Goal: Transaction & Acquisition: Obtain resource

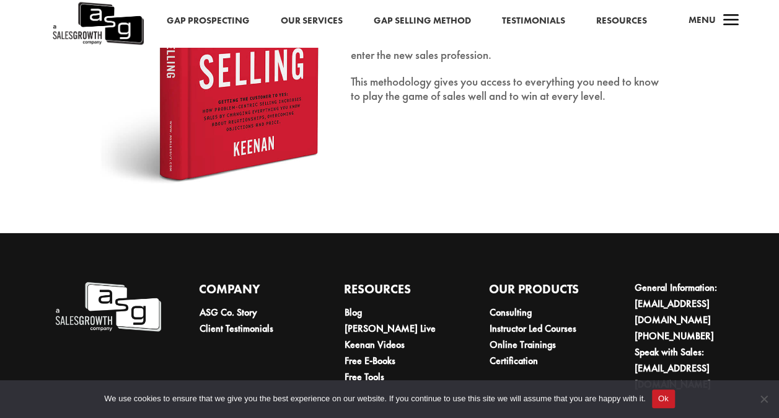
scroll to position [1938, 0]
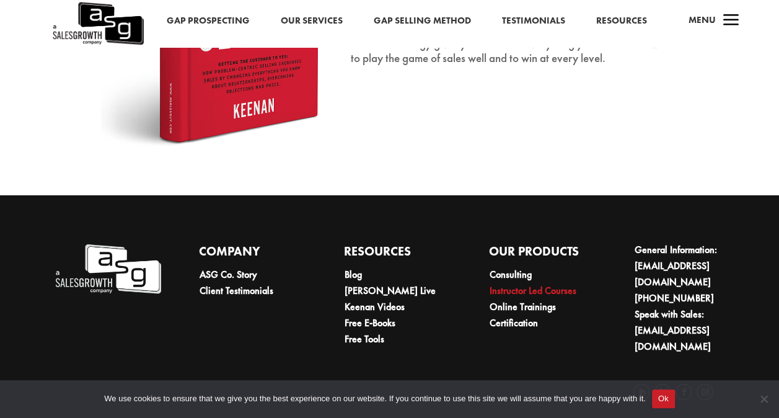
click at [533, 295] on link "Instructor Led Courses" at bounding box center [532, 290] width 87 height 13
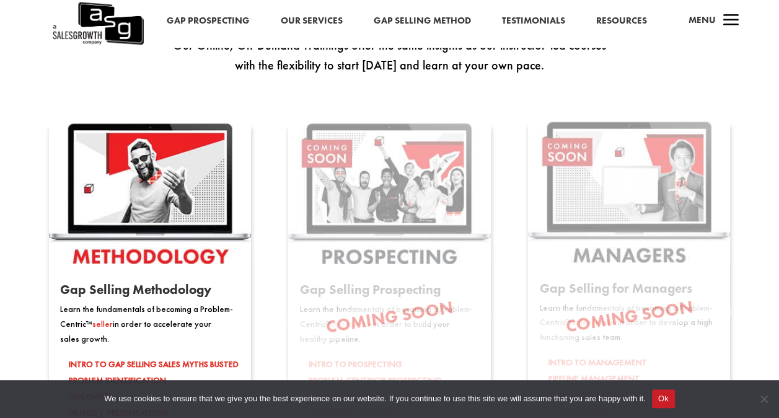
scroll to position [1533, 0]
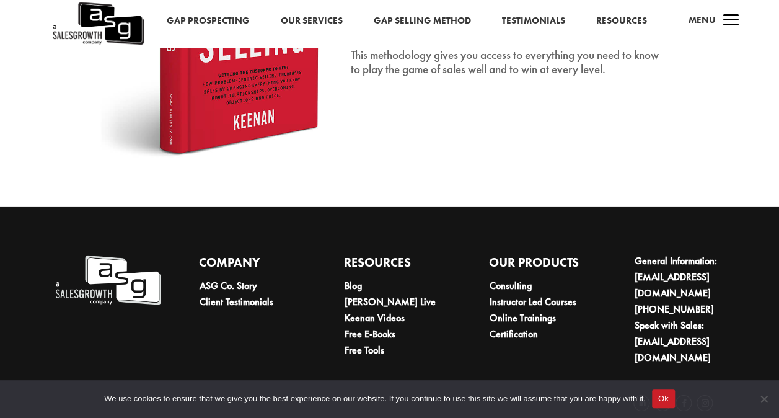
scroll to position [1938, 0]
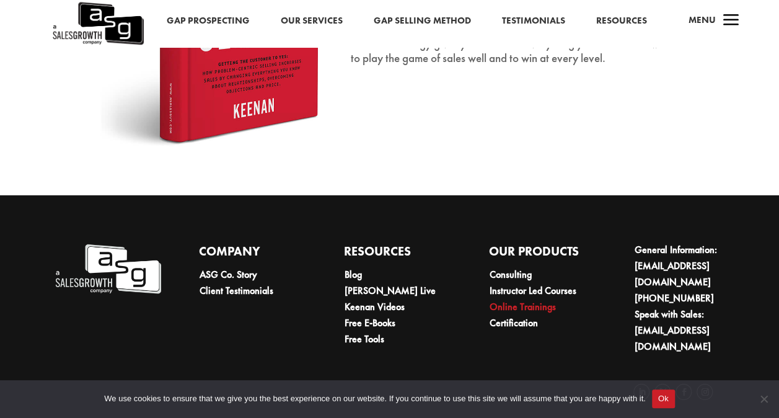
click at [510, 313] on link "Online Trainings" at bounding box center [522, 306] width 66 height 13
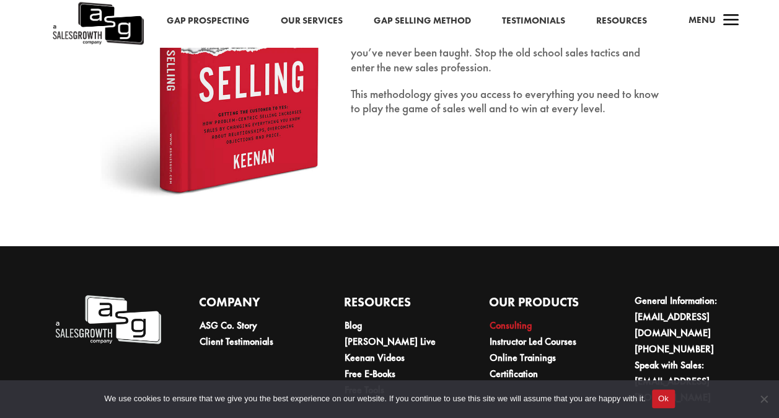
click at [504, 322] on link "Consulting" at bounding box center [510, 325] width 42 height 13
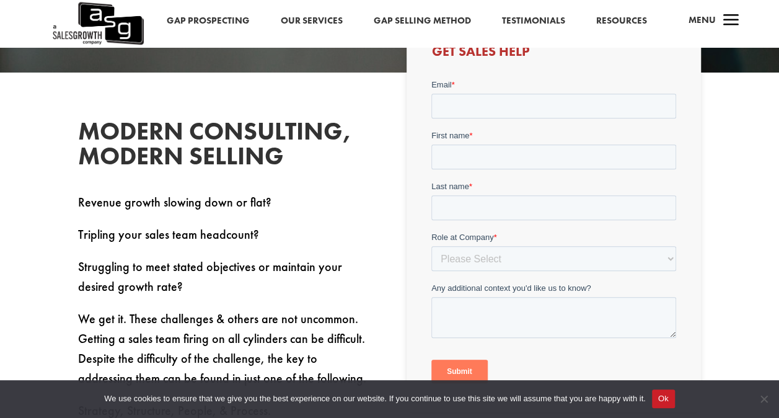
scroll to position [254, 0]
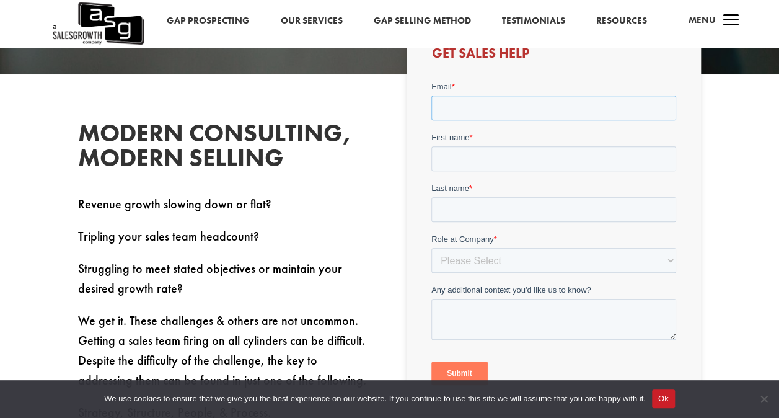
click at [592, 105] on input "Email *" at bounding box center [554, 107] width 245 height 25
type input "janet@itgxpcompliance.com"
click at [519, 160] on input "First name *" at bounding box center [554, 158] width 245 height 25
type input "[PERSON_NAME]"
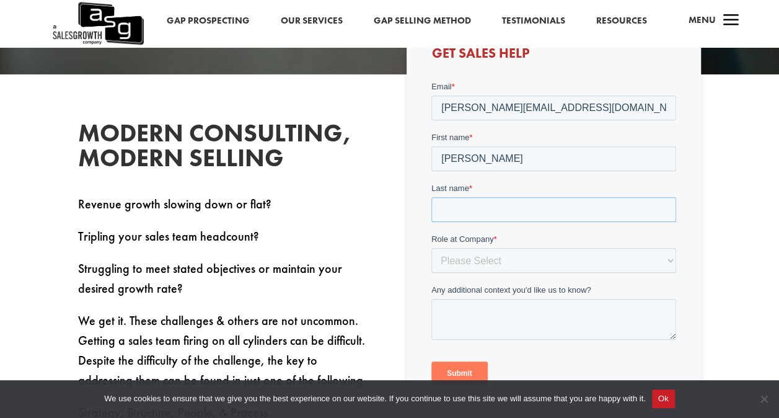
click at [506, 202] on input "Last name *" at bounding box center [554, 209] width 245 height 25
type input "Gonzalez"
click at [473, 257] on select "Please Select C-Level (CRO, CSO, etc) Senior Leadership (VP of Sales, VP of Ena…" at bounding box center [554, 260] width 245 height 25
select select "Other"
click at [432, 248] on select "Please Select C-Level (CRO, CSO, etc) Senior Leadership (VP of Sales, VP of Ena…" at bounding box center [554, 260] width 245 height 25
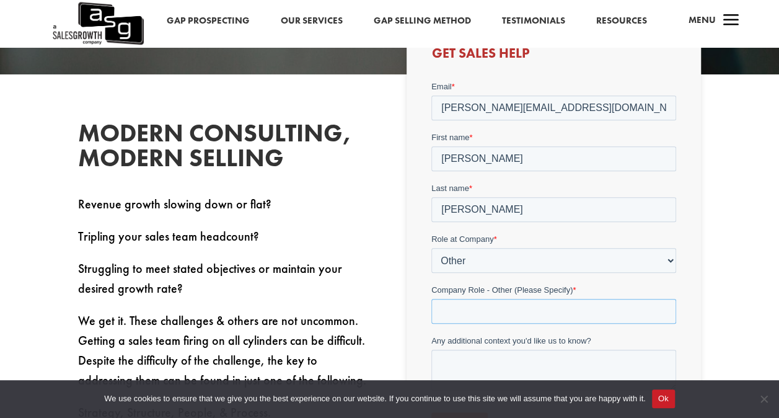
click at [487, 313] on input "Company Role - Other (Please Specify) *" at bounding box center [554, 311] width 245 height 25
drag, startPoint x: 471, startPoint y: 313, endPoint x: 413, endPoint y: 305, distance: 58.8
click at [432, 305] on html "Email * janet@itgxpcompliance.com First name * Janet Last name * Gonzalez Role …" at bounding box center [554, 269] width 245 height 377
type input "Founder - wearing all hats"
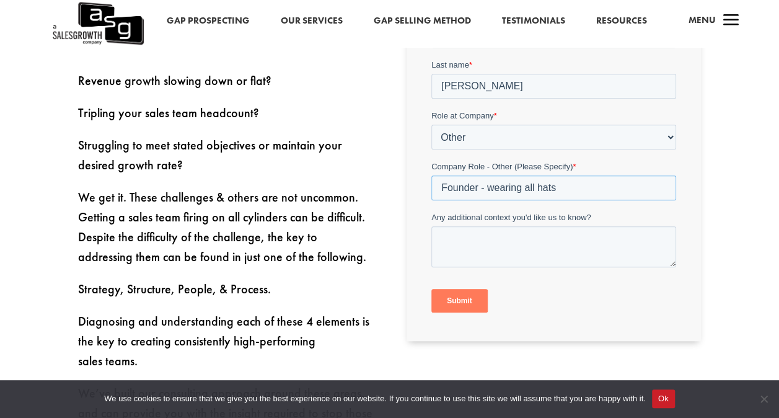
scroll to position [378, 0]
click at [481, 239] on textarea "Any additional context you'd like us to know?" at bounding box center [554, 246] width 245 height 41
paste textarea "I launched my consulting business in 2023 as a one-person operation, with the g…"
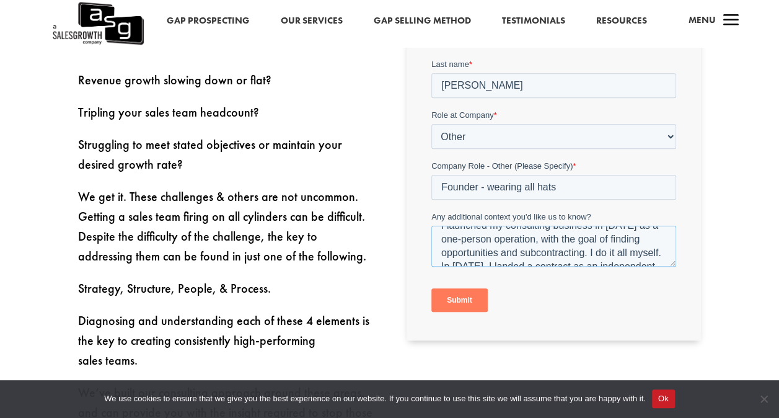
scroll to position [25, 0]
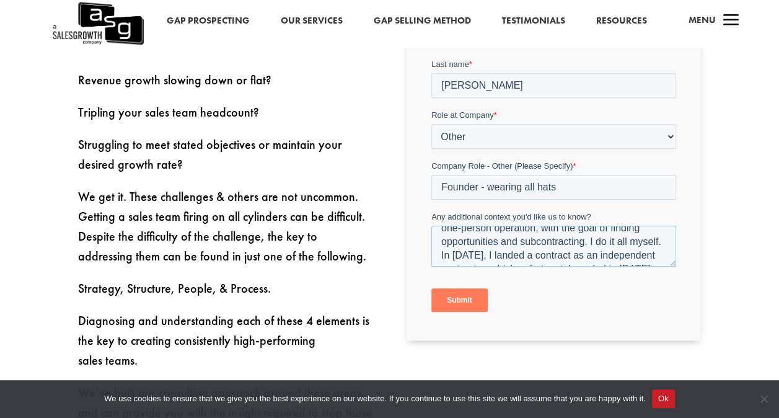
click at [583, 245] on textarea "I launched my consulting business in 2023 as a one-person operation, with the g…" at bounding box center [554, 246] width 245 height 41
click at [631, 246] on textarea "Any additional context you'd like us to know?" at bounding box center [554, 246] width 245 height 41
click at [636, 244] on textarea "Any additional context you'd like us to know?" at bounding box center [554, 246] width 245 height 41
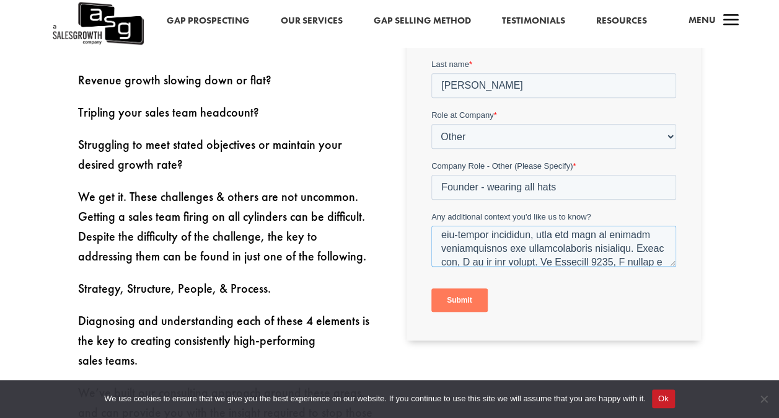
scroll to position [0, 0]
drag, startPoint x: 562, startPoint y: 232, endPoint x: 610, endPoint y: 233, distance: 47.7
click at [610, 233] on textarea "Any additional context you'd like us to know?" at bounding box center [554, 246] width 245 height 41
click at [638, 251] on textarea "Any additional context you'd like us to know?" at bounding box center [554, 246] width 245 height 41
click at [607, 240] on textarea "Any additional context you'd like us to know?" at bounding box center [554, 246] width 245 height 41
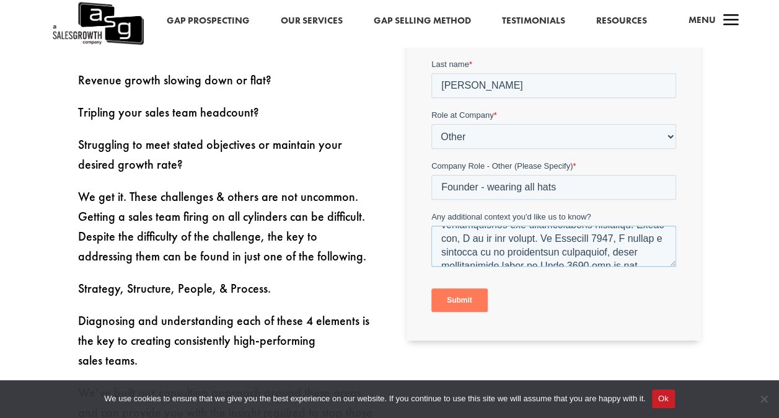
scroll to position [50, 0]
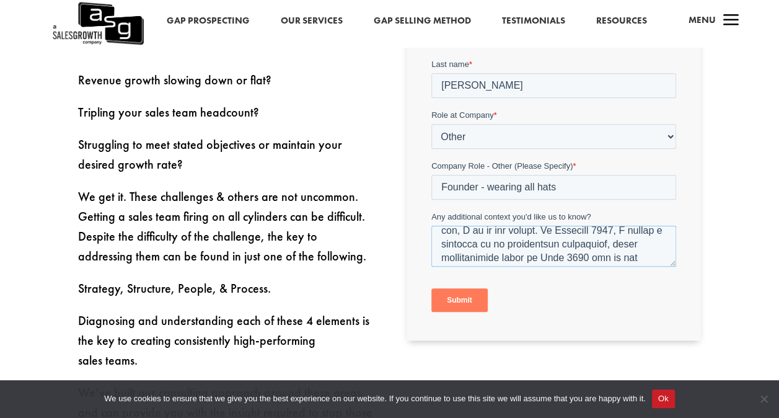
click at [508, 242] on textarea "Any additional context you'd like us to know?" at bounding box center [554, 246] width 245 height 41
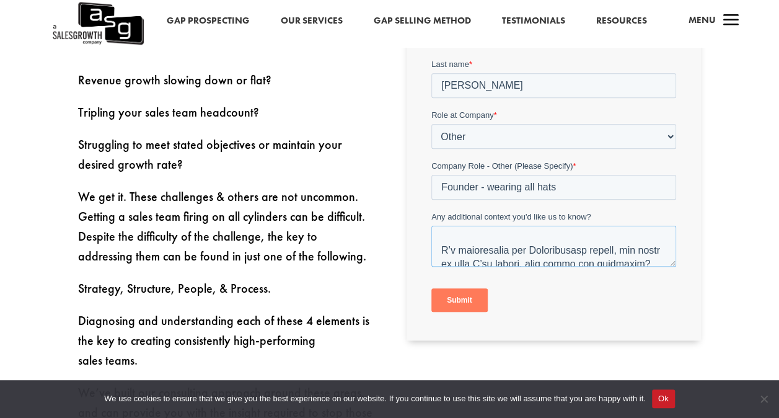
scroll to position [273, 0]
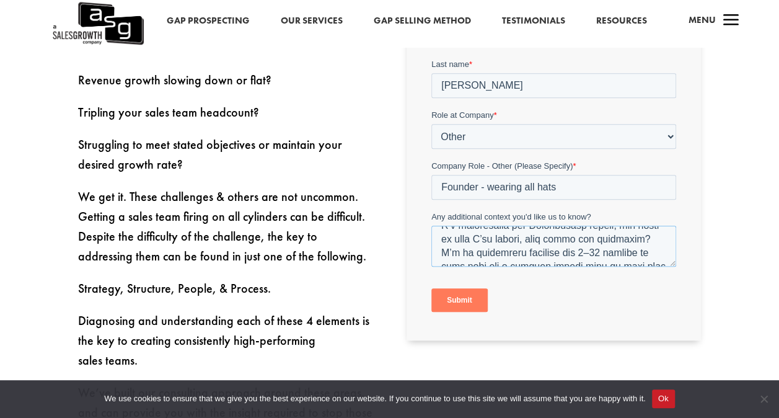
drag, startPoint x: 511, startPoint y: 241, endPoint x: 585, endPoint y: 239, distance: 74.4
click at [585, 239] on textarea "Any additional context you'd like us to know?" at bounding box center [554, 246] width 245 height 41
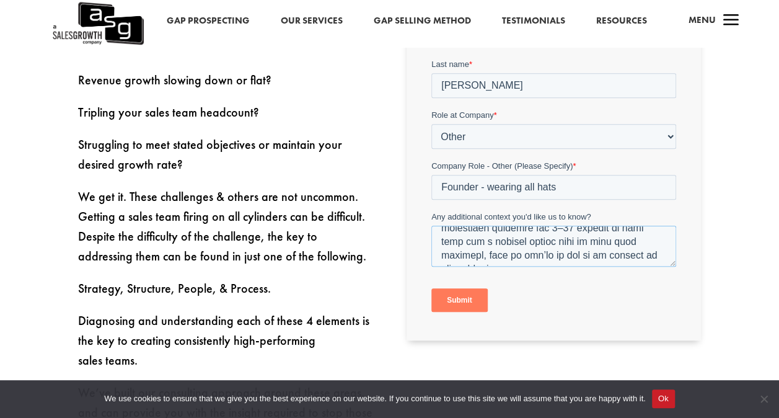
scroll to position [322, 0]
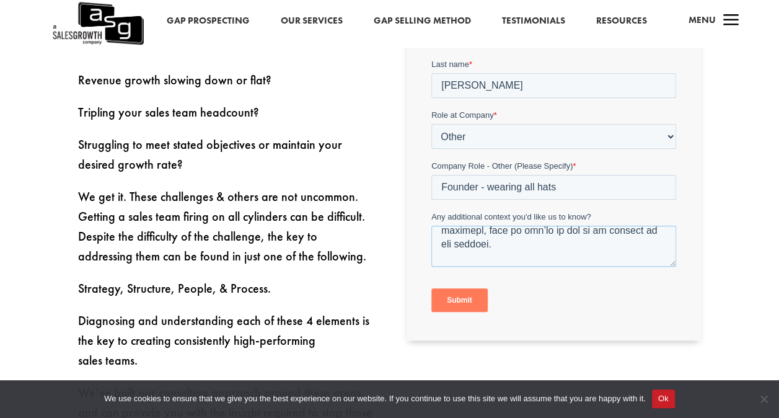
drag, startPoint x: 637, startPoint y: 235, endPoint x: 655, endPoint y: 244, distance: 20.0
click at [655, 244] on textarea "Any additional context you'd like us to know?" at bounding box center [554, 246] width 245 height 41
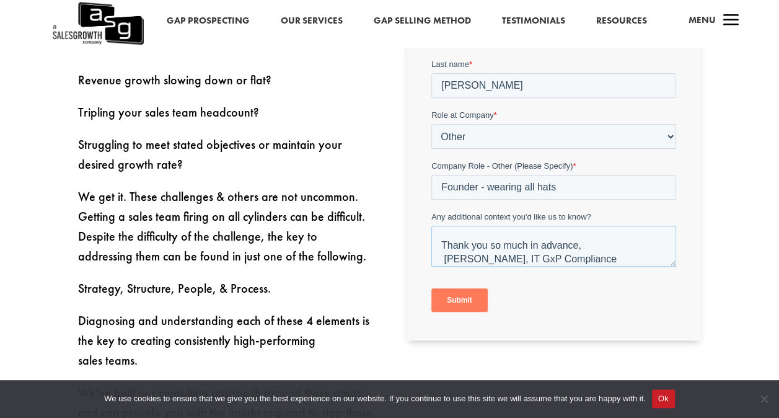
scroll to position [368, 0]
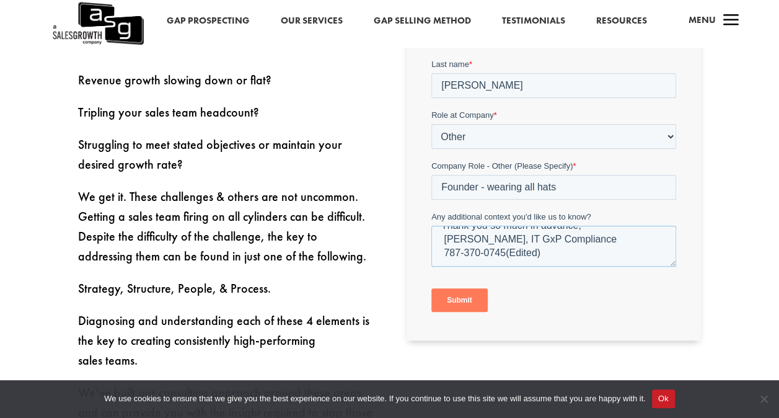
drag, startPoint x: 560, startPoint y: 249, endPoint x: 505, endPoint y: 252, distance: 55.3
click at [505, 252] on textarea "I launched my consulting business in Dec 2023 as a one-person operation, with t…" at bounding box center [554, 246] width 245 height 41
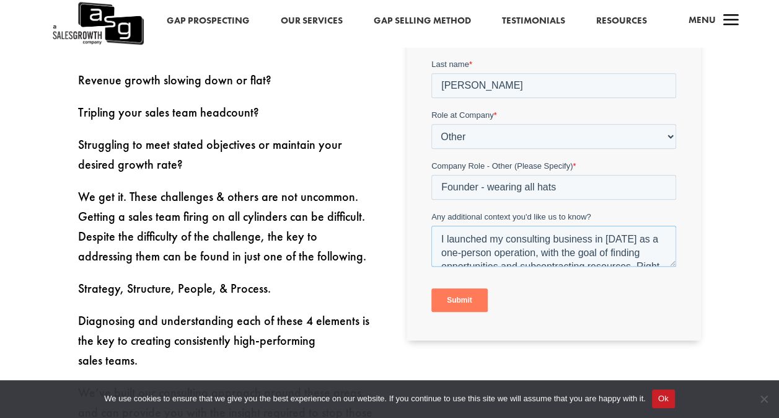
drag, startPoint x: 534, startPoint y: 265, endPoint x: 843, endPoint y: 142, distance: 332.5
click at [432, 182] on html "Email * janet@itgxpcompliance.com First name * Janet Last name * Gonzalez Role …" at bounding box center [554, 145] width 245 height 377
type textarea "I launched my consulting business in Dec 2023 as a one-person operation, with t…"
click at [464, 303] on input "Submit" at bounding box center [460, 301] width 56 height 24
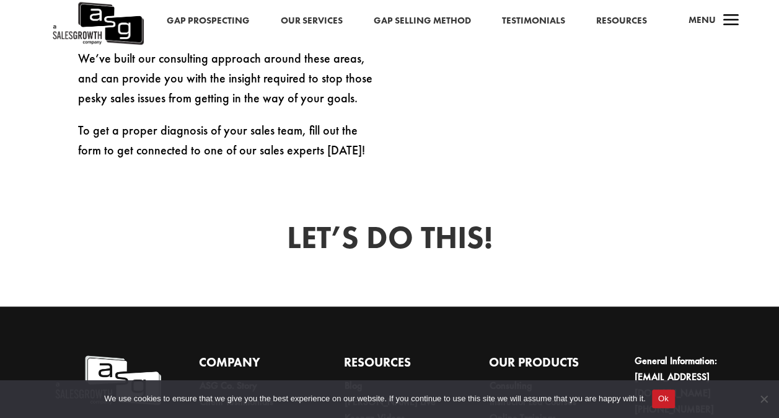
scroll to position [750, 0]
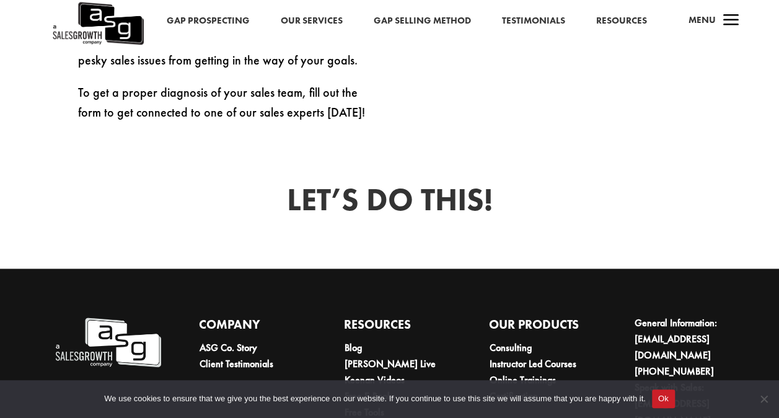
click at [327, 22] on link "Our Services" at bounding box center [312, 21] width 62 height 16
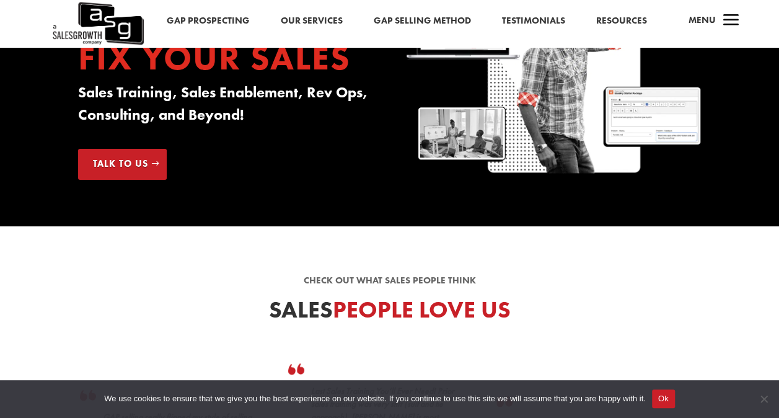
scroll to position [124, 0]
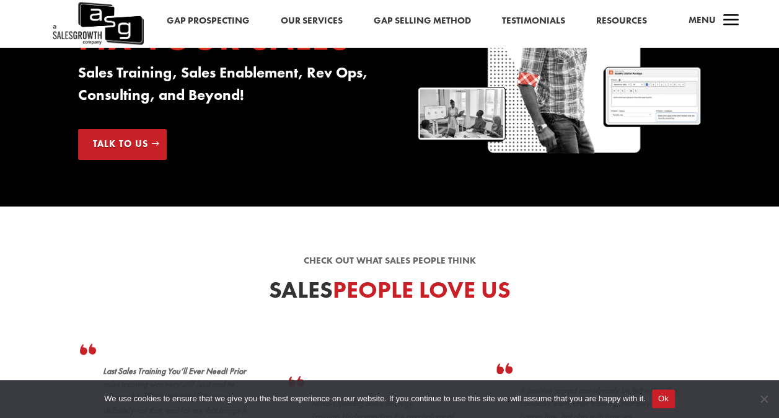
click at [138, 140] on link "Talk to Us" at bounding box center [122, 144] width 89 height 31
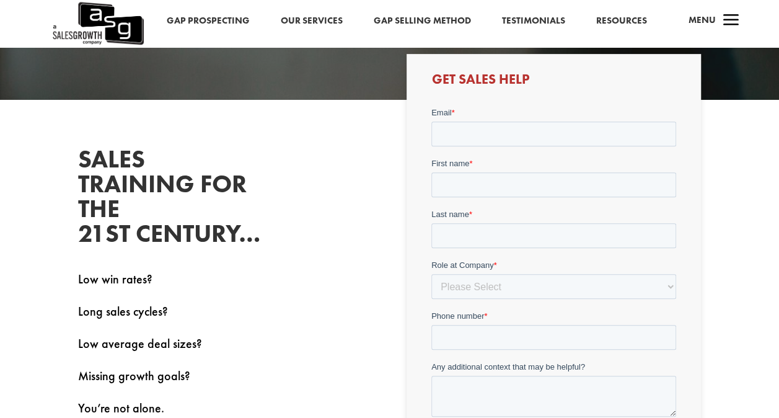
scroll to position [310, 0]
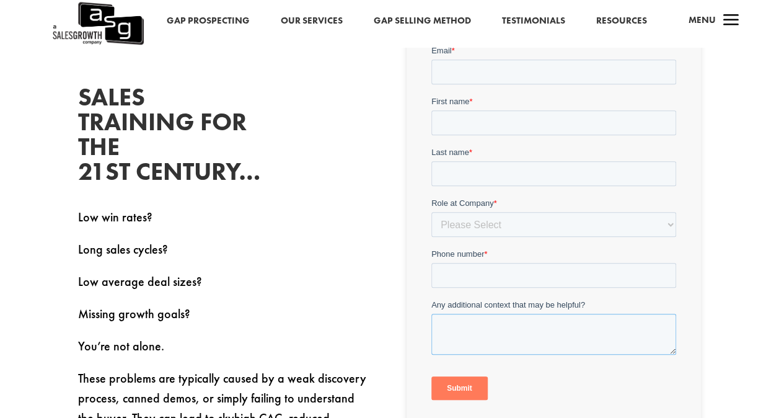
click at [447, 332] on textarea "Any additional context that may be helpful?" at bounding box center [554, 333] width 245 height 41
paste textarea "I launched my consulting business in Dec 2023 as a one-person operation, with t…"
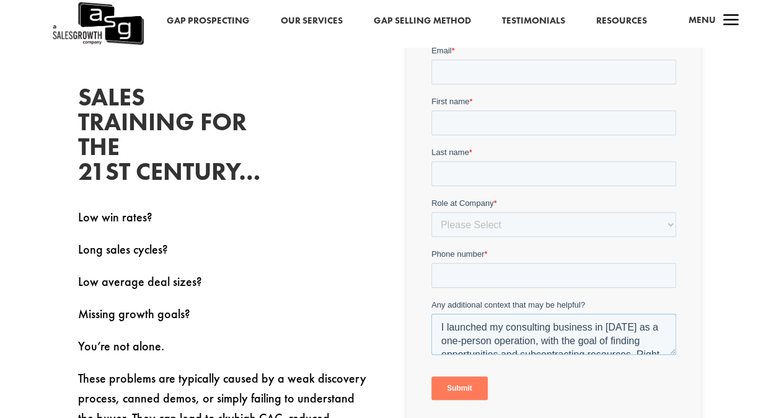
scroll to position [361, 0]
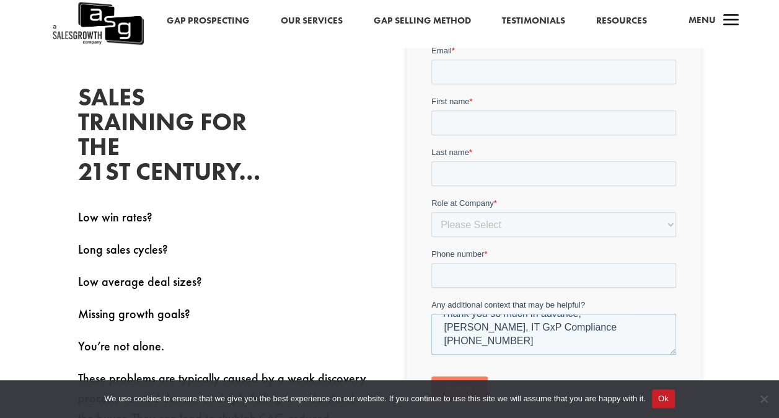
type textarea "I launched my consulting business in Dec 2023 as a one-person operation, with t…"
click at [464, 109] on div "First name *" at bounding box center [554, 115] width 245 height 40
click at [467, 118] on input "First name *" at bounding box center [554, 122] width 245 height 25
type input "Janet"
click at [489, 165] on input "Last name *" at bounding box center [554, 173] width 245 height 25
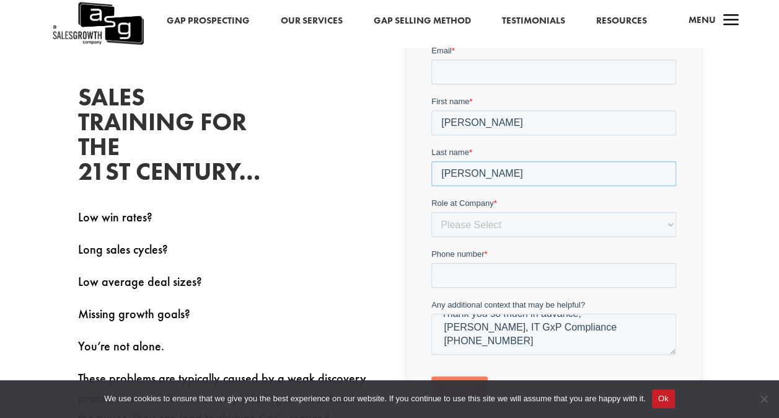
type input "Gonzalez"
click at [440, 224] on select "Please Select C-Level (CRO, CSO, etc) Senior Leadership (VP of Sales, VP of Ena…" at bounding box center [554, 223] width 245 height 25
select select "Other"
click at [432, 211] on select "Please Select C-Level (CRO, CSO, etc) Senior Leadership (VP of Sales, VP of Ena…" at bounding box center [554, 223] width 245 height 25
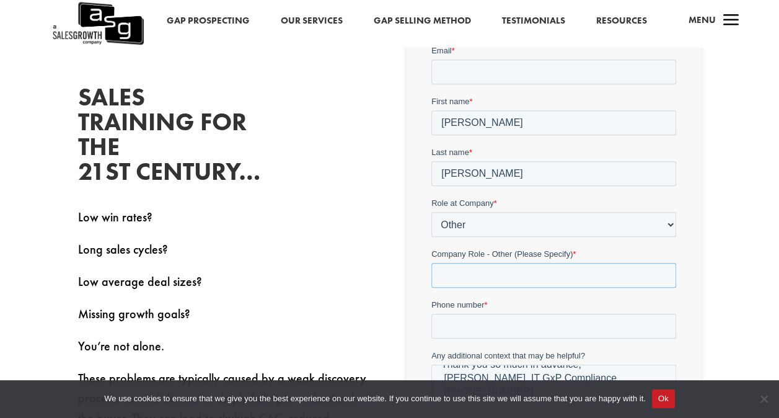
click at [462, 278] on input "Company Role - Other (Please Specify) *" at bounding box center [554, 274] width 245 height 25
type input "Owner wearing all hats"
click at [474, 329] on input "Phone number *" at bounding box center [554, 325] width 245 height 25
type input "+17873700745"
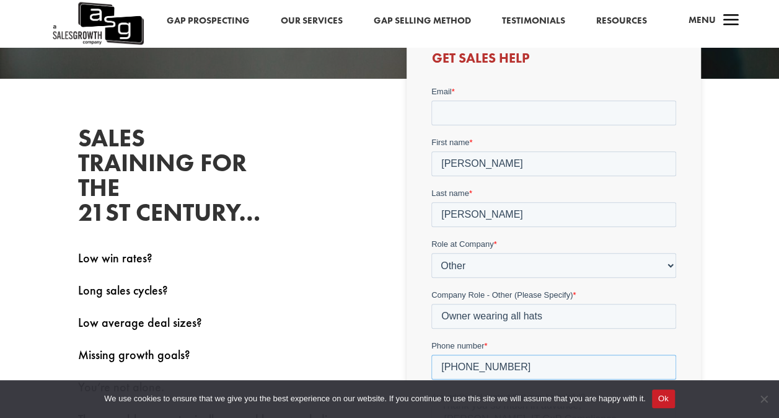
scroll to position [248, 0]
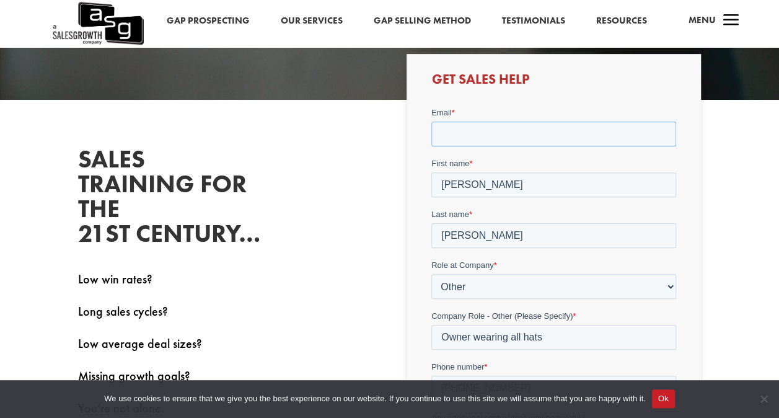
click at [453, 130] on input "Email *" at bounding box center [554, 133] width 245 height 25
type input "janet@itgxpcompliance.com"
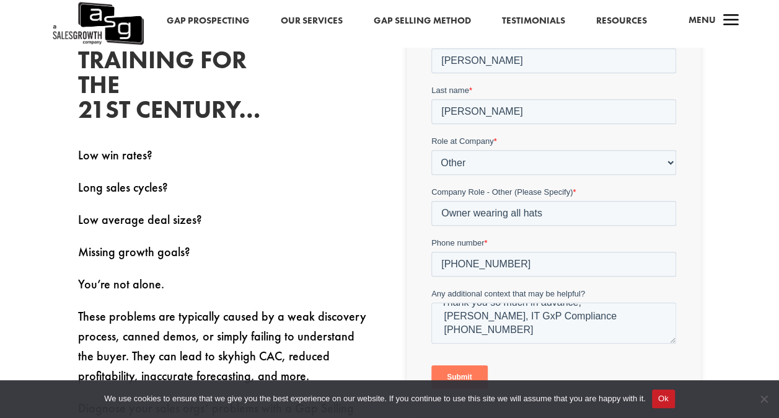
click at [464, 372] on input "Submit" at bounding box center [460, 377] width 56 height 24
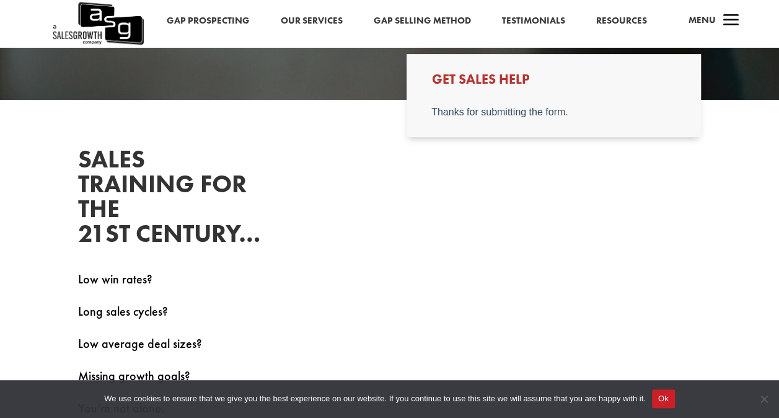
scroll to position [62, 0]
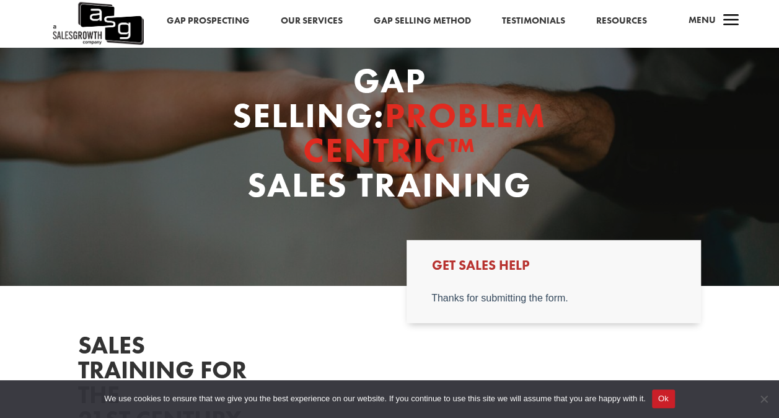
click at [226, 18] on link "Gap Prospecting" at bounding box center [208, 21] width 83 height 16
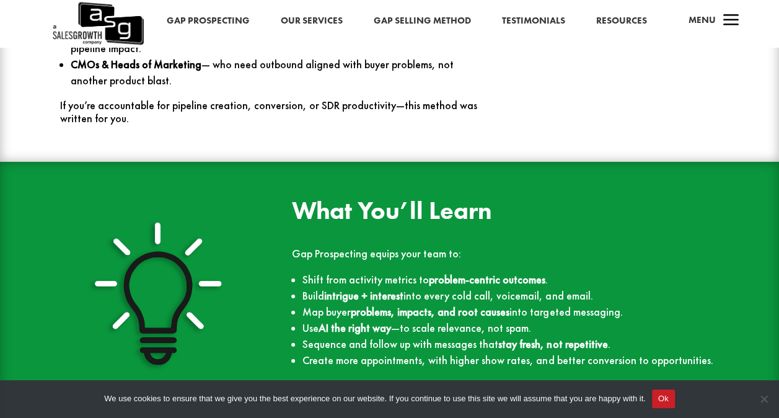
scroll to position [1984, 0]
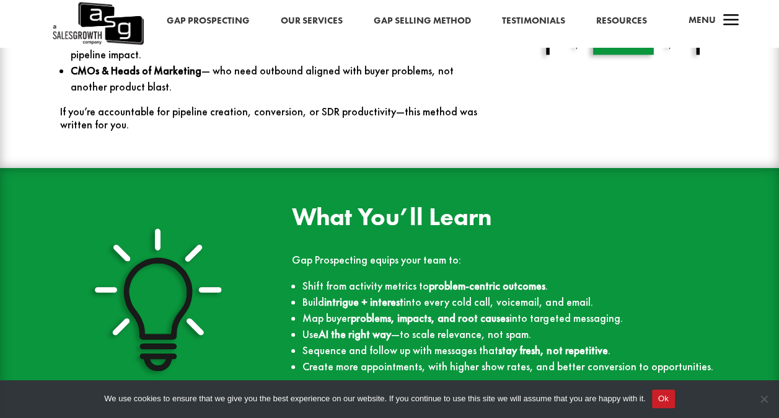
click at [229, 21] on link "Gap Prospecting" at bounding box center [208, 21] width 83 height 16
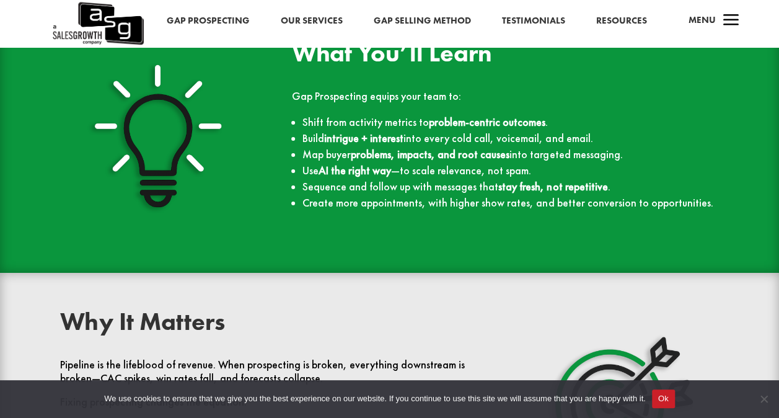
scroll to position [2018, 0]
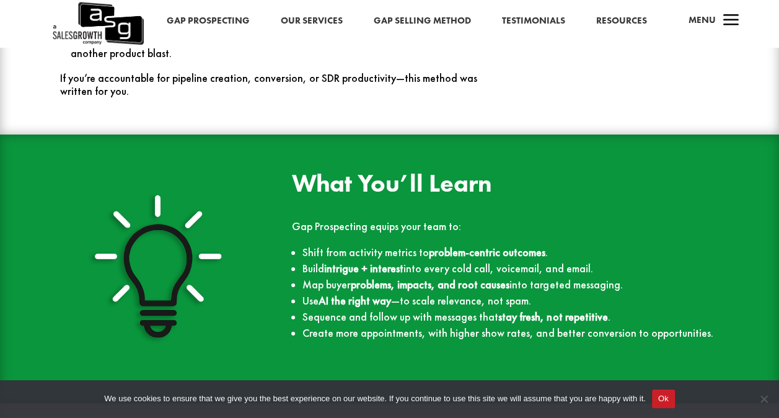
click at [309, 17] on link "Our Services" at bounding box center [312, 21] width 62 height 16
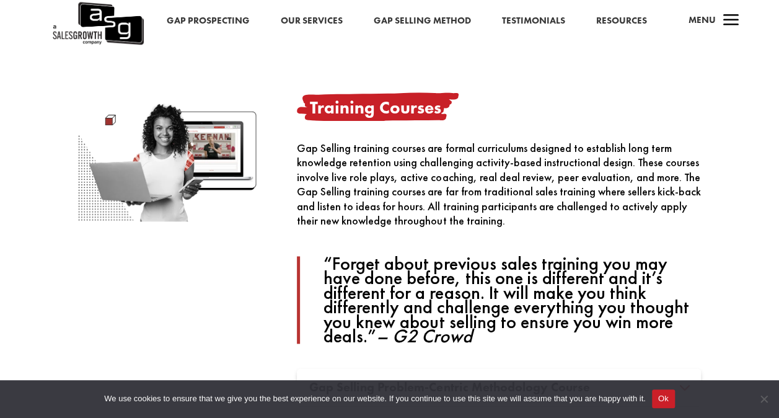
scroll to position [744, 0]
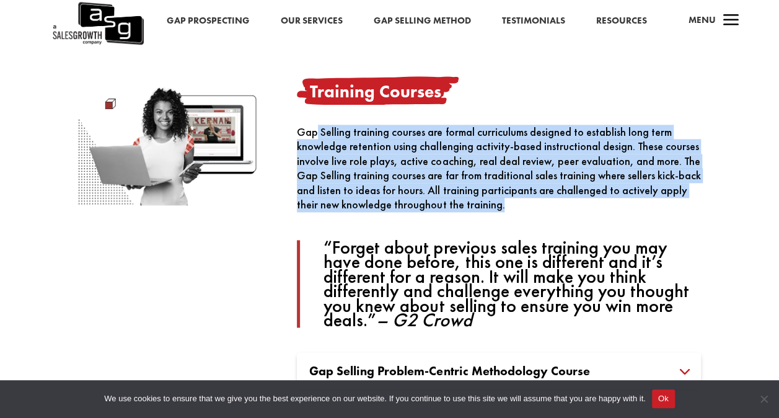
drag, startPoint x: 319, startPoint y: 130, endPoint x: 583, endPoint y: 203, distance: 274.1
click at [583, 203] on div "Gap Selling training courses are formal curriculums designed to establish long …" at bounding box center [499, 226] width 404 height 203
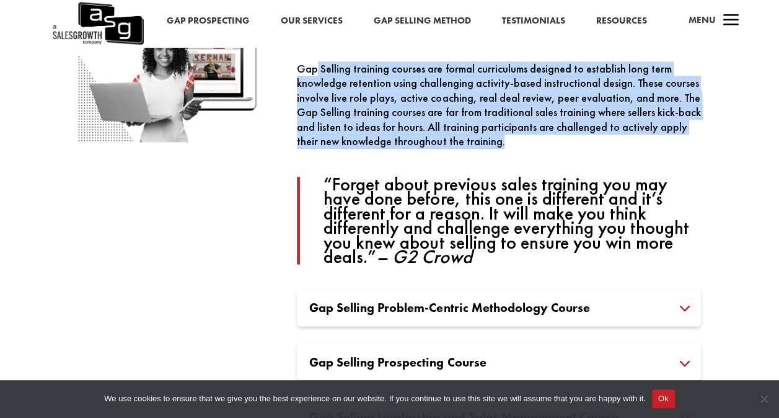
scroll to position [868, 0]
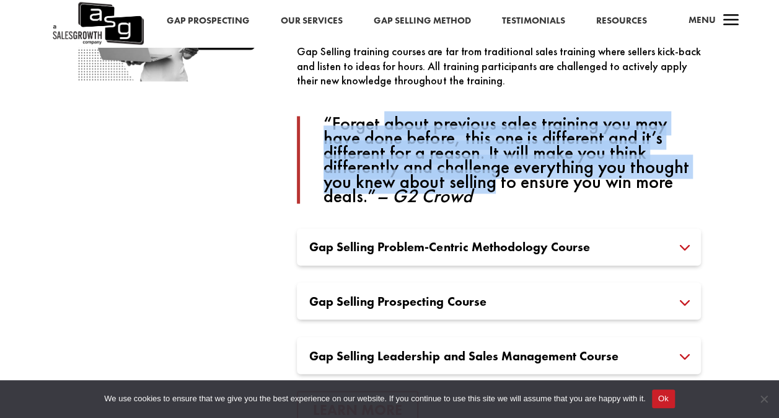
drag, startPoint x: 383, startPoint y: 130, endPoint x: 495, endPoint y: 179, distance: 122.7
click at [495, 179] on p "“Forget about previous sales training you may have done before, this one is dif…" at bounding box center [513, 159] width 378 height 87
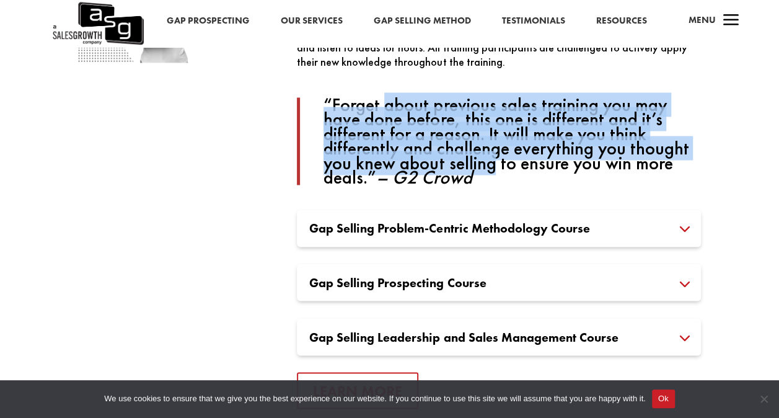
scroll to position [930, 0]
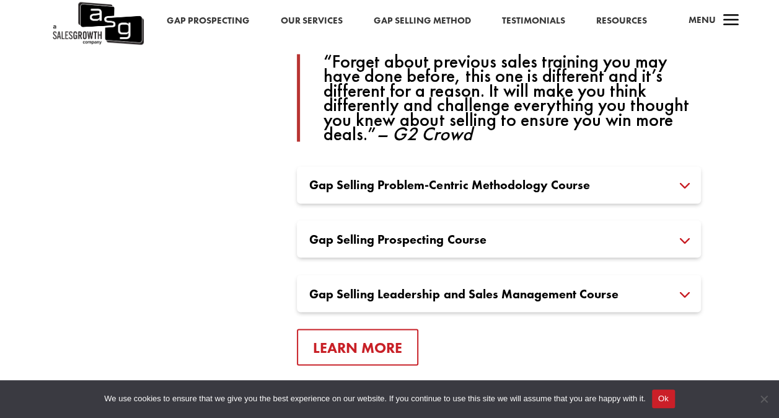
click at [467, 188] on h3 "Gap Selling Problem-Centric Methodology Course" at bounding box center [498, 185] width 379 height 12
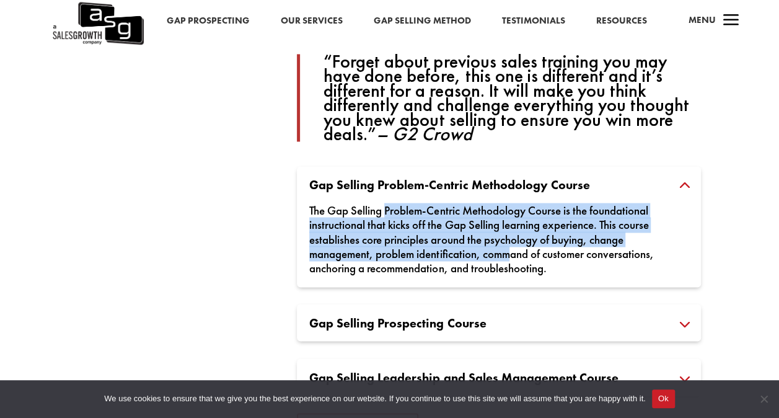
drag, startPoint x: 388, startPoint y: 208, endPoint x: 513, endPoint y: 260, distance: 135.9
click at [513, 260] on div "The Gap Selling Problem-Centric Methodology Course is the foundational instruct…" at bounding box center [498, 233] width 379 height 84
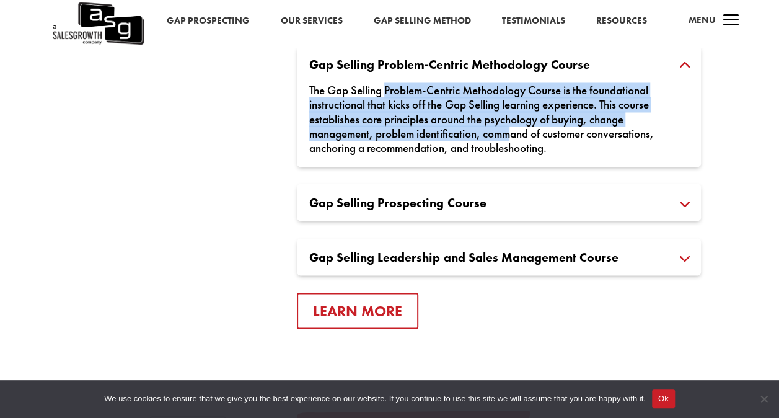
scroll to position [1054, 0]
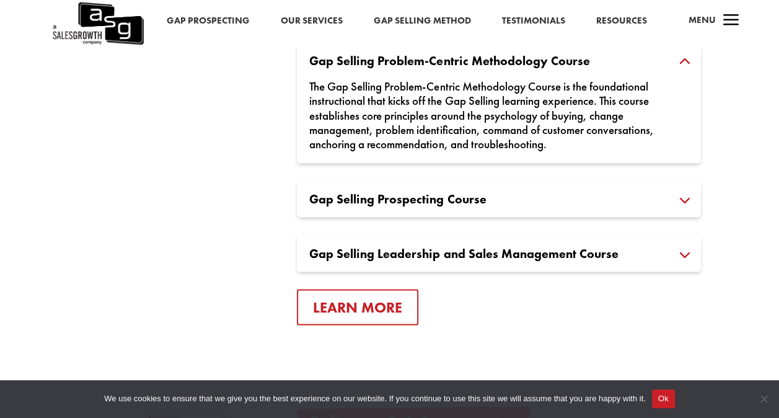
click at [447, 206] on div "Gap Selling Prospecting Course Gap Selling Prospecting Course is a continuation…" at bounding box center [499, 198] width 404 height 37
click at [446, 202] on h3 "Gap Selling Prospecting Course" at bounding box center [498, 198] width 379 height 12
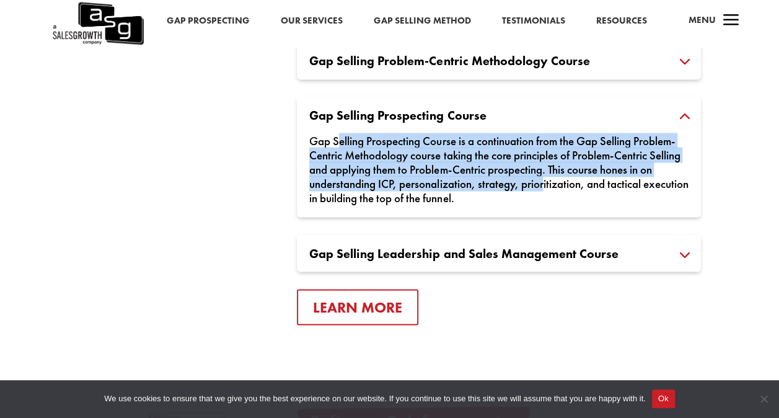
drag, startPoint x: 340, startPoint y: 133, endPoint x: 564, endPoint y: 187, distance: 230.4
click at [564, 187] on div "Gap Selling Prospecting Course is a continuation from the Gap Selling Problem-C…" at bounding box center [498, 163] width 379 height 84
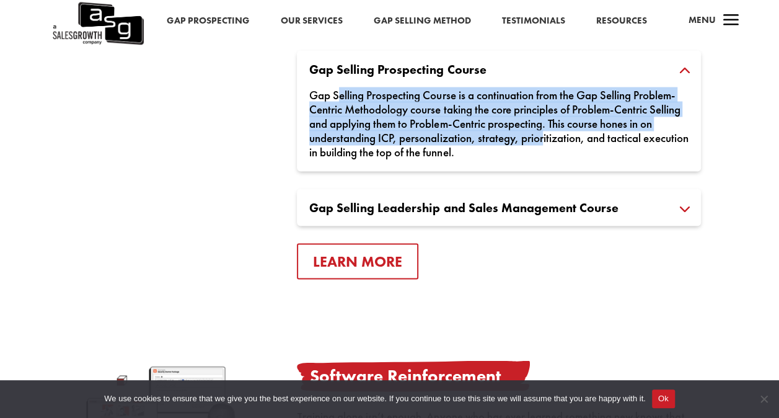
scroll to position [1116, 0]
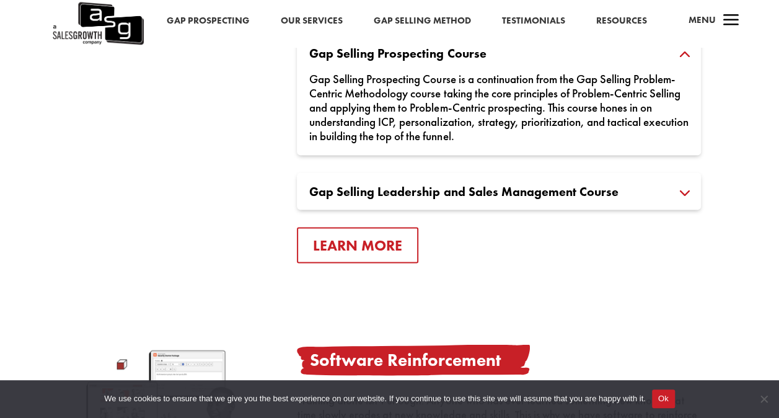
click at [342, 195] on h3 "Gap Selling Leadership and Sales Management Course" at bounding box center [498, 191] width 379 height 12
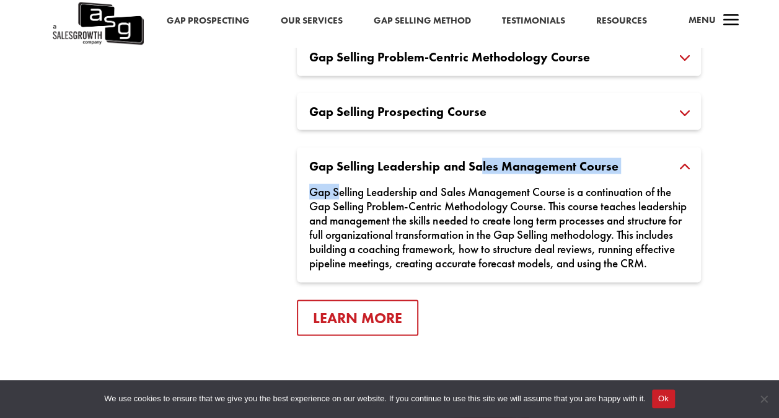
scroll to position [1054, 0]
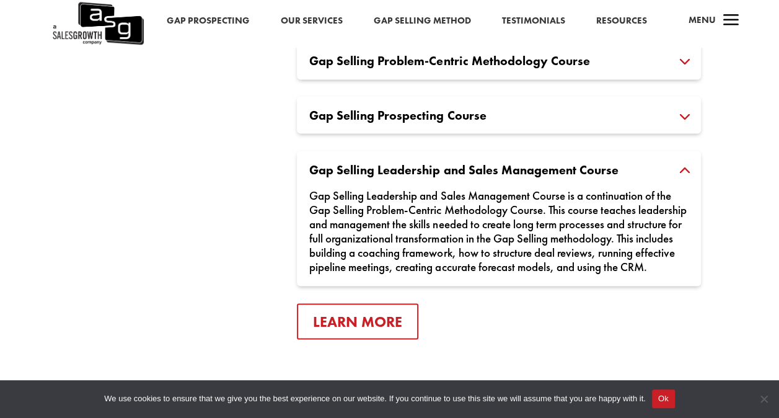
click at [405, 125] on div "Gap Selling Prospecting Course Gap Selling Prospecting Course is a continuation…" at bounding box center [499, 114] width 404 height 37
click at [410, 118] on h3 "Gap Selling Prospecting Course" at bounding box center [498, 115] width 379 height 12
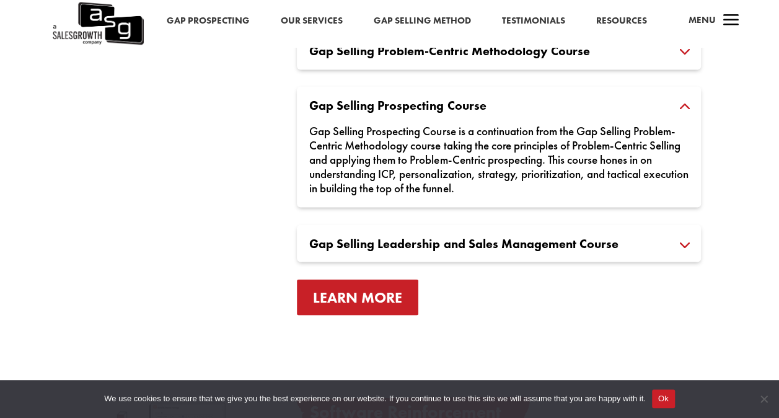
scroll to position [992, 0]
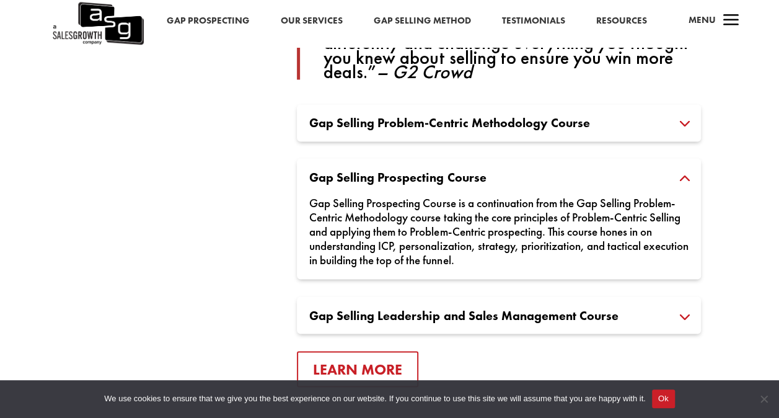
click at [377, 122] on h3 "Gap Selling Problem-Centric Methodology Course" at bounding box center [498, 123] width 379 height 12
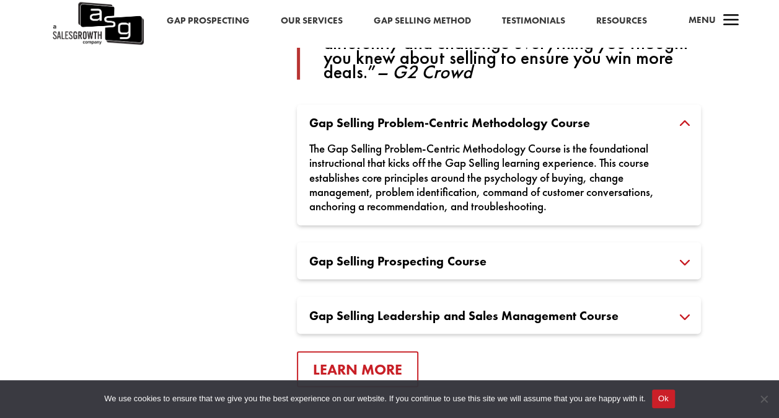
click at [377, 122] on h3 "Gap Selling Problem-Centric Methodology Course" at bounding box center [498, 123] width 379 height 12
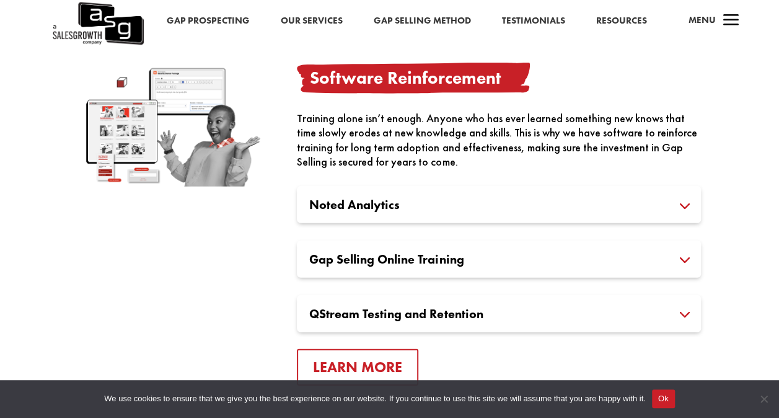
scroll to position [1426, 0]
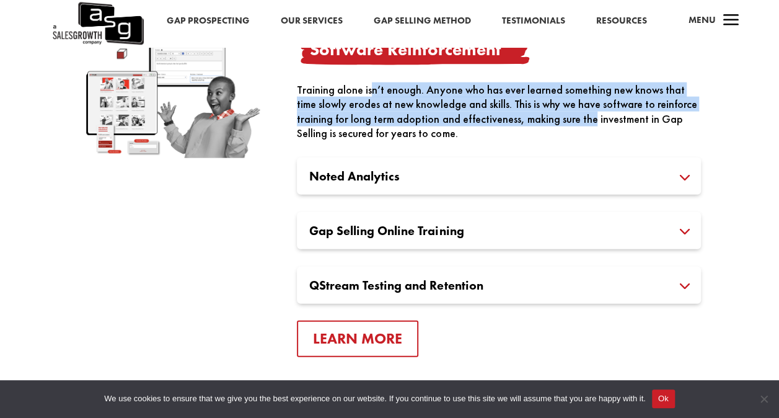
drag, startPoint x: 371, startPoint y: 92, endPoint x: 589, endPoint y: 113, distance: 219.3
click at [589, 113] on div "Training alone isn’t enough. Anyone who has ever learned something new knows th…" at bounding box center [499, 111] width 404 height 58
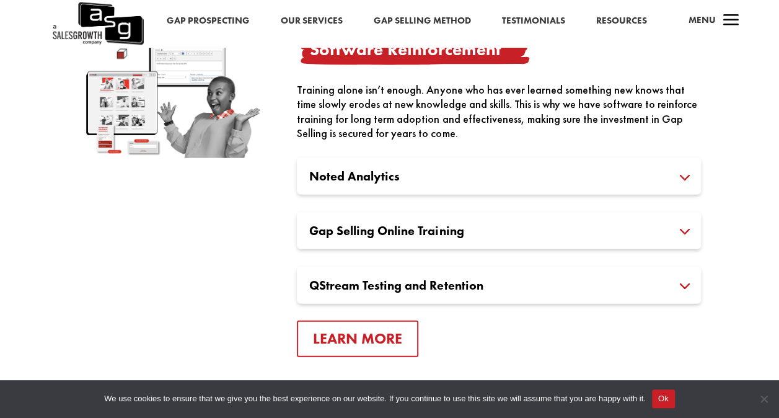
click at [432, 165] on div "Noted Analytics Structured in the Gap Selling Methodology, Noted Analytics Soft…" at bounding box center [499, 175] width 404 height 37
click at [424, 179] on h3 "Noted Analytics" at bounding box center [498, 176] width 379 height 12
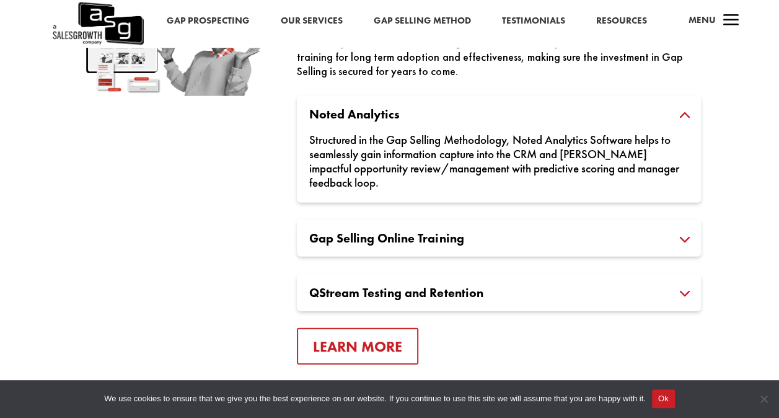
scroll to position [1550, 0]
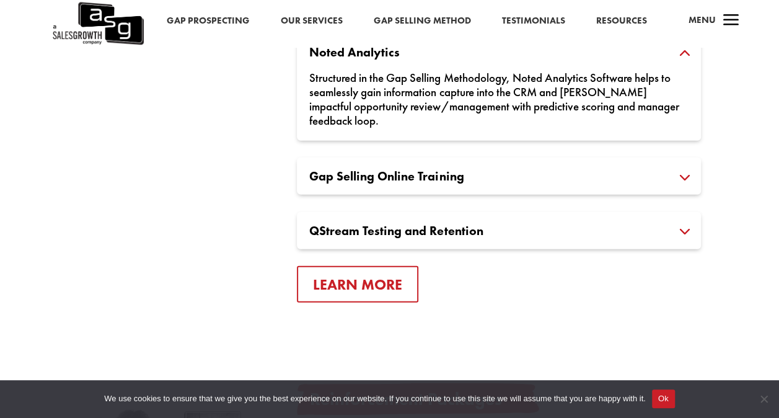
click at [388, 179] on h3 "Gap Selling Online Training" at bounding box center [498, 176] width 379 height 12
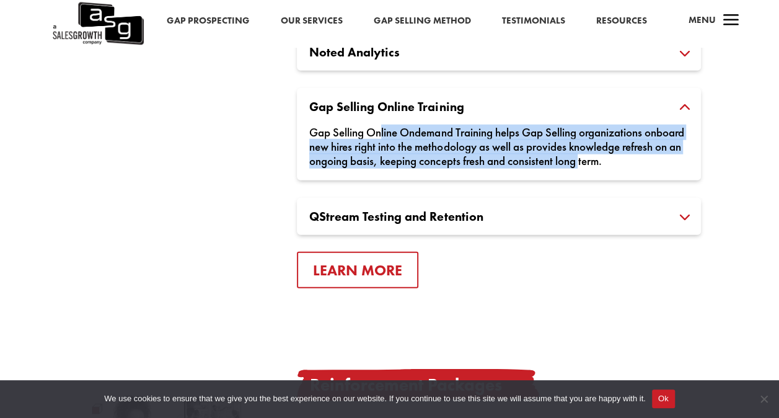
drag, startPoint x: 384, startPoint y: 131, endPoint x: 649, endPoint y: 159, distance: 266.2
click at [649, 159] on div "Gap Selling Online Ondemand Training helps Gap Selling organizations onboard ne…" at bounding box center [498, 140] width 379 height 55
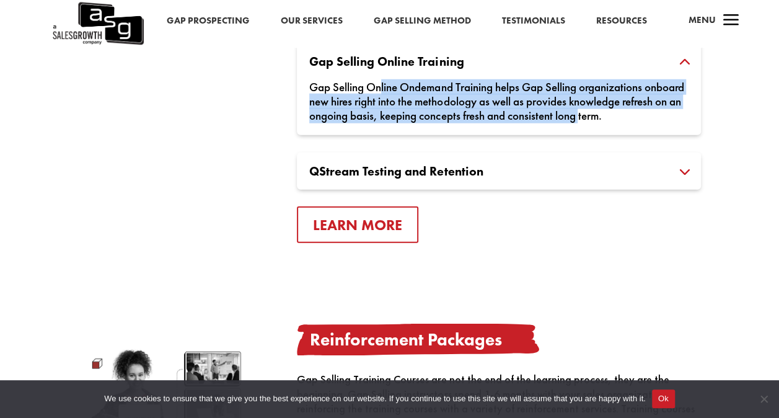
scroll to position [1612, 0]
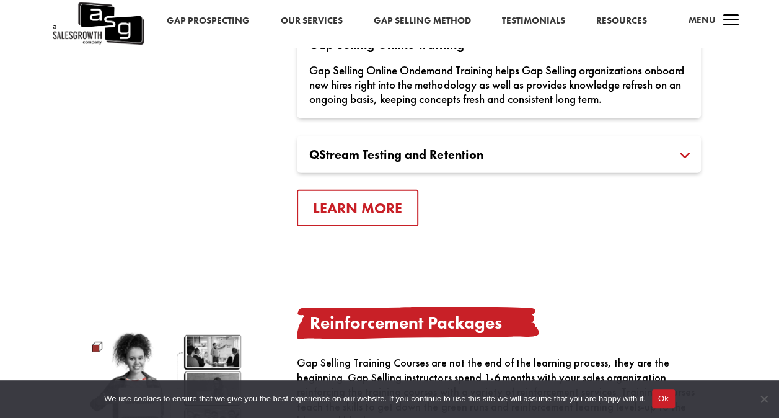
click at [379, 154] on h3 "QStream Testing and Retention" at bounding box center [498, 154] width 379 height 12
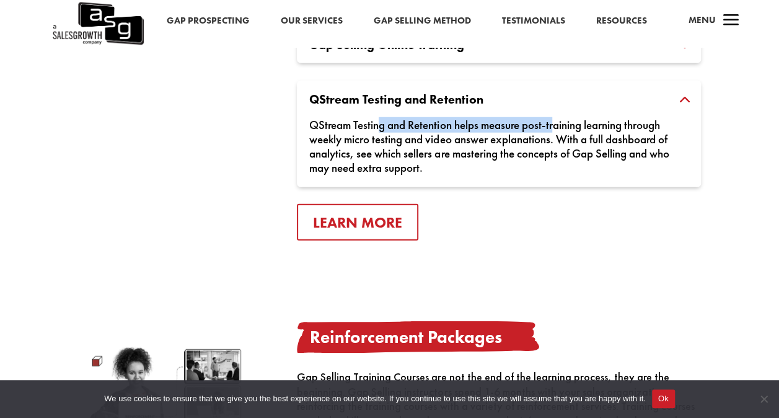
drag, startPoint x: 384, startPoint y: 126, endPoint x: 560, endPoint y: 131, distance: 175.5
click at [560, 131] on div "QStream Testing and Retention helps measure post-training learning through week…" at bounding box center [498, 139] width 379 height 69
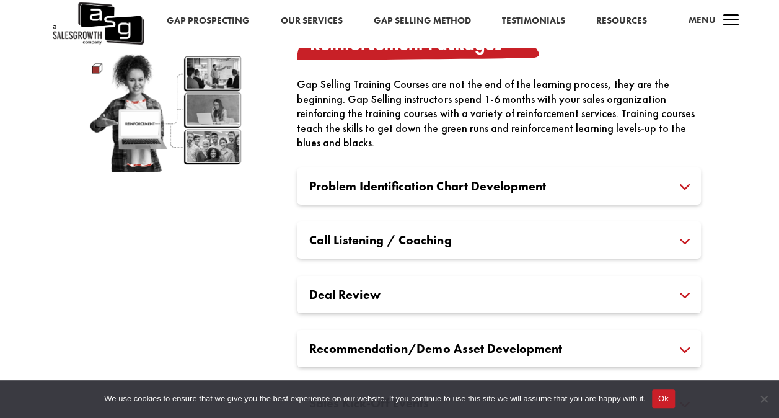
scroll to position [1922, 0]
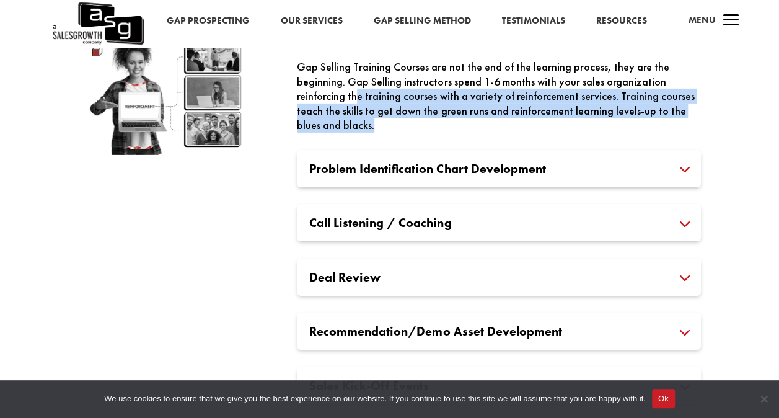
drag, startPoint x: 358, startPoint y: 99, endPoint x: 456, endPoint y: 122, distance: 100.8
click at [456, 122] on div "Gap Selling Training Courses are not the end of the learning process, they are …" at bounding box center [499, 96] width 404 height 73
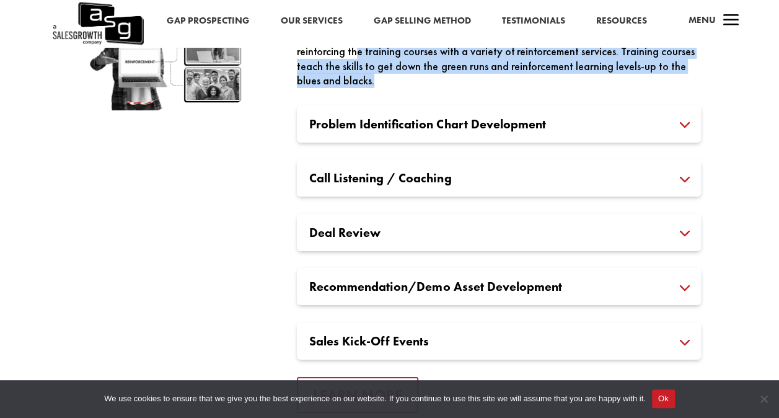
scroll to position [1984, 0]
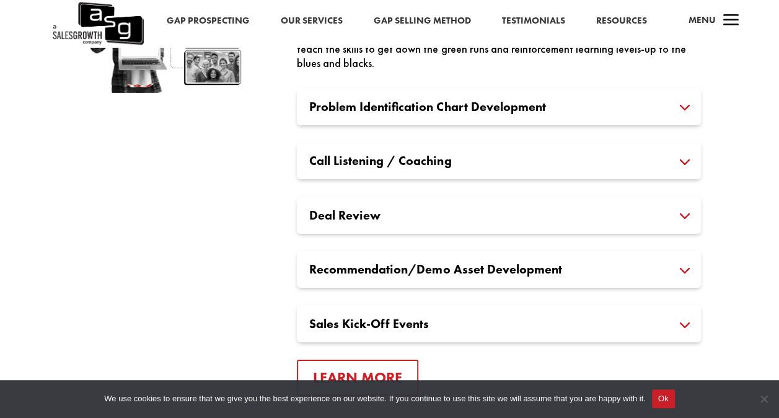
click at [442, 110] on h3 "Problem Identification Chart Development" at bounding box center [498, 106] width 379 height 12
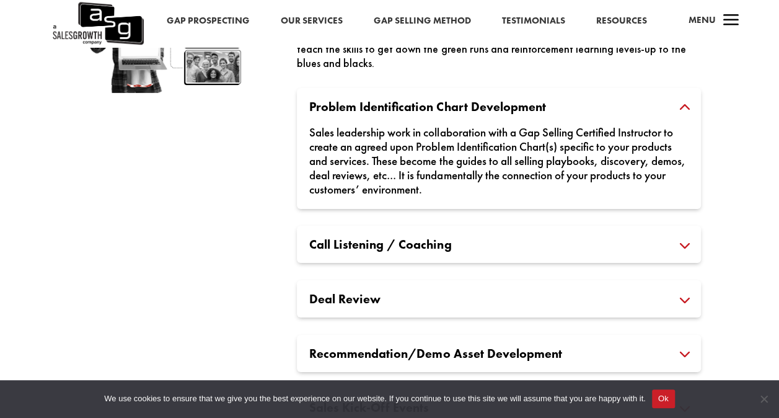
click at [506, 121] on div "Sales leadership work in collaboration with a Gap Selling Certified Instructor …" at bounding box center [498, 155] width 379 height 84
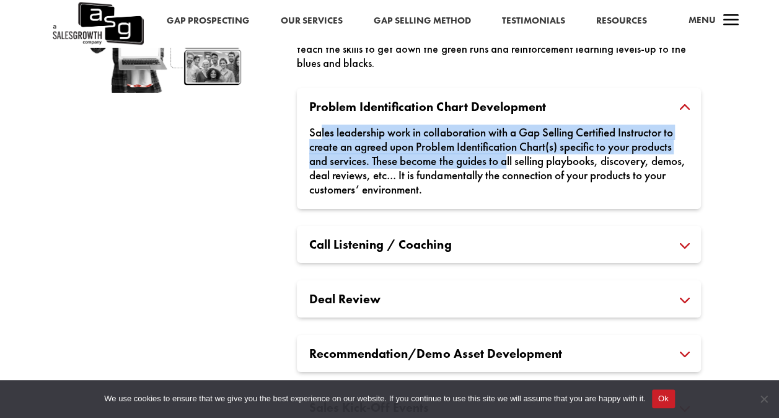
drag, startPoint x: 320, startPoint y: 131, endPoint x: 510, endPoint y: 160, distance: 192.5
click at [510, 160] on div "Sales leadership work in collaboration with a Gap Selling Certified Instructor …" at bounding box center [498, 155] width 379 height 84
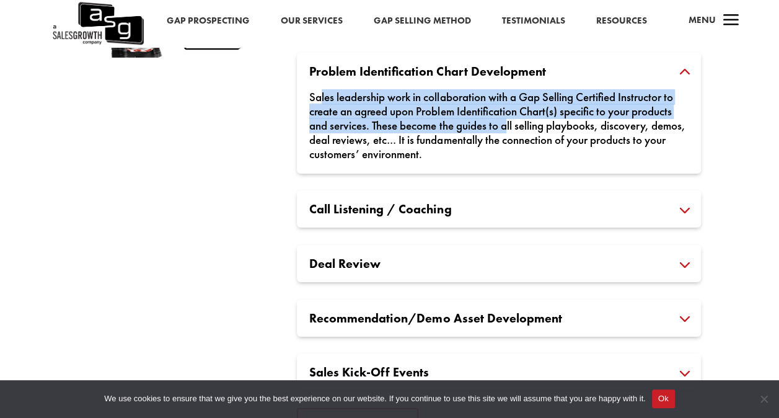
scroll to position [2046, 0]
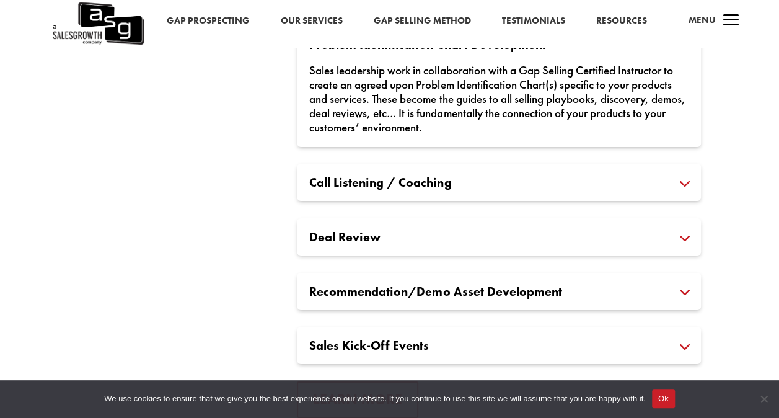
click at [346, 185] on h3 "Call Listening / Coaching" at bounding box center [498, 182] width 379 height 12
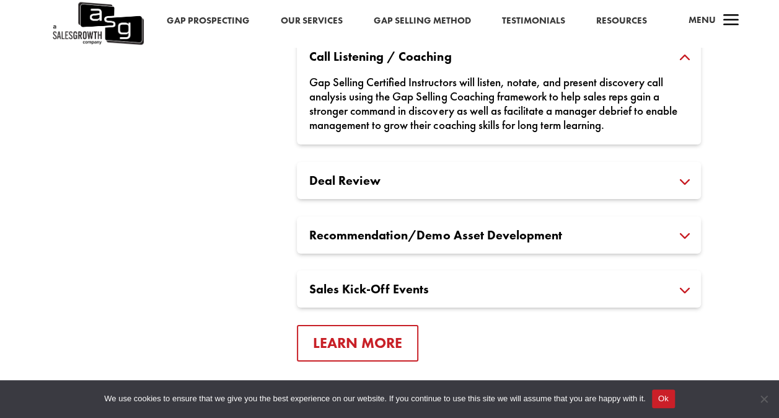
scroll to position [2108, 0]
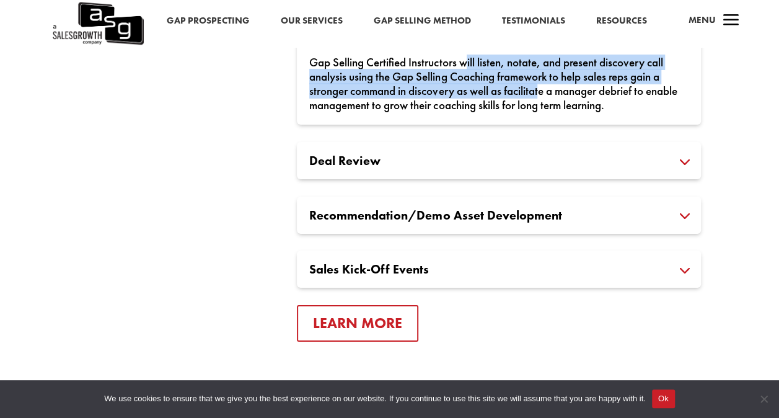
drag, startPoint x: 471, startPoint y: 66, endPoint x: 234, endPoint y: 193, distance: 268.8
click at [485, 167] on div "Reinforcement Packages: Problem Identification Chart Development Sales leadersh…" at bounding box center [499, 126] width 404 height 324
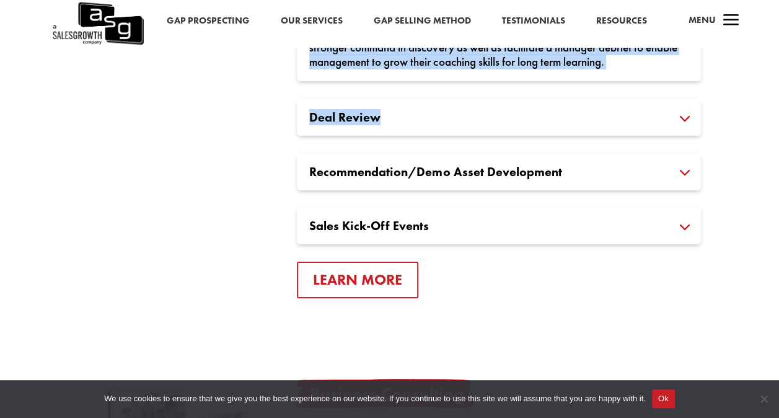
scroll to position [2170, 0]
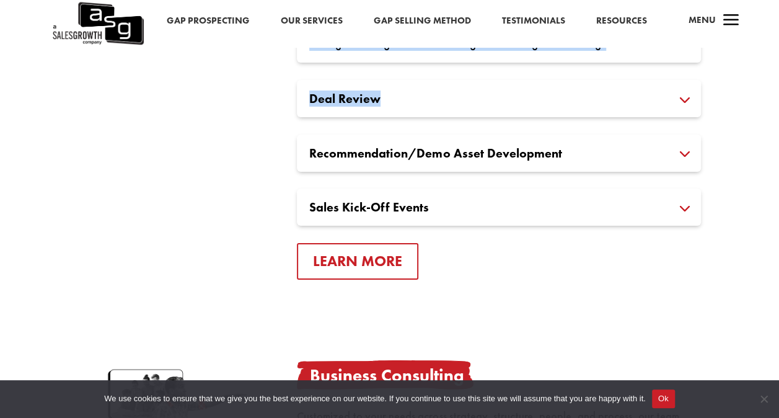
click at [417, 100] on h3 "Deal Review" at bounding box center [498, 98] width 379 height 12
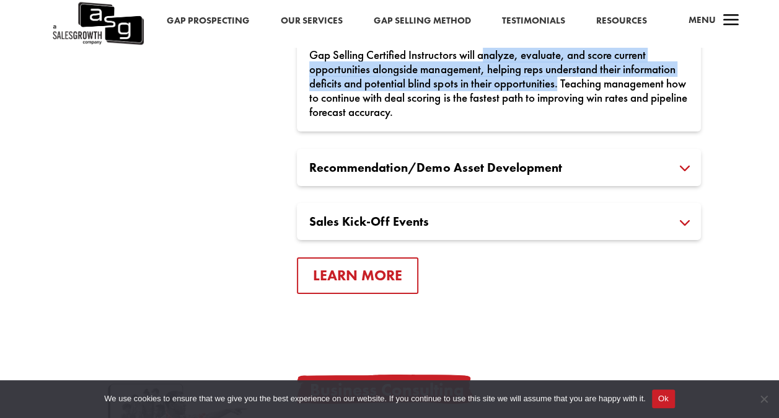
drag, startPoint x: 487, startPoint y: 51, endPoint x: 563, endPoint y: 91, distance: 85.7
click at [563, 91] on div "Gap Selling Certified Instructors will analyze, evaluate, and score current opp…" at bounding box center [498, 77] width 379 height 84
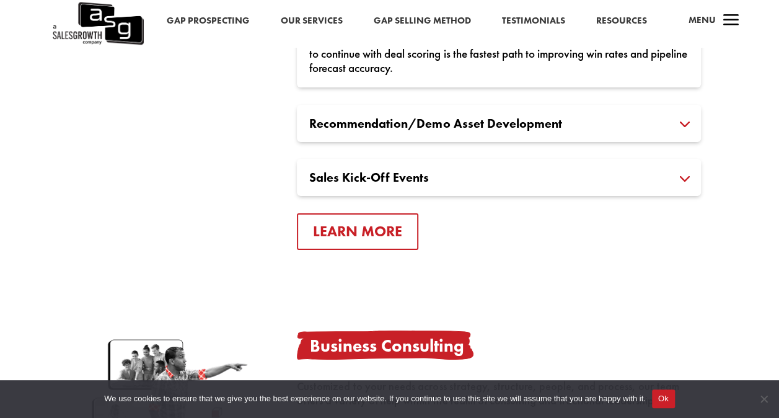
scroll to position [2232, 0]
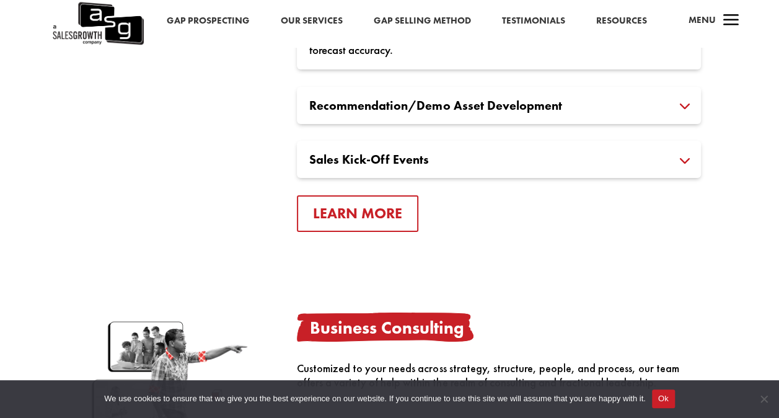
click at [441, 112] on h3 "Recommendation/Demo Asset Development" at bounding box center [498, 105] width 379 height 12
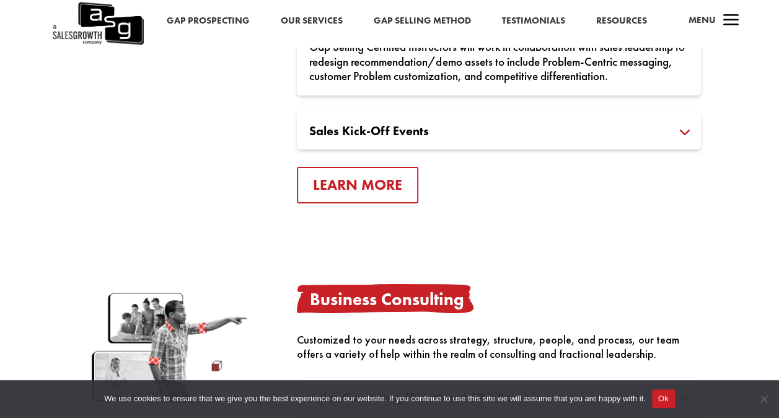
scroll to position [2170, 0]
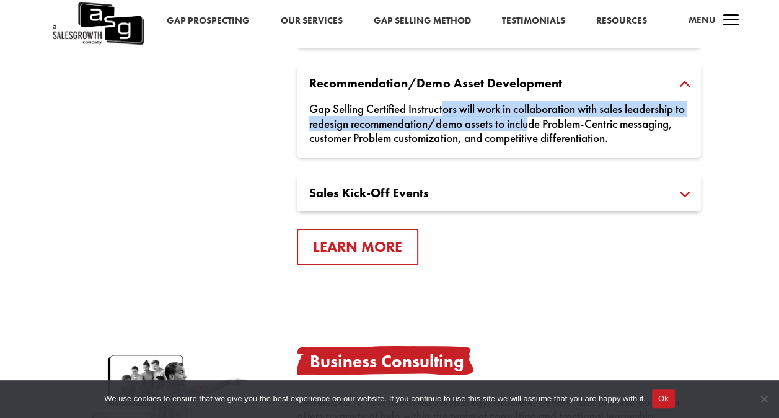
drag, startPoint x: 445, startPoint y: 104, endPoint x: 546, endPoint y: 122, distance: 103.2
click at [546, 122] on div "Gap Selling Certified Instructors will work in collaboration with sales leaders…" at bounding box center [498, 116] width 379 height 55
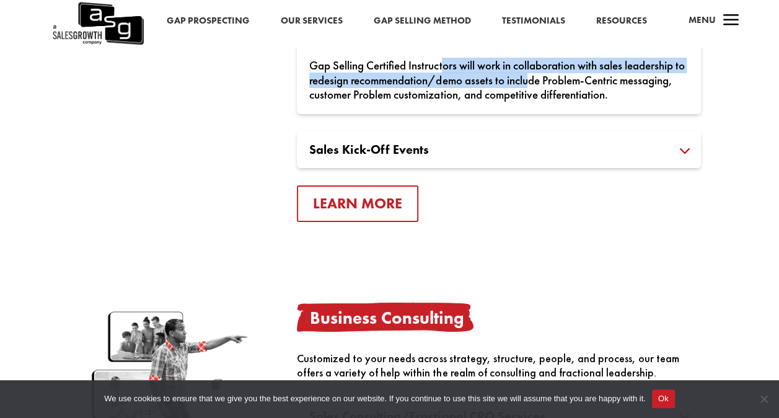
scroll to position [2232, 0]
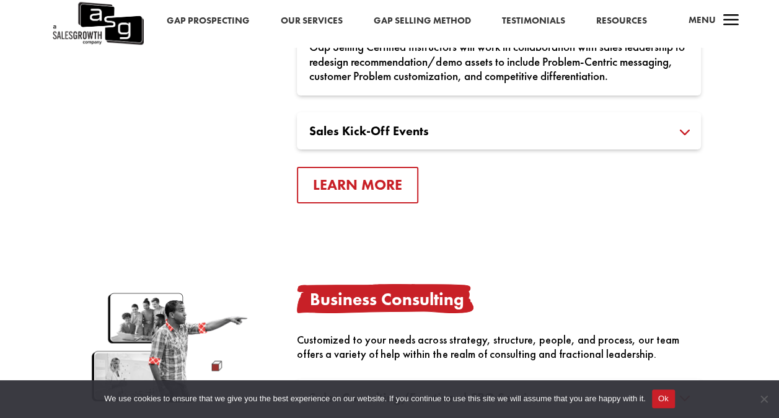
click at [392, 129] on h3 "Sales Kick-Off Events" at bounding box center [498, 131] width 379 height 12
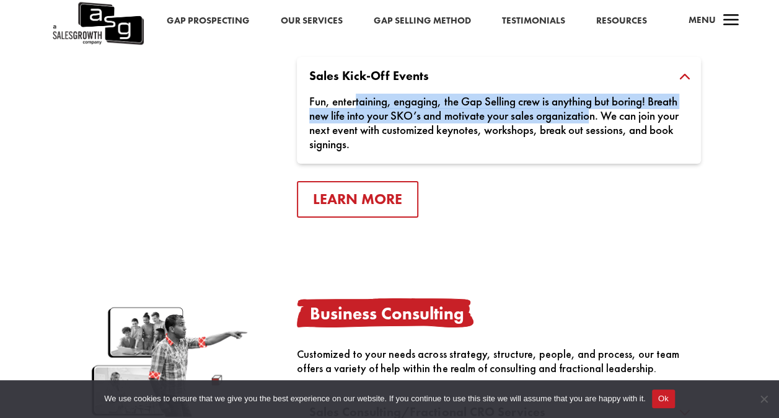
drag, startPoint x: 357, startPoint y: 102, endPoint x: 595, endPoint y: 120, distance: 238.8
click at [595, 120] on div "Fun, entertaining, engaging, the Gap Selling crew is anything but boring! Breat…" at bounding box center [498, 116] width 379 height 69
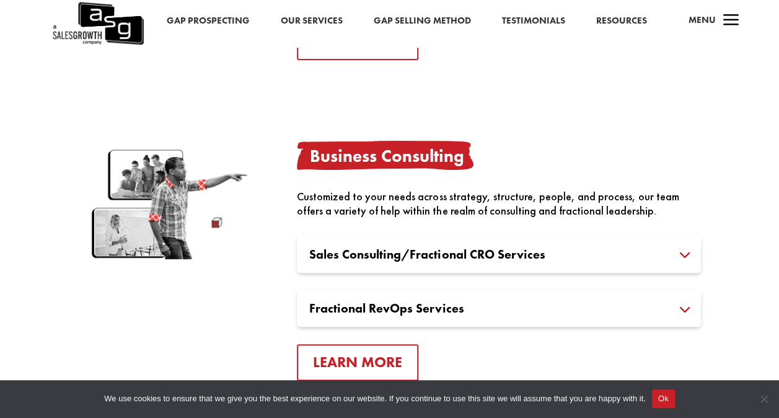
scroll to position [2418, 0]
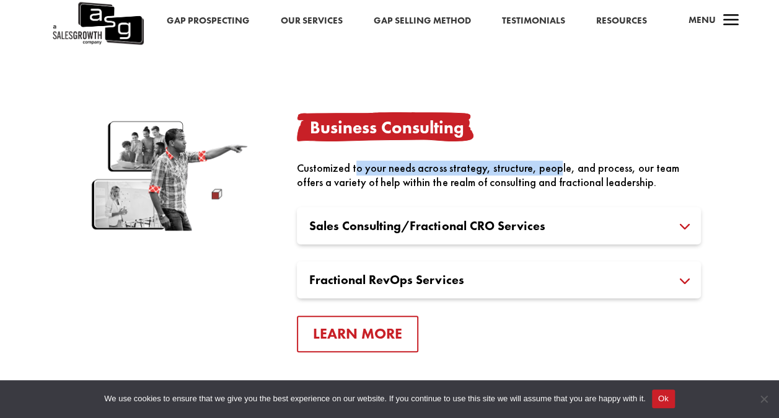
drag, startPoint x: 355, startPoint y: 171, endPoint x: 553, endPoint y: 174, distance: 198.4
click at [553, 174] on div "Customized to your needs across strategy, structure, people, and process, our t…" at bounding box center [499, 175] width 404 height 29
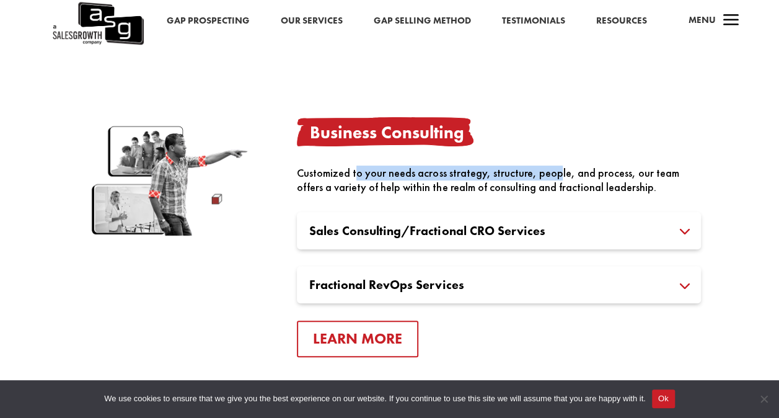
scroll to position [2480, 0]
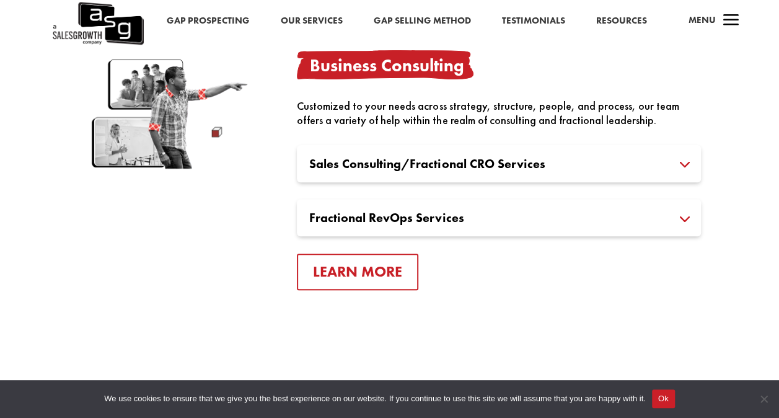
click at [334, 110] on div "Customized to your needs across strategy, structure, people, and process, our t…" at bounding box center [499, 113] width 404 height 29
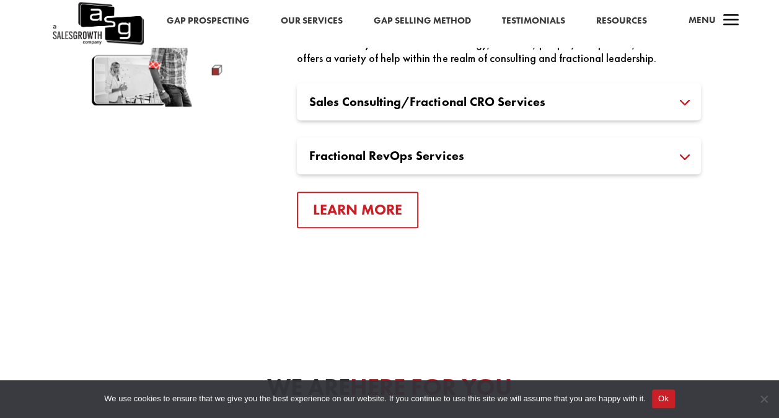
click at [381, 105] on h3 "Sales Consulting/Fractional CRO Services" at bounding box center [498, 101] width 379 height 12
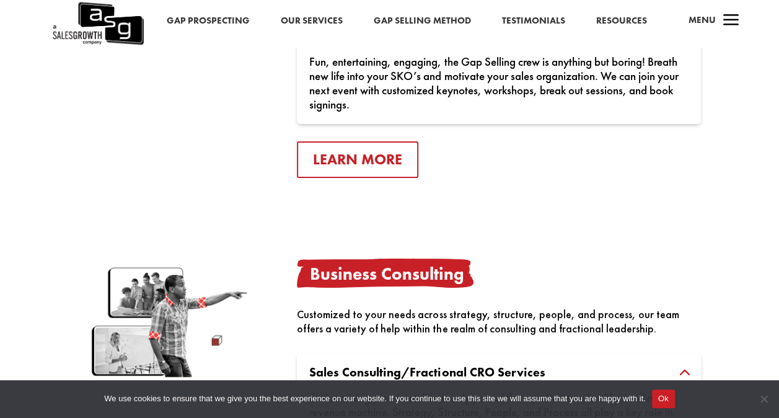
scroll to position [2215, 0]
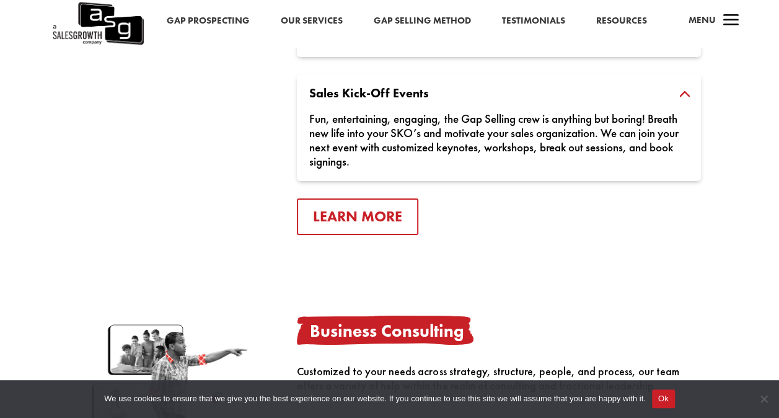
click at [458, 19] on link "Gap Selling Method" at bounding box center [422, 21] width 97 height 16
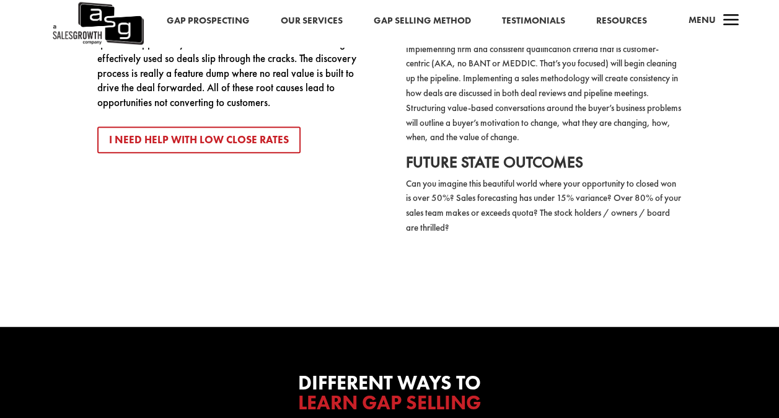
scroll to position [2356, 0]
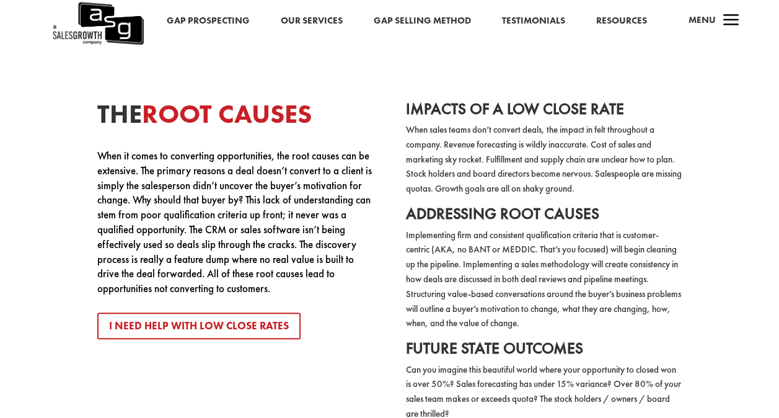
click at [543, 25] on link "Testimonials" at bounding box center [533, 21] width 63 height 16
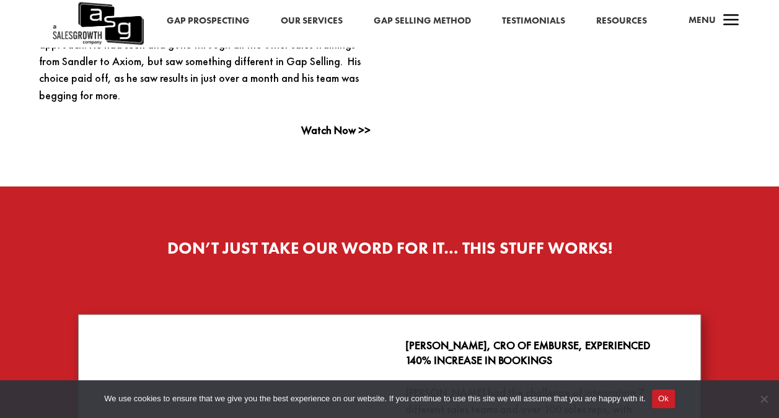
scroll to position [1240, 0]
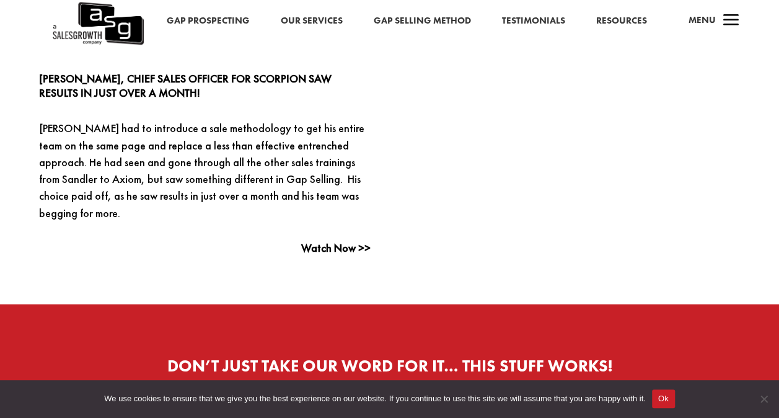
click at [618, 24] on link "Resources" at bounding box center [621, 21] width 51 height 16
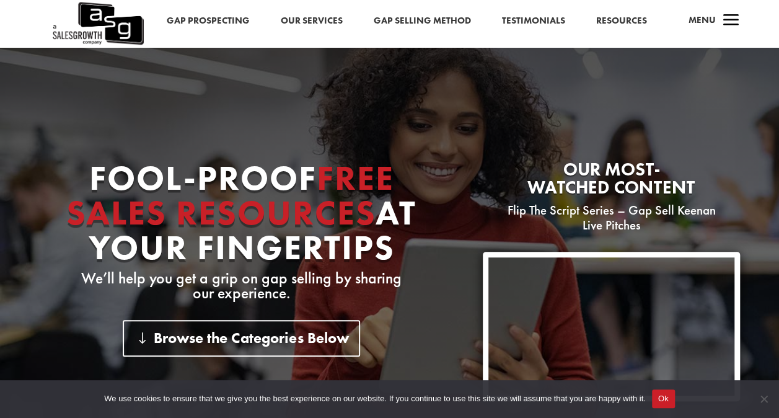
scroll to position [62, 0]
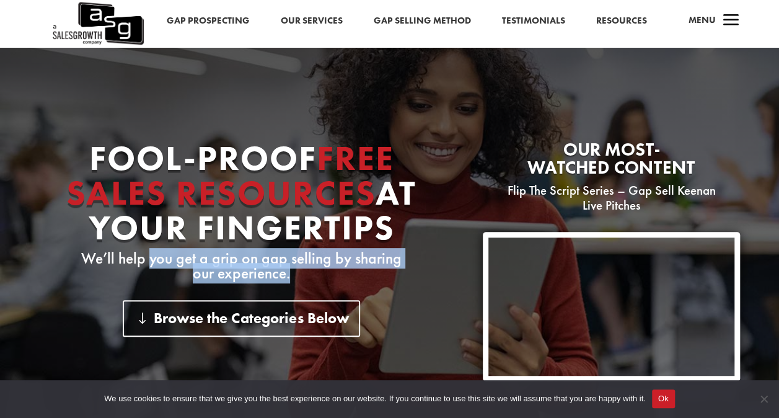
drag, startPoint x: 154, startPoint y: 258, endPoint x: 378, endPoint y: 278, distance: 225.3
click at [378, 278] on p "We’ll help you get a grip on gap selling by sharing our experience." at bounding box center [242, 266] width 406 height 30
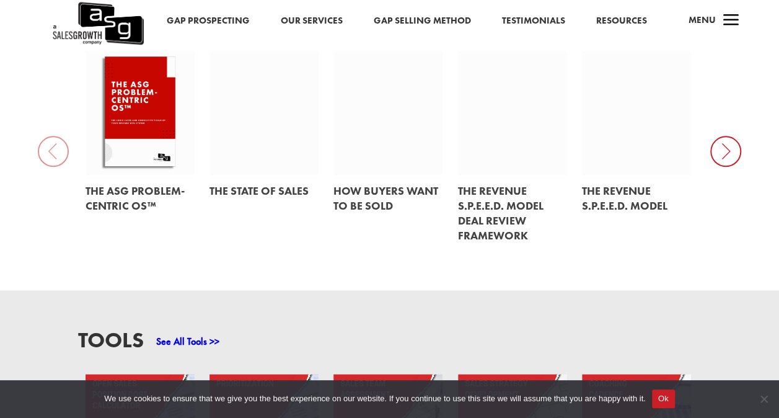
scroll to position [682, 0]
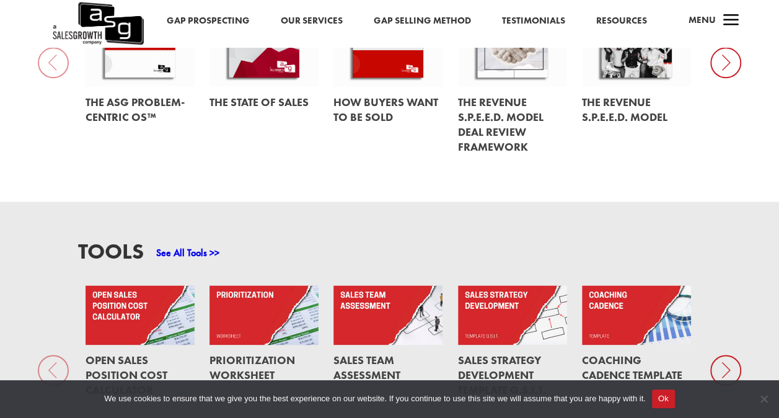
click at [721, 64] on icon at bounding box center [726, 62] width 31 height 31
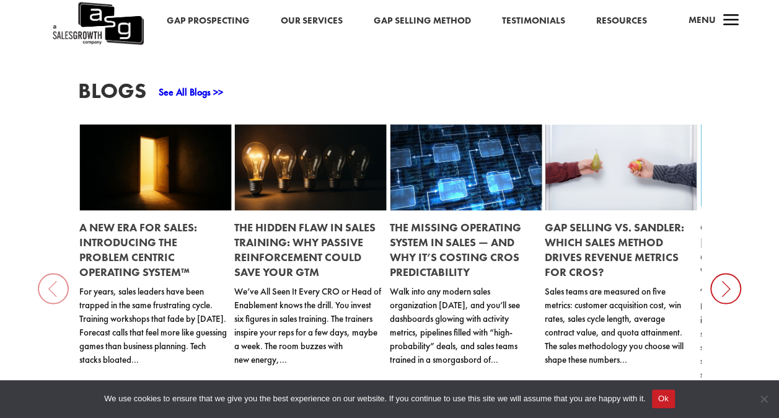
scroll to position [826, 0]
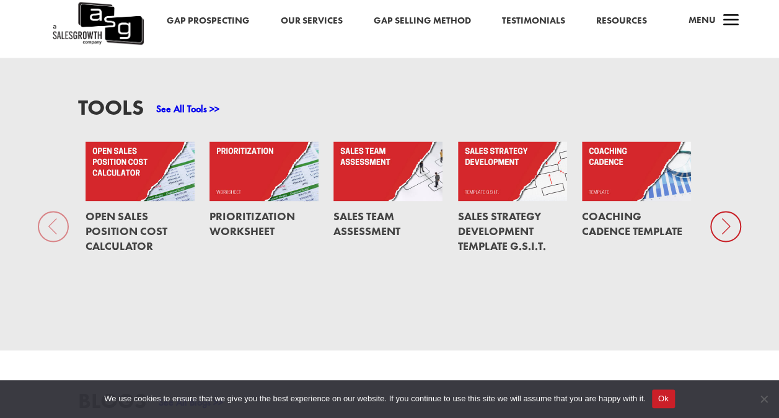
click at [734, 14] on span "a" at bounding box center [731, 21] width 25 height 25
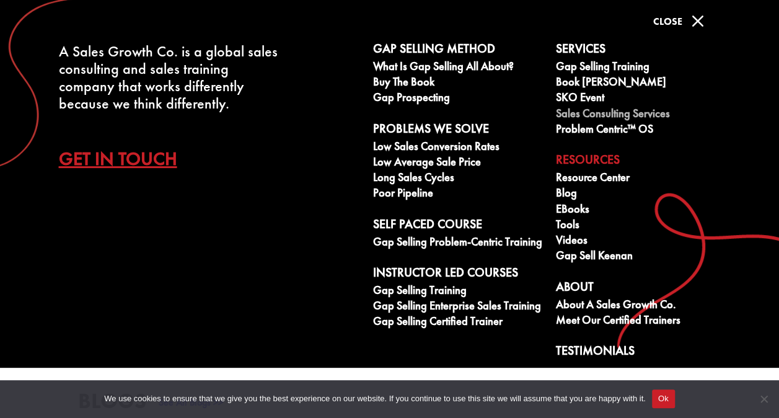
scroll to position [0, 0]
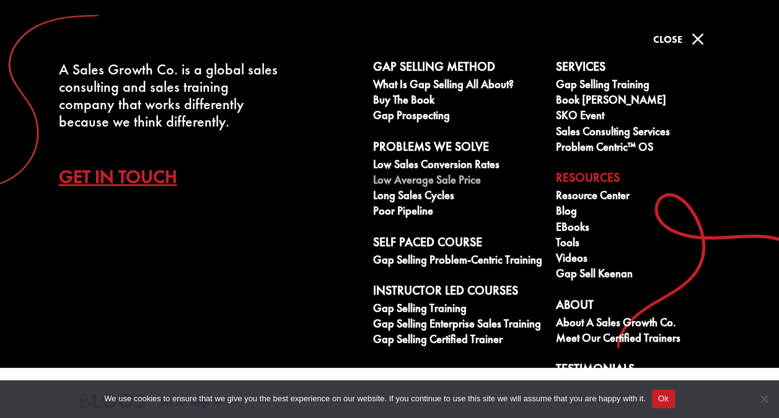
drag, startPoint x: 608, startPoint y: 149, endPoint x: 539, endPoint y: 180, distance: 75.5
click at [539, 180] on link "Low Average Sale Price" at bounding box center [457, 182] width 169 height 16
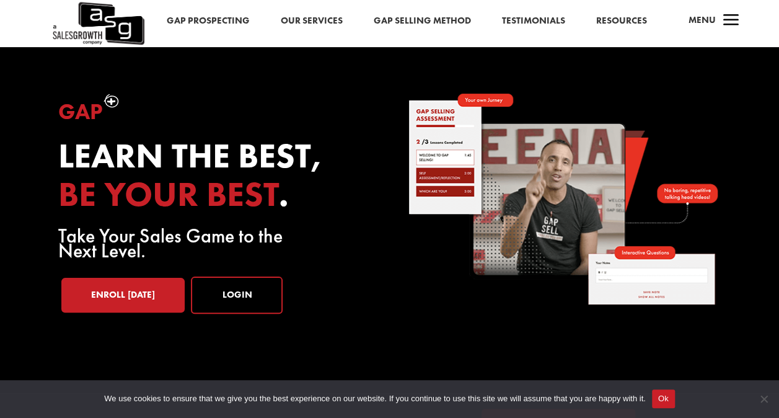
click at [622, 19] on link "Resources" at bounding box center [621, 21] width 51 height 16
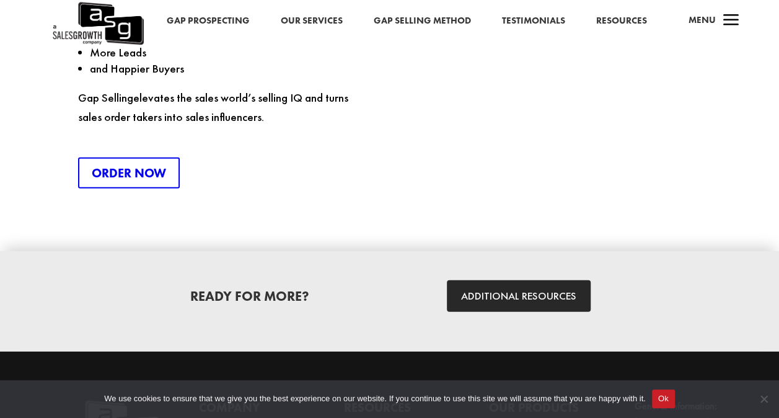
scroll to position [1736, 0]
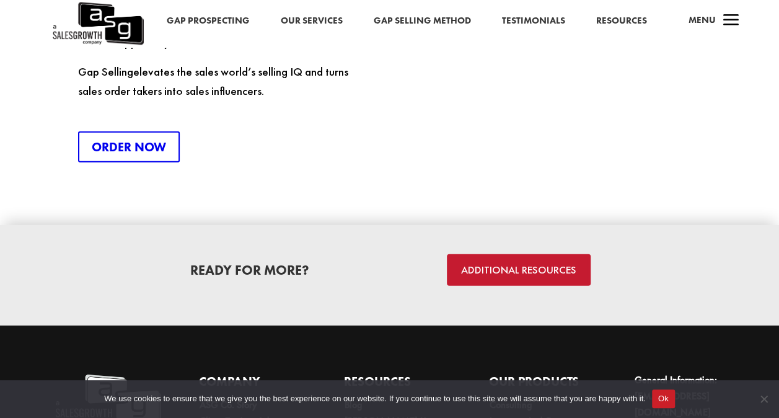
click at [480, 254] on link "ADDITIONAL RESOURCES" at bounding box center [519, 270] width 144 height 32
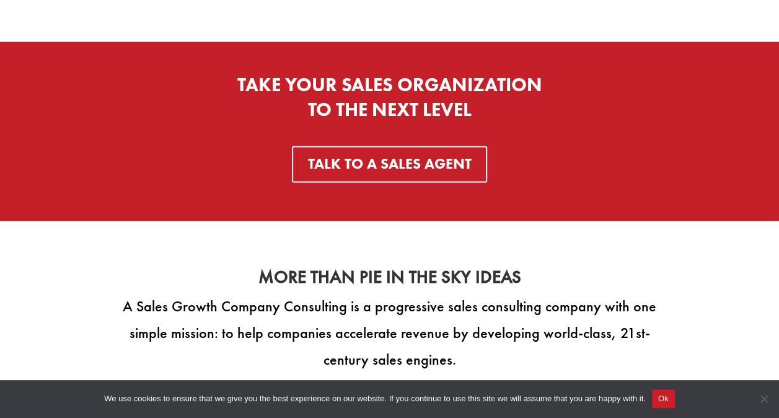
scroll to position [1054, 0]
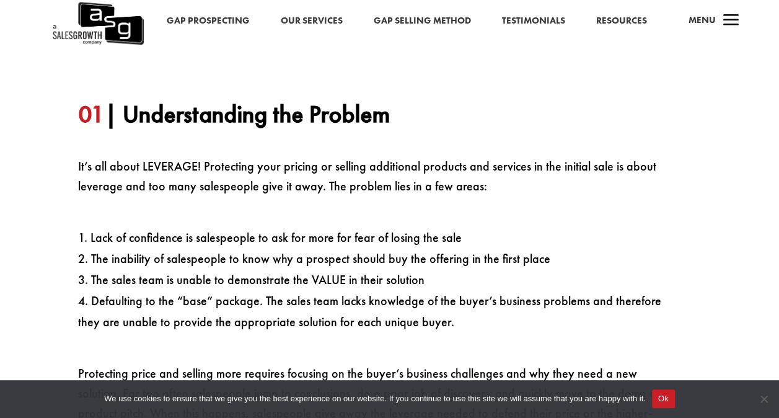
scroll to position [744, 0]
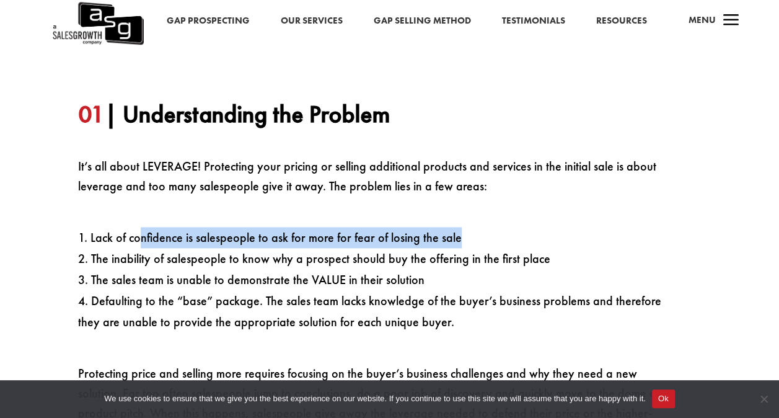
drag, startPoint x: 154, startPoint y: 239, endPoint x: 471, endPoint y: 242, distance: 316.9
click at [471, 242] on li "Lack of confidence is salespeople to ask for more for fear of losing the sale" at bounding box center [370, 237] width 585 height 21
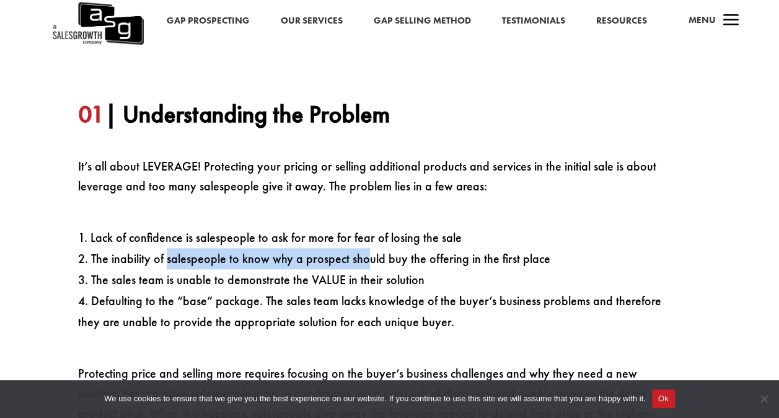
drag, startPoint x: 165, startPoint y: 259, endPoint x: 362, endPoint y: 268, distance: 197.4
click at [362, 268] on li "The inability of salespeople to know why a prospect should buy the offering in …" at bounding box center [370, 258] width 585 height 21
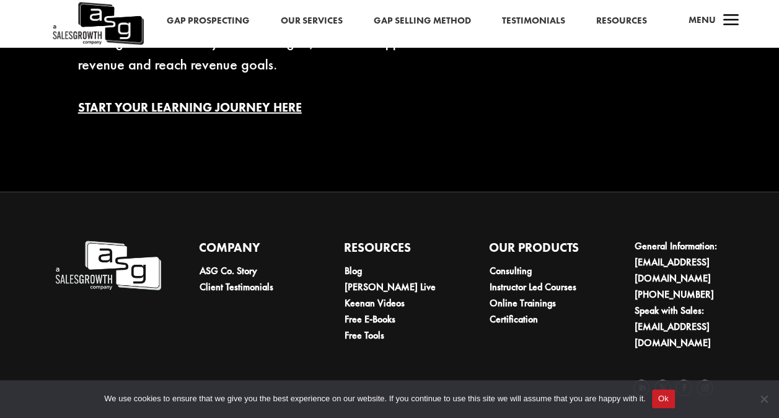
scroll to position [2863, 0]
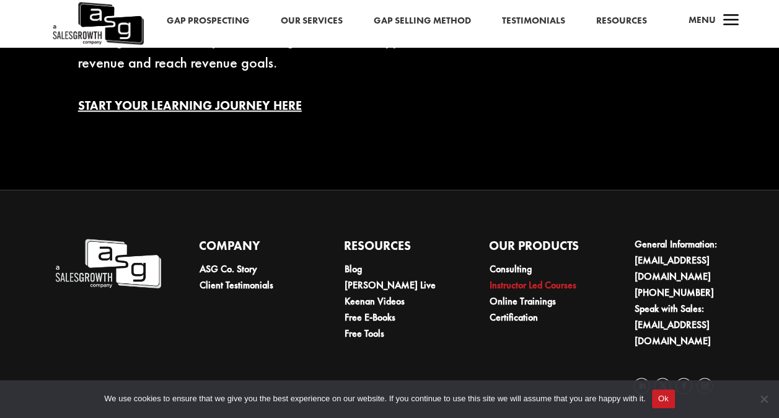
click at [507, 288] on link "Instructor Led Courses" at bounding box center [532, 284] width 87 height 13
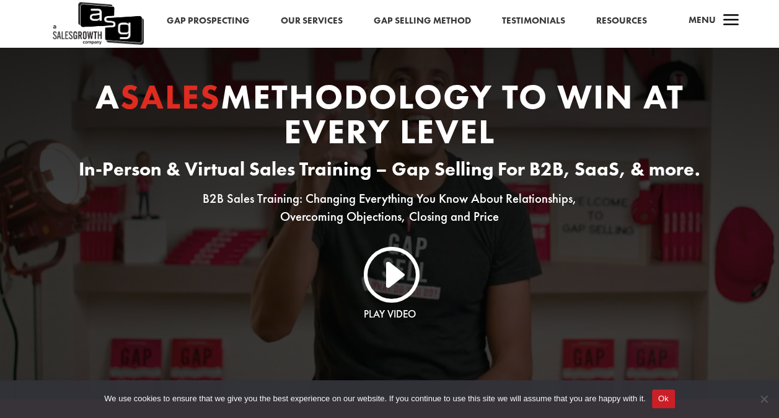
scroll to position [62, 0]
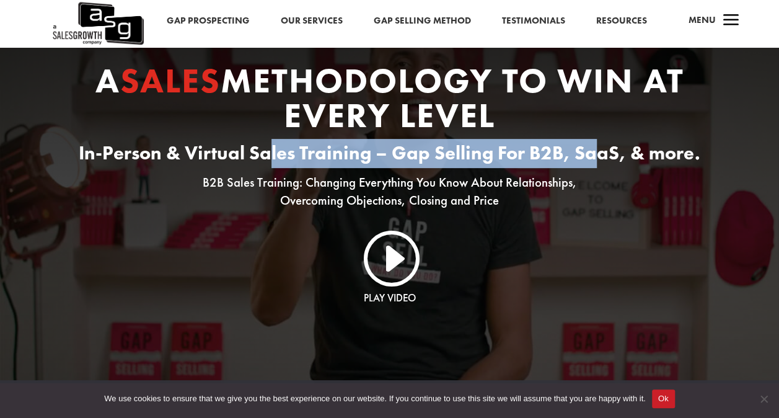
drag, startPoint x: 267, startPoint y: 153, endPoint x: 600, endPoint y: 158, distance: 333.6
click at [600, 158] on h3 "In-Person & Virtual Sales Training – Gap Selling For B2B, SaaS, & more." at bounding box center [390, 156] width 624 height 35
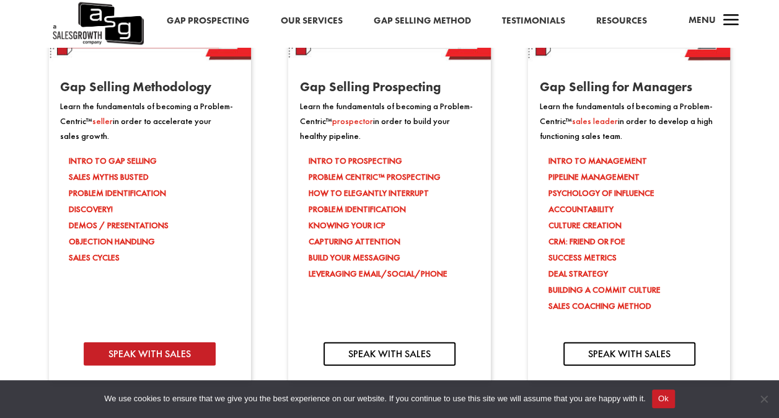
scroll to position [1116, 0]
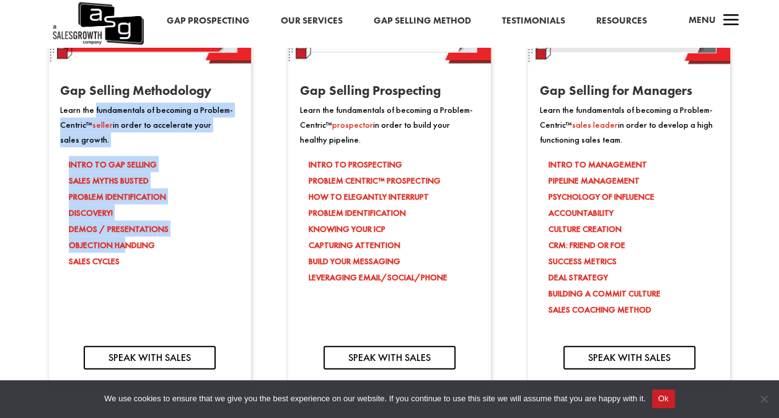
drag, startPoint x: 95, startPoint y: 116, endPoint x: 126, endPoint y: 249, distance: 137.0
click at [126, 249] on div "Learn the fundamentals of becoming a Problem-Centric™ seller in order to accele…" at bounding box center [150, 196] width 202 height 188
click at [124, 360] on link "SPEAK WITH SALES" at bounding box center [149, 357] width 131 height 24
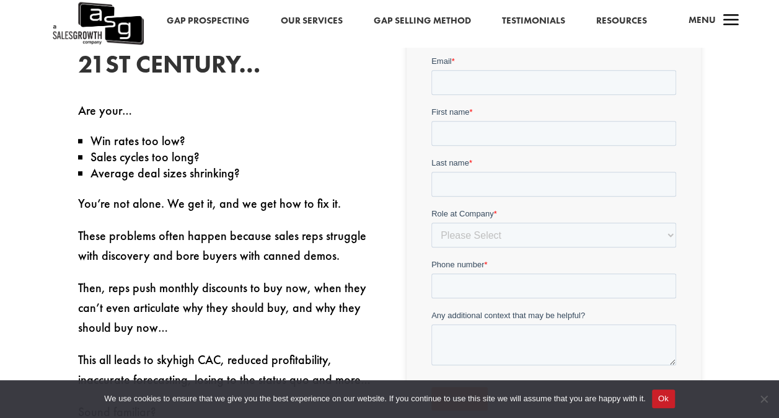
scroll to position [248, 0]
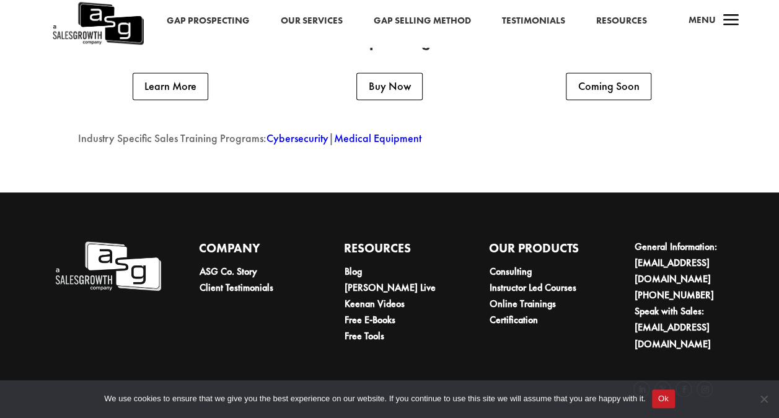
scroll to position [3164, 0]
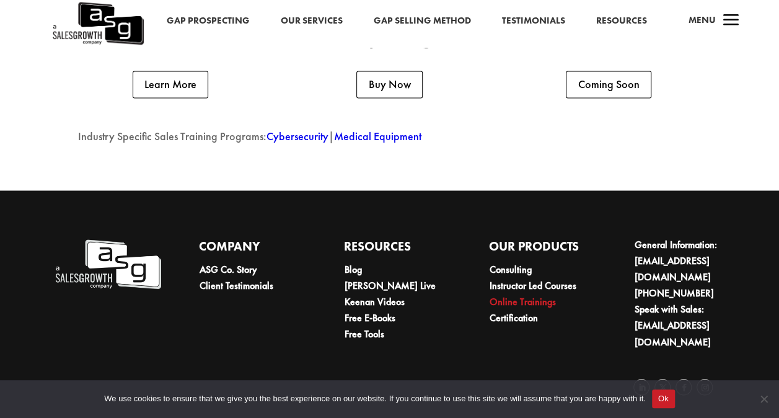
click link "Online Trainings"
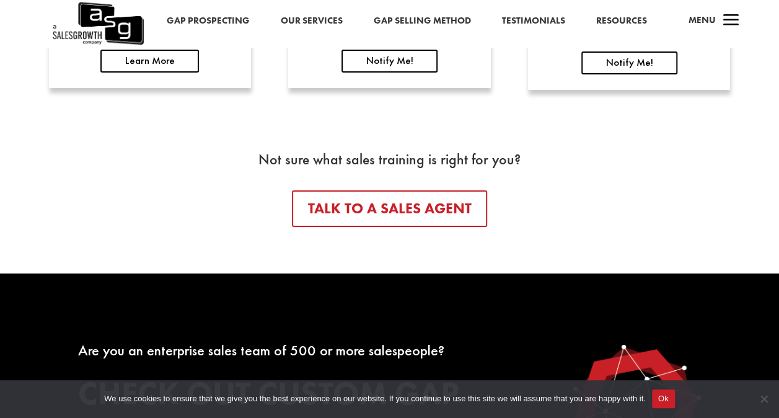
scroll to position [1999, 0]
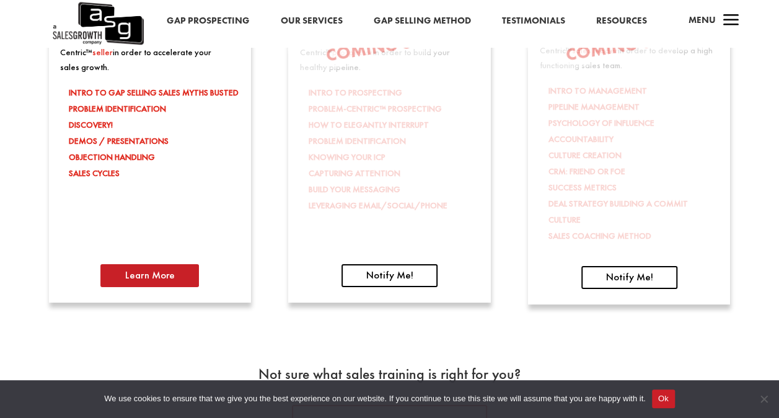
click at [143, 279] on link "Learn More" at bounding box center [149, 276] width 99 height 24
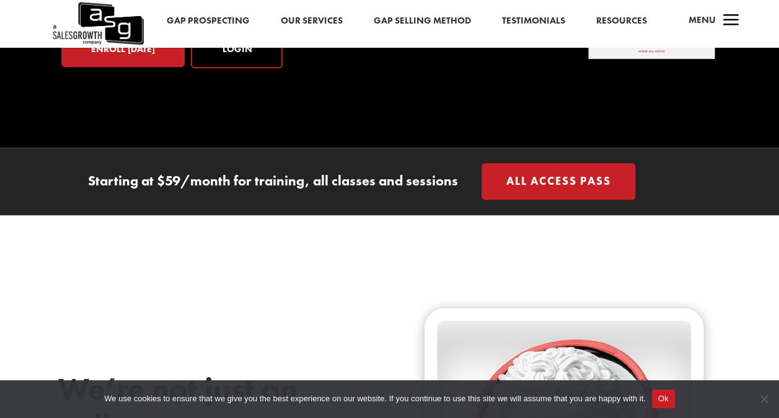
scroll to position [248, 0]
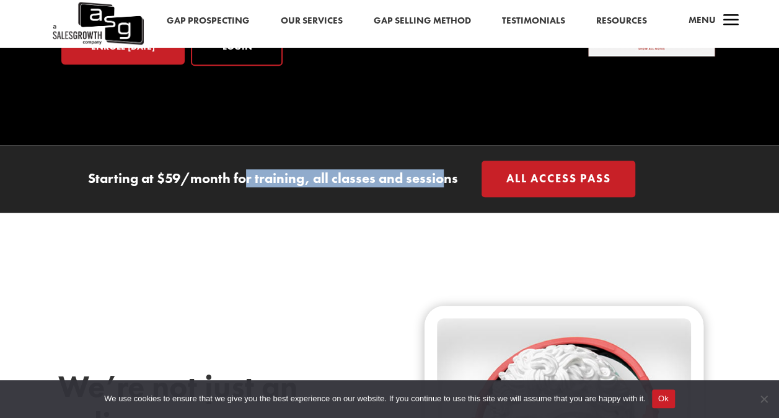
drag, startPoint x: 247, startPoint y: 179, endPoint x: 448, endPoint y: 180, distance: 200.3
click at [448, 180] on p "Starting at $59/month for training, all classes and sessions" at bounding box center [229, 178] width 458 height 15
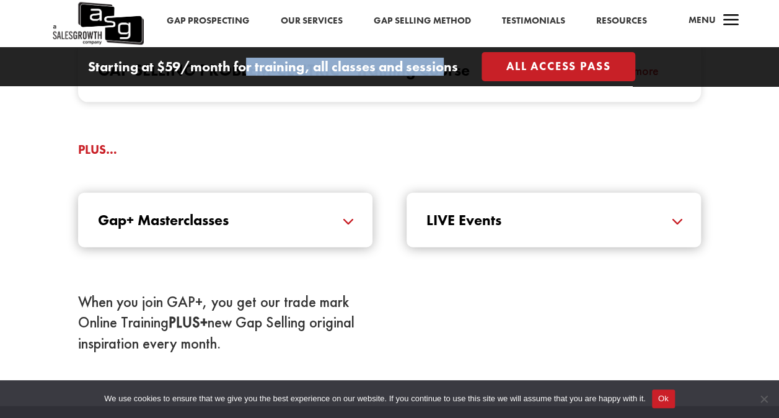
scroll to position [1302, 0]
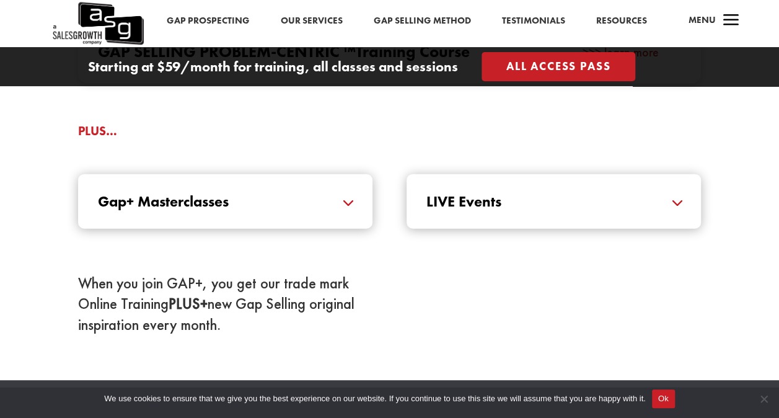
click at [327, 203] on h5 "Gap+ Masterclasses" at bounding box center [225, 201] width 255 height 15
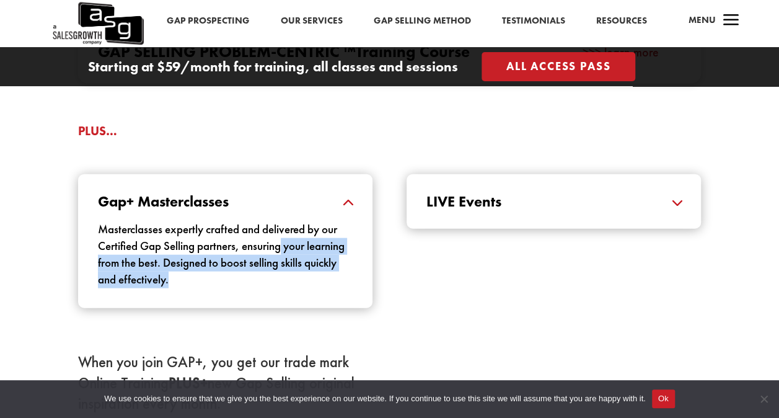
drag, startPoint x: 285, startPoint y: 243, endPoint x: 310, endPoint y: 273, distance: 38.7
click at [310, 273] on p "Masterclasses expertly crafted and delivered by our Certified Gap Selling partn…" at bounding box center [225, 254] width 255 height 67
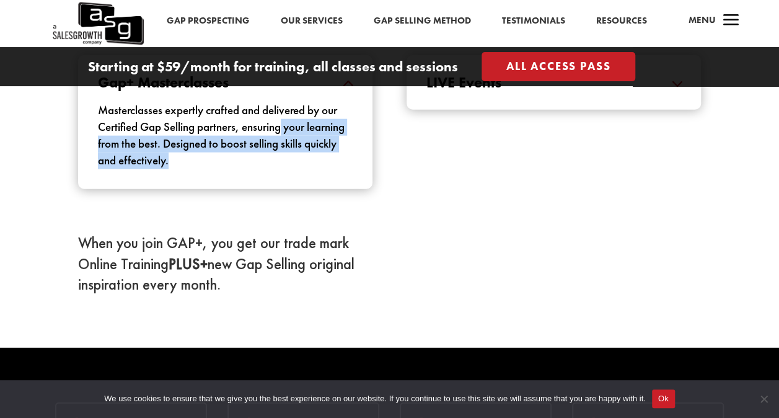
scroll to position [1426, 0]
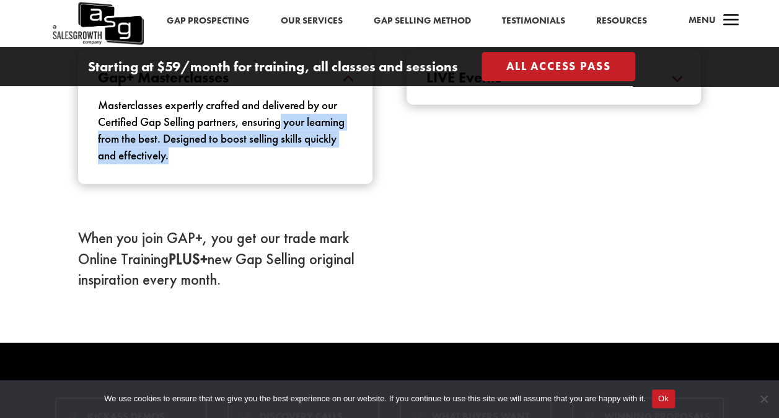
drag, startPoint x: 232, startPoint y: 241, endPoint x: 363, endPoint y: 273, distance: 135.3
click at [363, 273] on div "When you join GAP+, you get our trade mark Online Training PLUS+ new Gap Sellin…" at bounding box center [225, 259] width 295 height 63
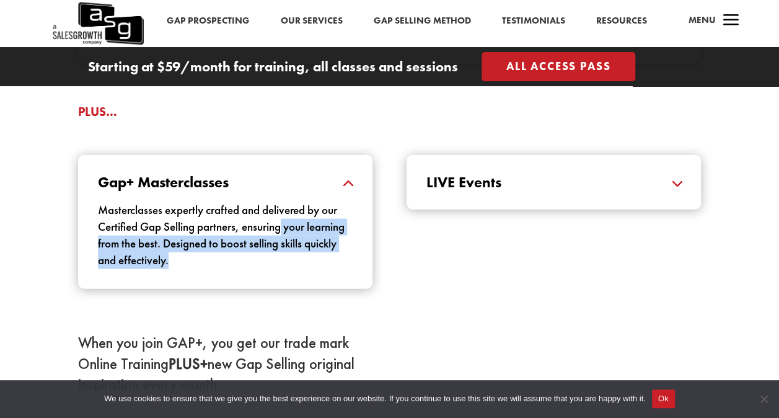
scroll to position [1302, 0]
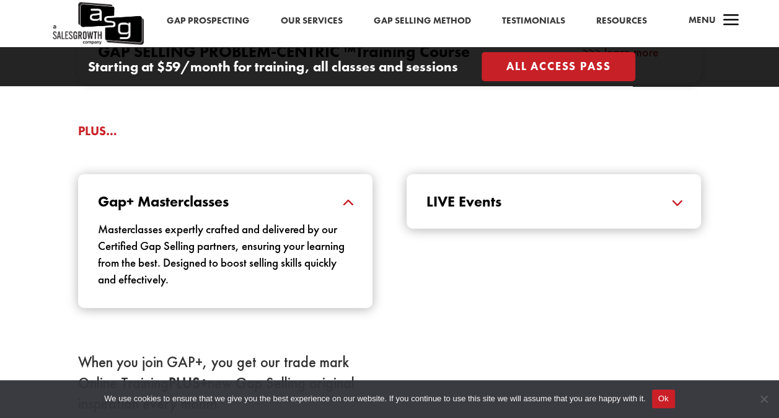
click at [479, 208] on h5 "LIVE Events" at bounding box center [554, 201] width 255 height 15
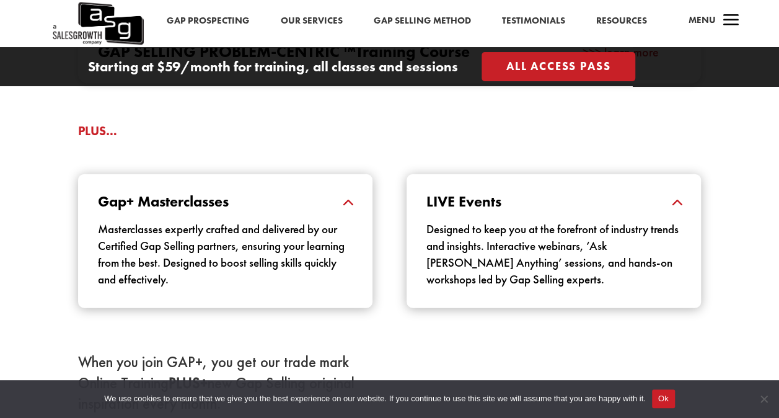
click at [526, 64] on link "All Access Pass" at bounding box center [559, 66] width 154 height 29
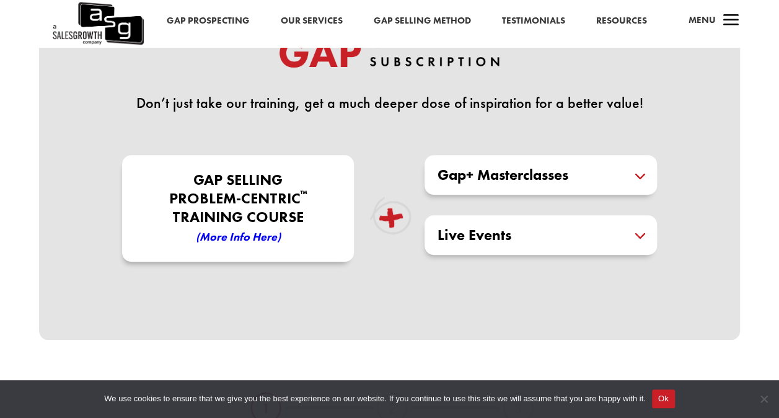
scroll to position [310, 0]
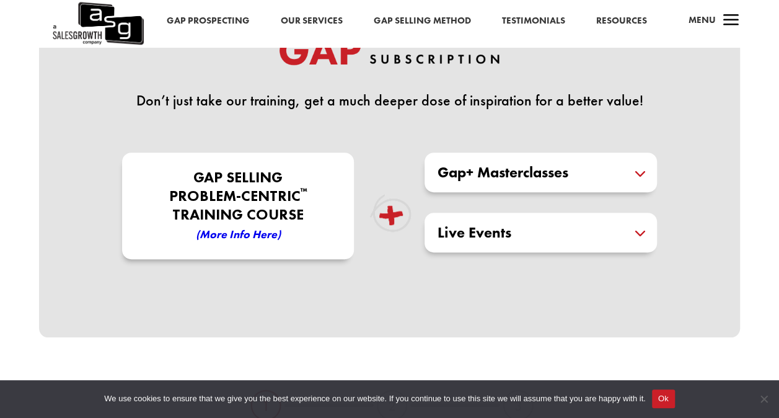
click at [254, 233] on em "(More Info here)" at bounding box center [238, 234] width 85 height 14
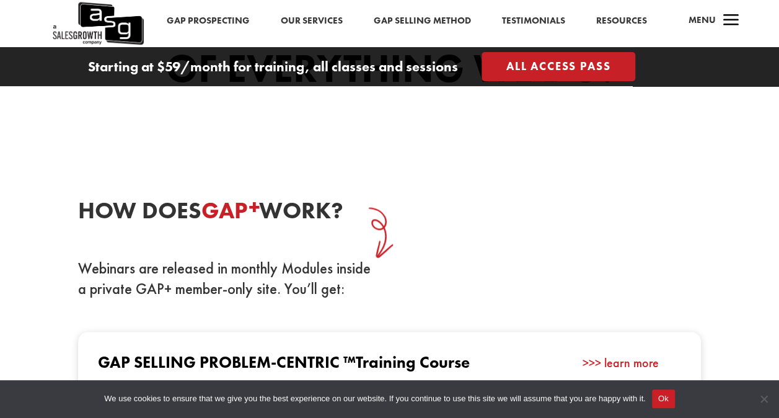
scroll to position [1240, 0]
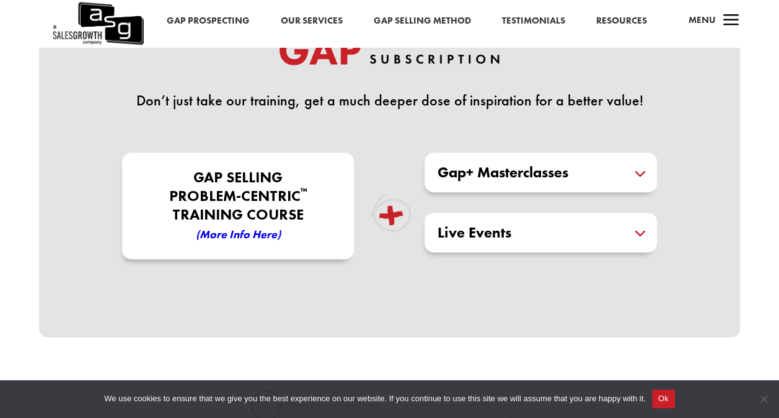
click at [499, 179] on h5 "Gap+ Masterclasses" at bounding box center [541, 172] width 208 height 15
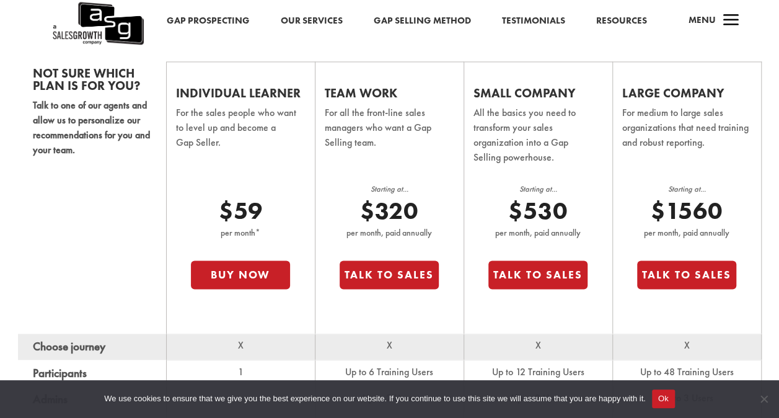
scroll to position [806, 0]
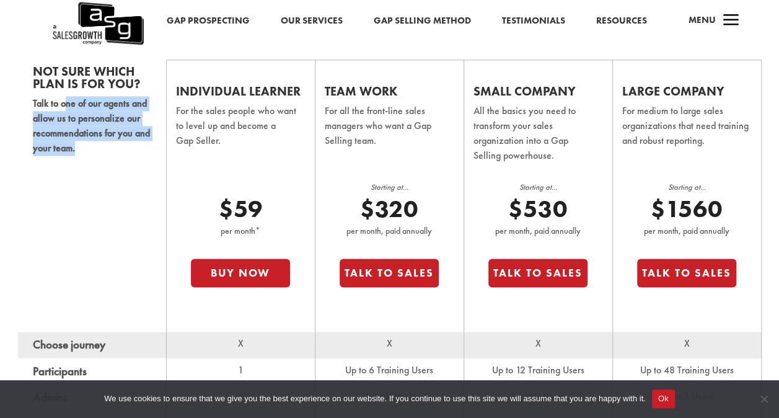
drag, startPoint x: 66, startPoint y: 103, endPoint x: 120, endPoint y: 144, distance: 68.2
click at [120, 144] on p "Talk to one of our agents and allow us to personalize our recommendations for y…" at bounding box center [92, 125] width 118 height 59
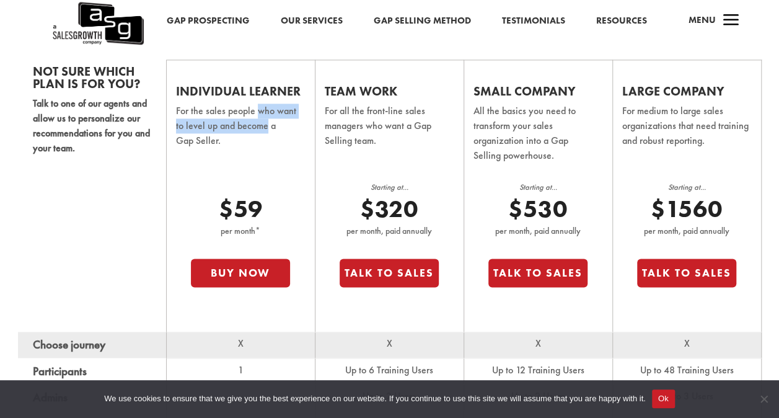
drag, startPoint x: 120, startPoint y: 144, endPoint x: 258, endPoint y: 118, distance: 140.0
click at [258, 118] on p "For the sales people who want to level up and become a Gap Seller." at bounding box center [241, 134] width 130 height 61
drag, startPoint x: 258, startPoint y: 118, endPoint x: 198, endPoint y: 107, distance: 60.7
click at [198, 107] on p "For the sales people who want to level up and become a Gap Seller." at bounding box center [241, 134] width 130 height 61
drag, startPoint x: 179, startPoint y: 110, endPoint x: 267, endPoint y: 138, distance: 92.4
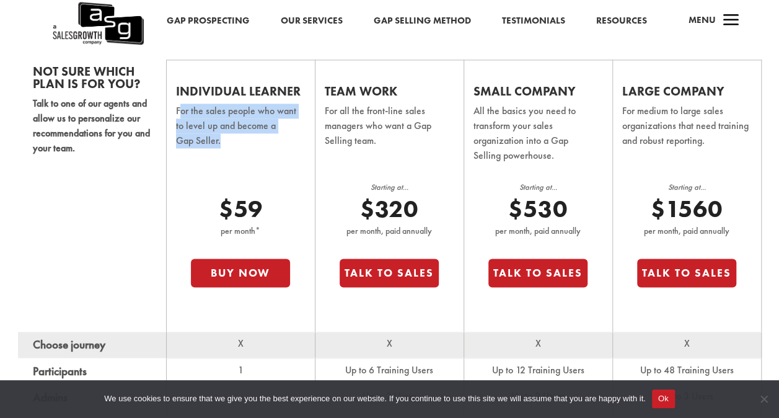
click at [267, 138] on p "For the sales people who want to level up and become a Gap Seller." at bounding box center [241, 134] width 130 height 61
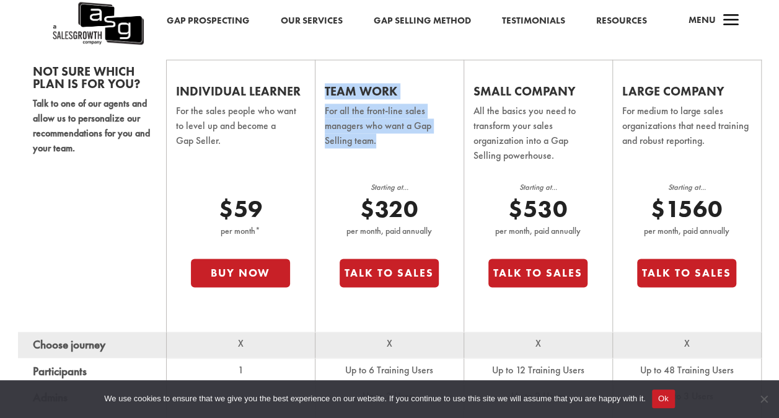
drag, startPoint x: 327, startPoint y: 92, endPoint x: 397, endPoint y: 138, distance: 83.4
click at [397, 138] on td "Team Work For all the front-line sales managers who want a Gap Selling team. St…" at bounding box center [390, 196] width 149 height 272
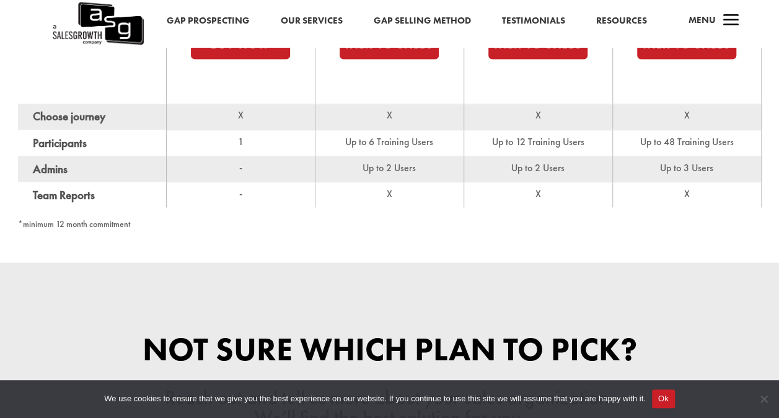
scroll to position [1054, 0]
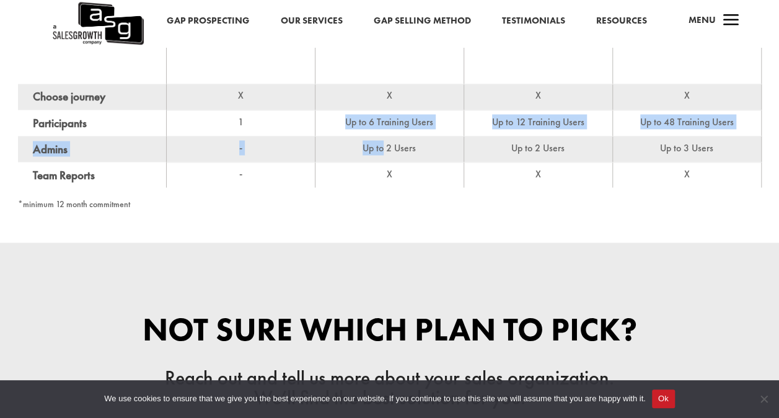
drag, startPoint x: 340, startPoint y: 118, endPoint x: 383, endPoint y: 136, distance: 46.7
click at [383, 136] on tbody "Choose journey X X X X Participants 1 Up to 6 Training Users Up to 12 Training …" at bounding box center [390, 136] width 744 height 104
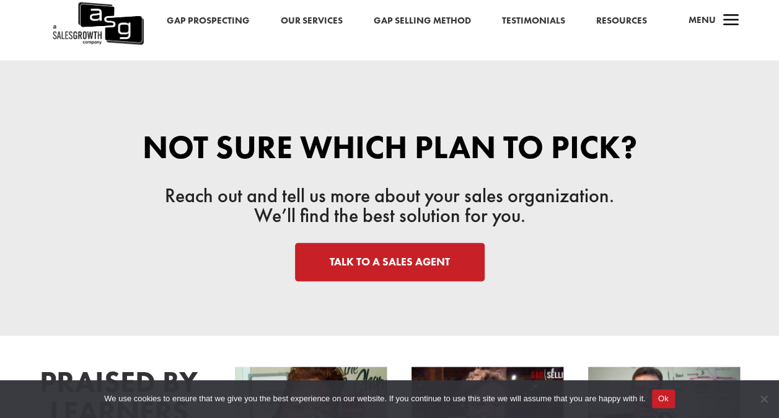
scroll to position [1302, 0]
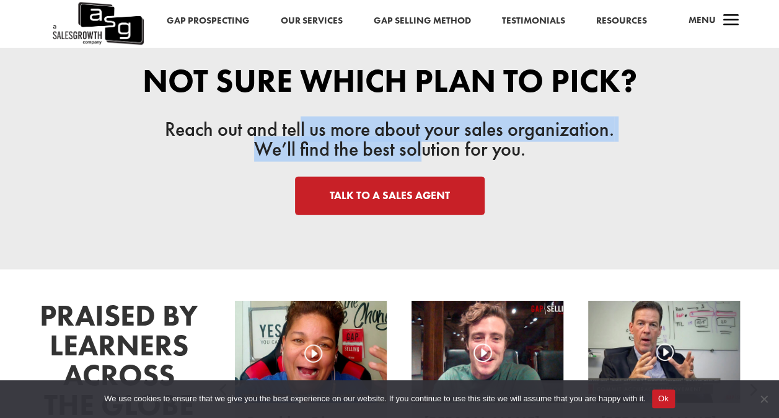
drag, startPoint x: 301, startPoint y: 133, endPoint x: 424, endPoint y: 146, distance: 123.5
click at [424, 146] on p "Reach out and tell us more about your sales organization. We’ll find the best s…" at bounding box center [390, 140] width 624 height 40
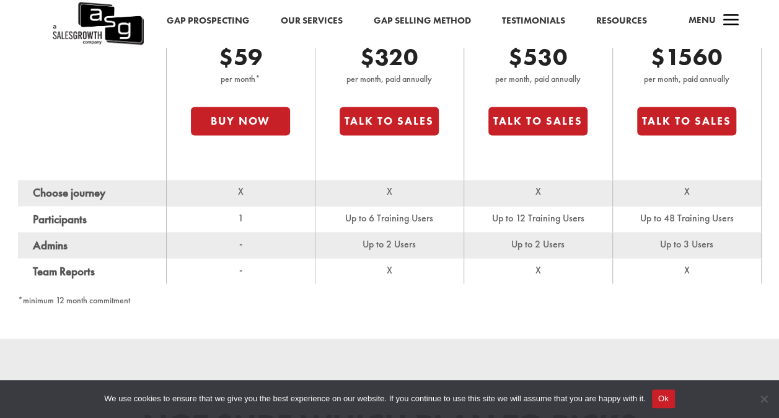
scroll to position [993, 0]
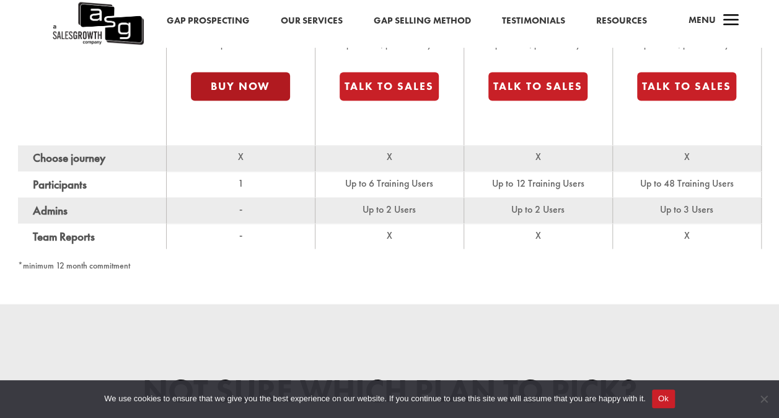
click at [239, 89] on button "Buy Now" at bounding box center [240, 86] width 99 height 29
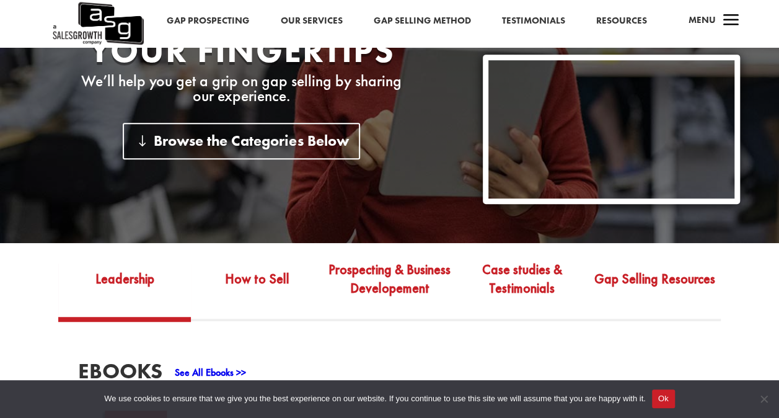
scroll to position [248, 0]
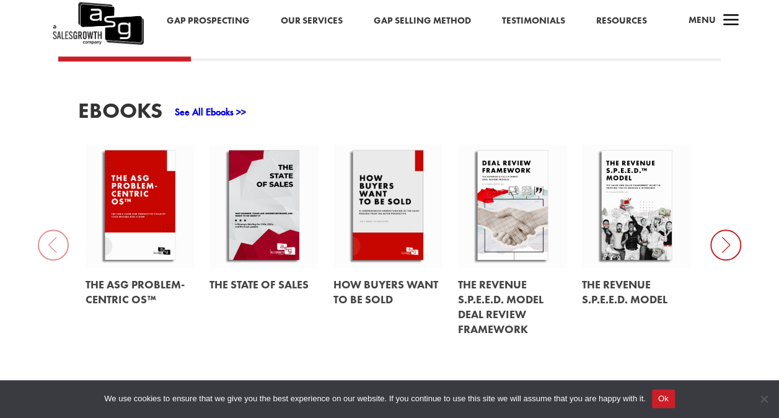
scroll to position [376, 0]
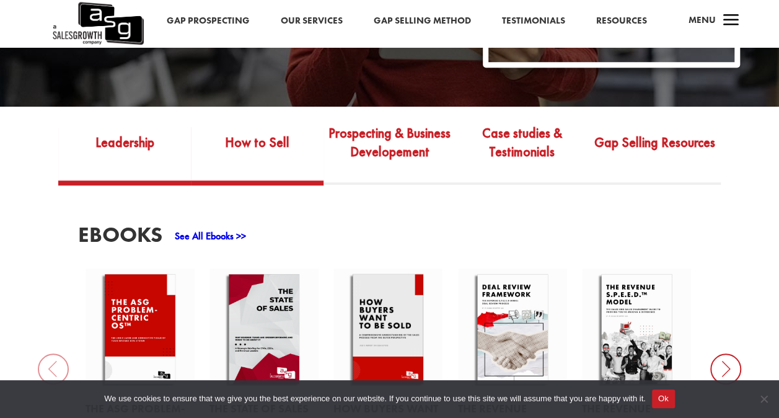
click at [252, 142] on link "How to Sell" at bounding box center [257, 151] width 133 height 58
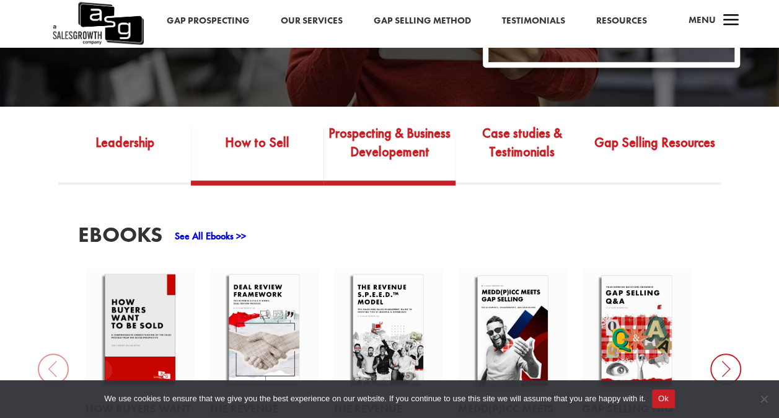
click at [373, 140] on link "Prospecting & Business Developement" at bounding box center [390, 151] width 133 height 58
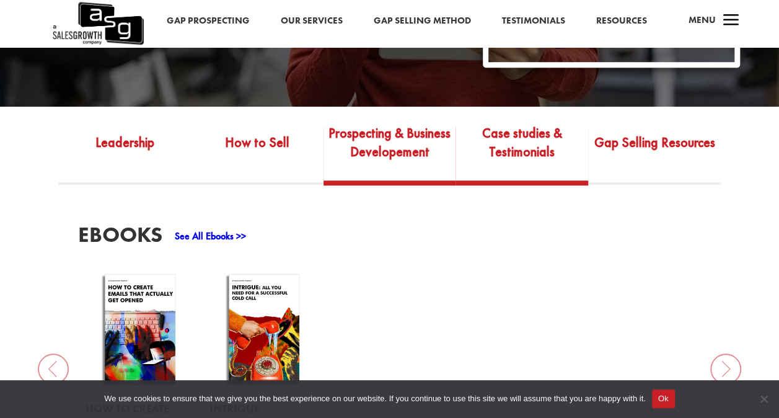
click at [492, 141] on link "Case studies & Testimonials" at bounding box center [522, 151] width 133 height 58
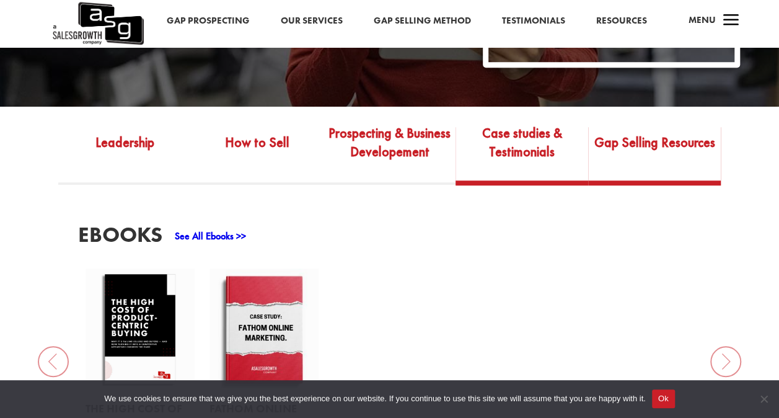
click at [623, 146] on link "Gap Selling Resources" at bounding box center [654, 151] width 133 height 58
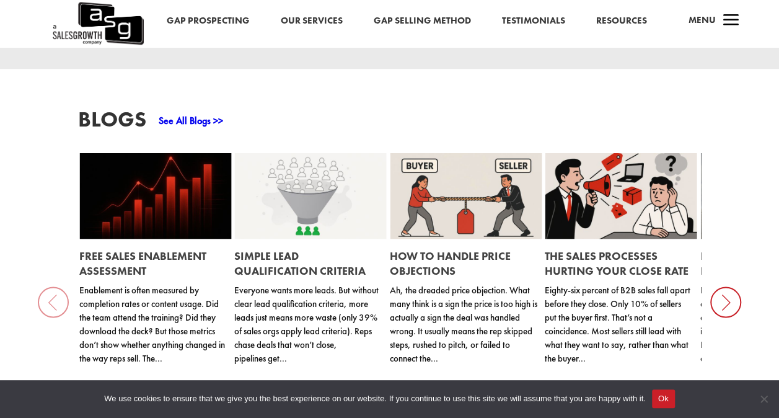
scroll to position [1120, 0]
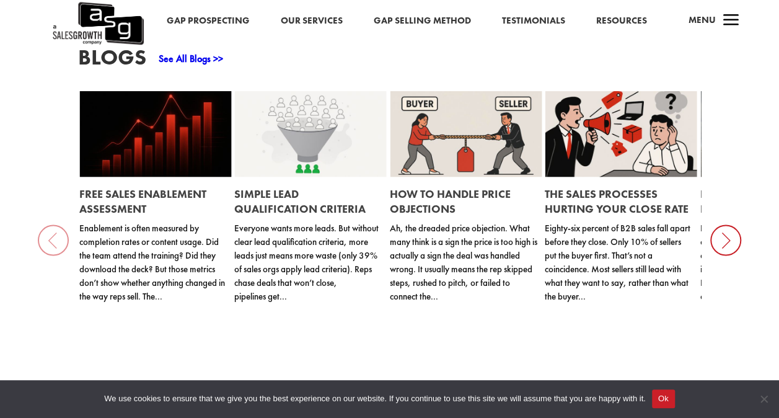
click at [727, 246] on icon at bounding box center [726, 239] width 31 height 31
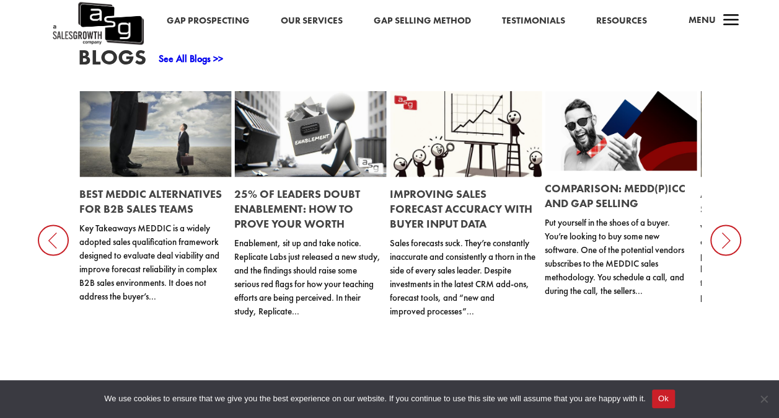
click at [727, 246] on icon at bounding box center [726, 239] width 31 height 31
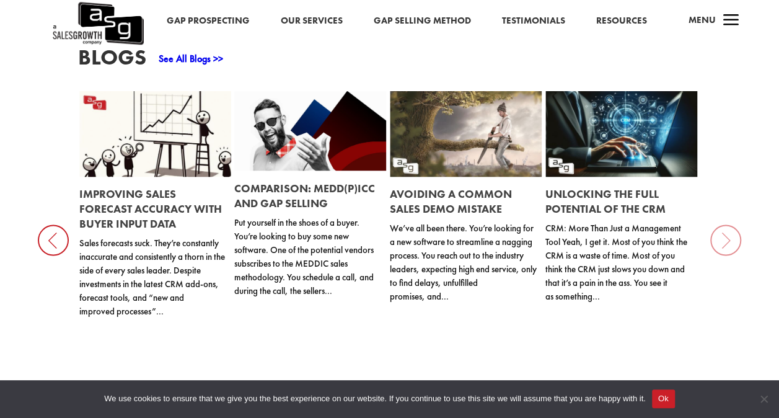
click at [727, 246] on div "Blogs See All Blogs >> Free Sales Enablement Assessment Enablement is often mea…" at bounding box center [389, 217] width 779 height 421
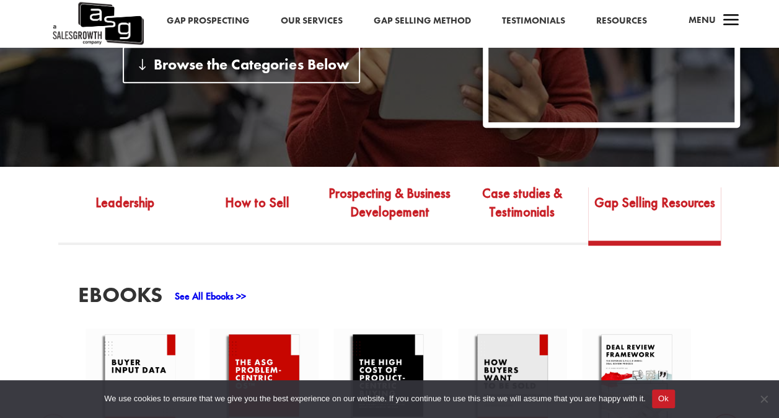
scroll to position [314, 0]
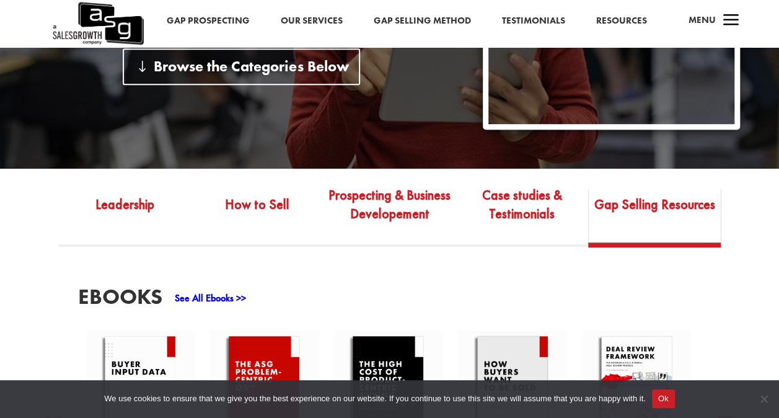
click at [725, 24] on span "a" at bounding box center [731, 21] width 25 height 25
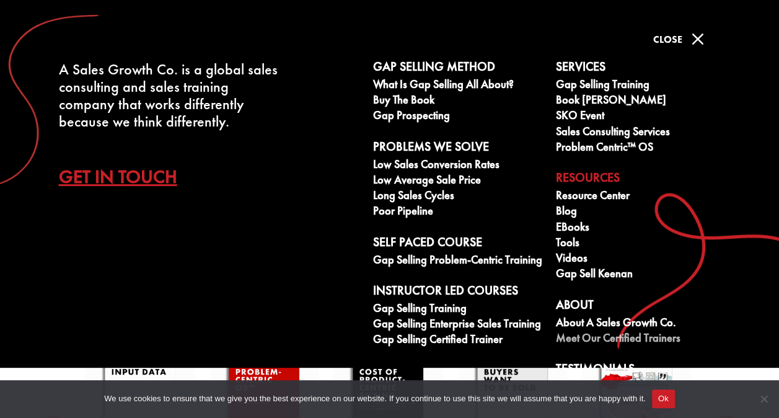
click at [604, 335] on link "Meet our Certified Trainers" at bounding box center [640, 340] width 169 height 16
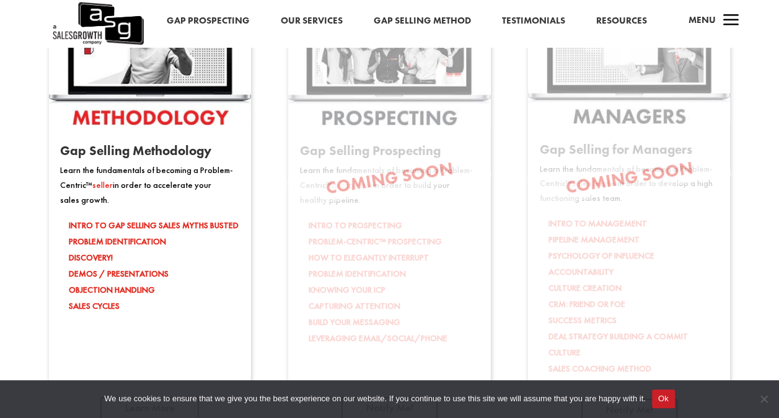
scroll to position [1967, 0]
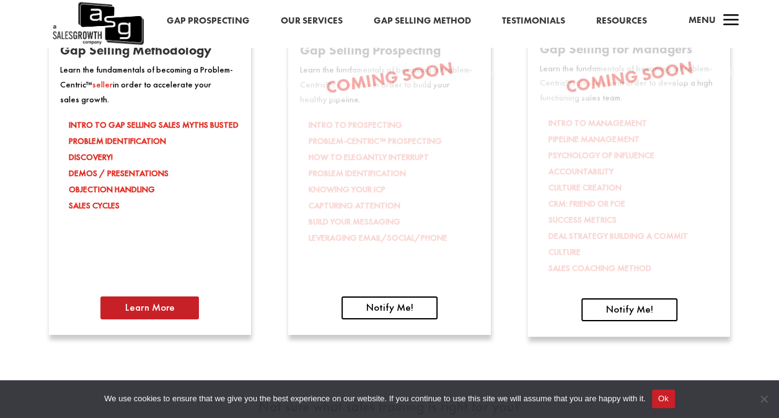
click at [184, 309] on link "Learn More" at bounding box center [149, 308] width 99 height 24
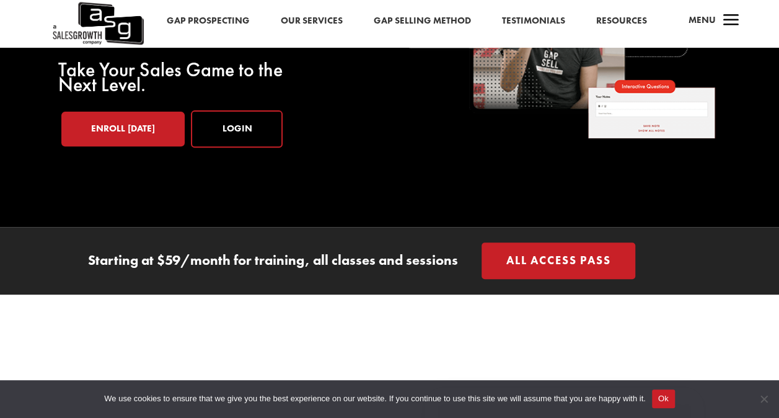
scroll to position [186, 0]
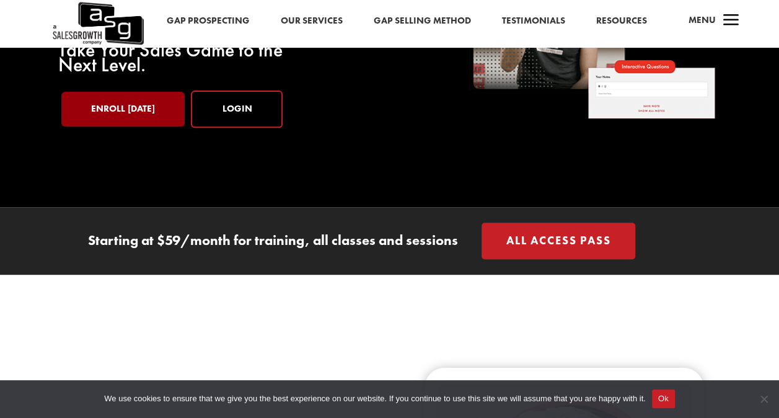
click at [158, 115] on link "Enroll [DATE]" at bounding box center [122, 109] width 123 height 35
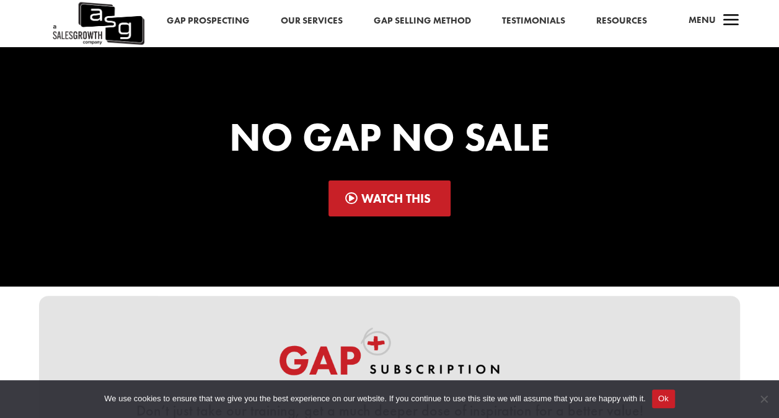
click at [413, 196] on link "Watch This" at bounding box center [390, 198] width 122 height 36
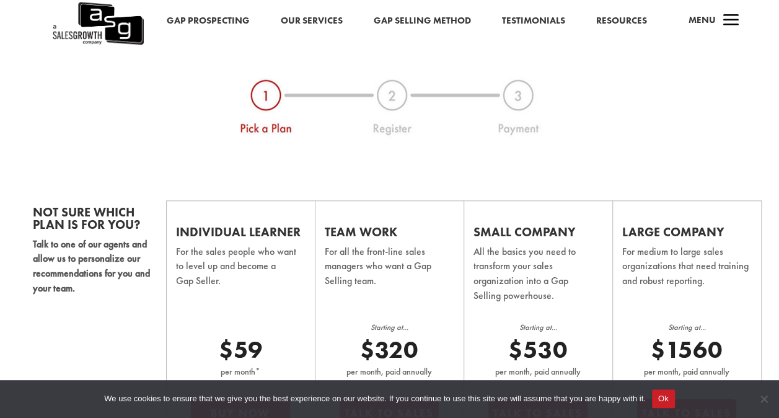
scroll to position [744, 0]
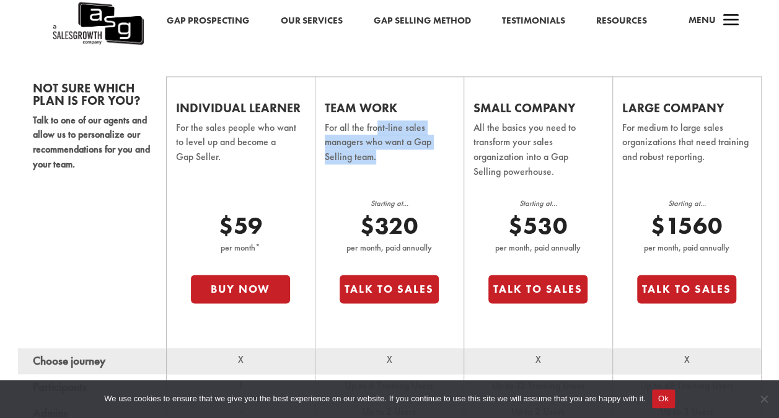
drag, startPoint x: 375, startPoint y: 128, endPoint x: 414, endPoint y: 153, distance: 46.6
click at [414, 153] on p "For all the front-line sales managers who want a Gap Selling team." at bounding box center [390, 150] width 130 height 61
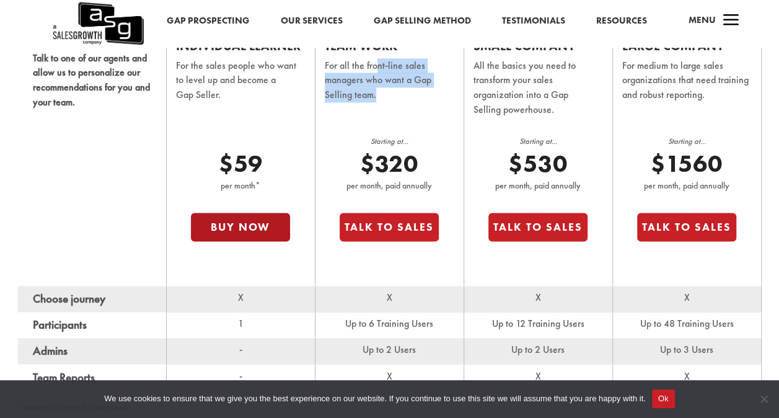
scroll to position [868, 0]
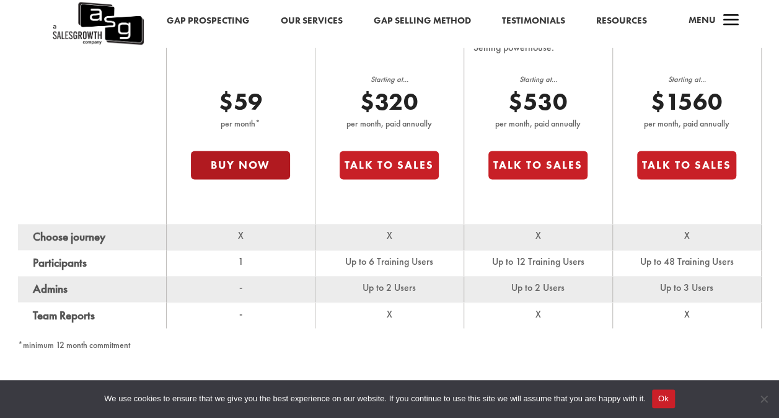
click at [238, 171] on button "Buy Now" at bounding box center [240, 165] width 99 height 29
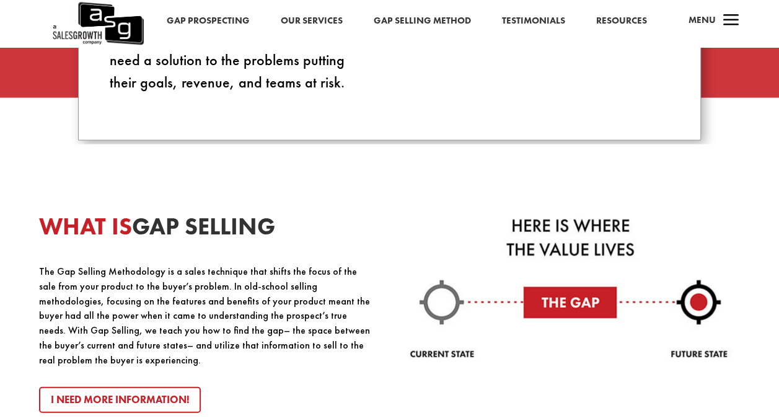
scroll to position [1178, 0]
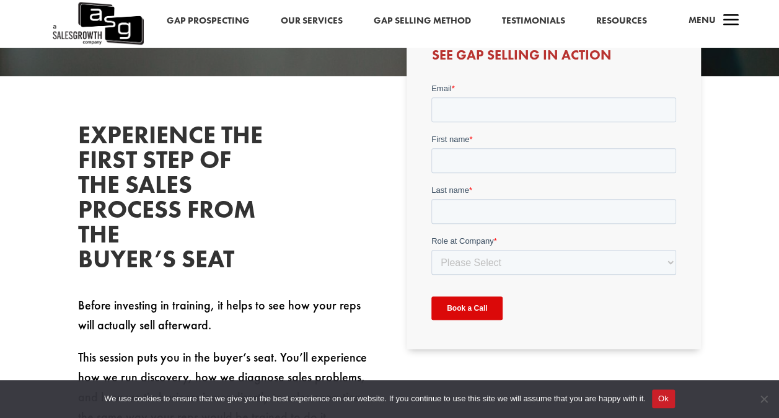
scroll to position [186, 0]
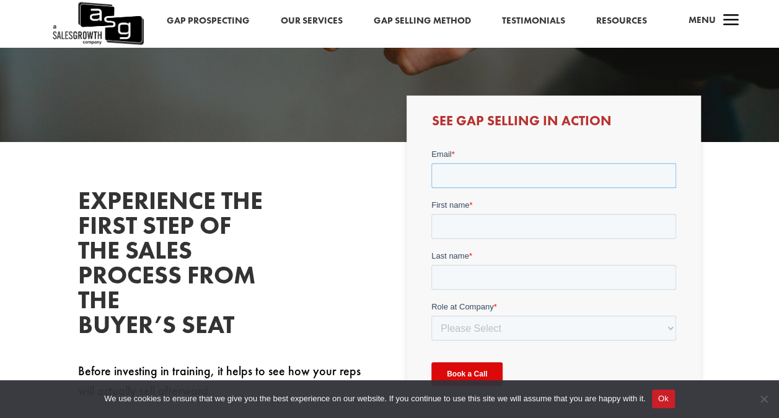
click at [467, 175] on input "Email *" at bounding box center [554, 175] width 245 height 25
type input "[PERSON_NAME][EMAIL_ADDRESS][DOMAIN_NAME]"
click at [492, 225] on input "First name *" at bounding box center [554, 226] width 245 height 25
type input "[PERSON_NAME]"
click at [500, 272] on input "Last name *" at bounding box center [554, 277] width 245 height 25
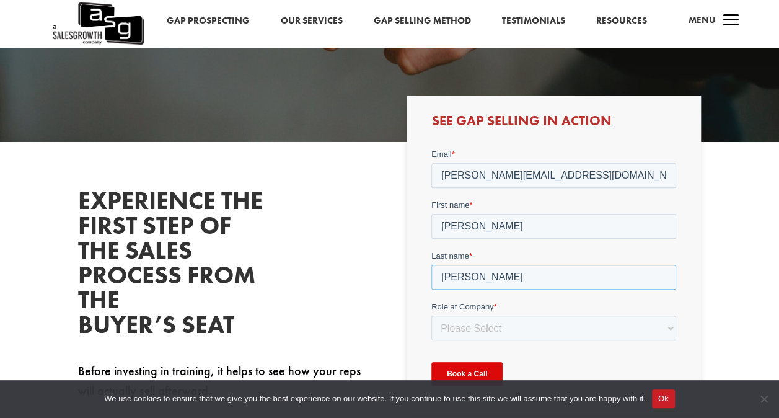
drag, startPoint x: 446, startPoint y: 274, endPoint x: 438, endPoint y: 275, distance: 8.1
click at [438, 275] on input "[PERSON_NAME]" at bounding box center [554, 277] width 245 height 25
click at [413, 308] on div "See Gap Selling in Action" at bounding box center [554, 254] width 295 height 319
drag, startPoint x: 486, startPoint y: 280, endPoint x: 597, endPoint y: 285, distance: 111.1
click at [597, 285] on input "[PERSON_NAME]" at bounding box center [554, 277] width 245 height 25
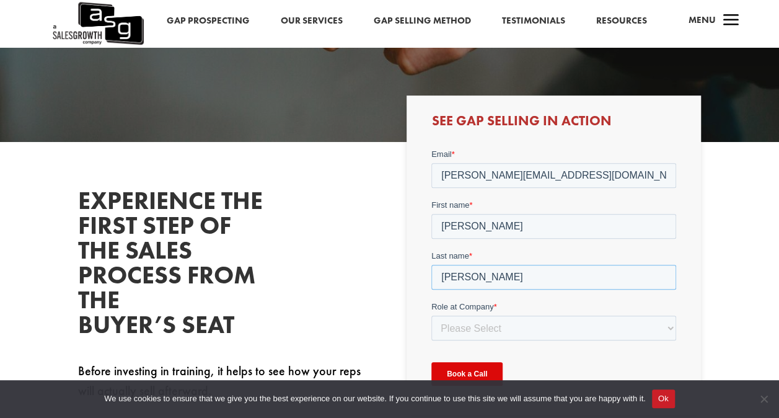
type input "[PERSON_NAME]"
click at [442, 339] on select "Please Select C-Level (CRO, CSO, etc) Senior Leadership (VP of Sales, VP of Ena…" at bounding box center [554, 328] width 245 height 25
select select "Other"
click at [432, 316] on select "Please Select C-Level (CRO, CSO, etc) Senior Leadership (VP of Sales, VP of Ena…" at bounding box center [554, 328] width 245 height 25
click at [446, 337] on select "Please Select C-Level (CRO, CSO, etc) Senior Leadership (VP of Sales, VP of Ena…" at bounding box center [554, 328] width 245 height 25
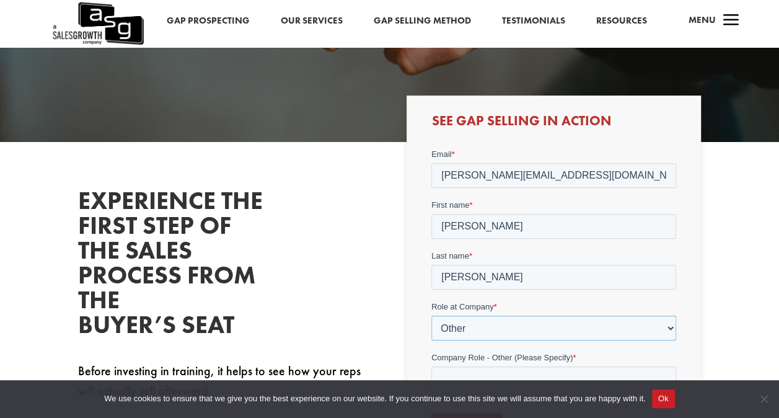
click at [452, 327] on select "Please Select C-Level (CRO, CSO, etc) Senior Leadership (VP of Sales, VP of Ena…" at bounding box center [554, 328] width 245 height 25
click at [453, 330] on select "Please Select C-Level (CRO, CSO, etc) Senior Leadership (VP of Sales, VP of Ena…" at bounding box center [554, 328] width 245 height 25
click at [451, 329] on select "Please Select C-Level (CRO, CSO, etc) Senior Leadership (VP of Sales, VP of Ena…" at bounding box center [554, 328] width 245 height 25
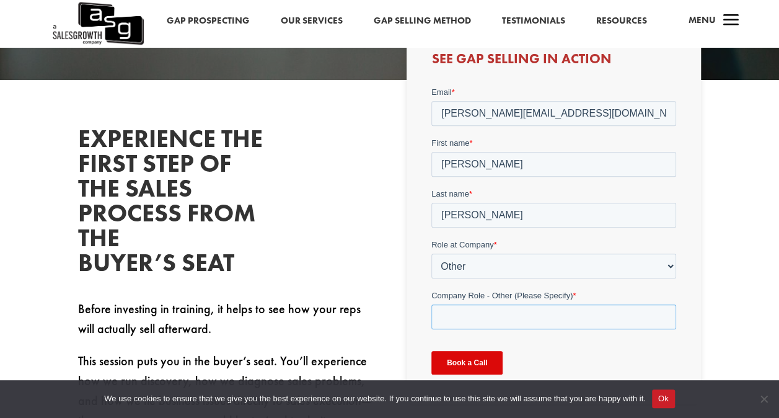
click at [464, 322] on input "Company Role - Other (Please Specify) *" at bounding box center [554, 316] width 245 height 25
click at [531, 314] on input "Founder- wearing al hats right now" at bounding box center [554, 316] width 245 height 25
click at [629, 319] on input "Founder- wearing all hats right now" at bounding box center [554, 316] width 245 height 25
type input "Founder- wearing all hats right now- zero revenue"
click at [476, 362] on input "Book a Call" at bounding box center [467, 363] width 71 height 24
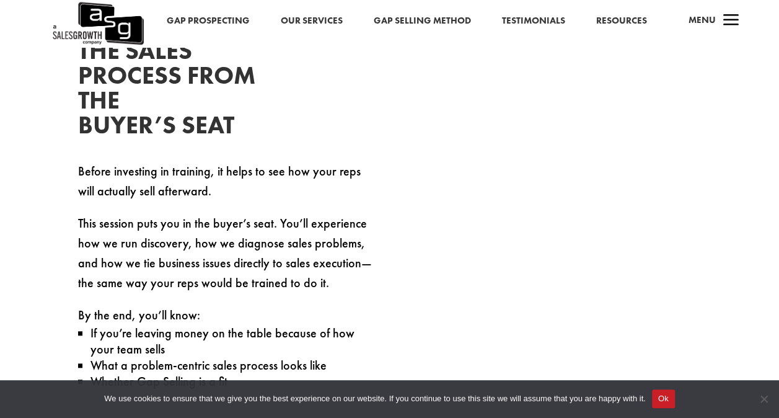
scroll to position [432, 0]
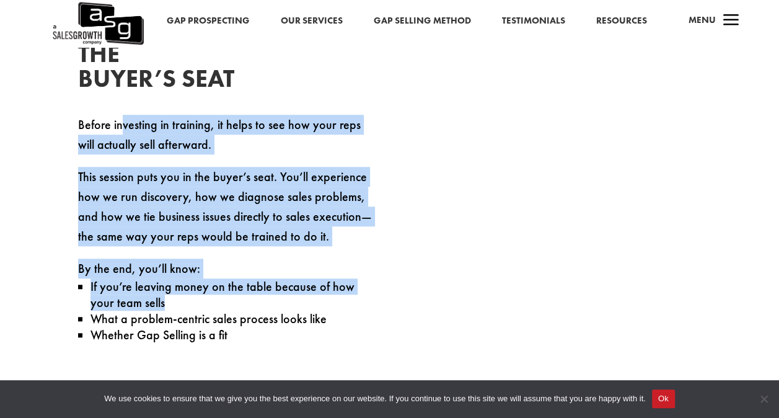
drag, startPoint x: 122, startPoint y: 120, endPoint x: 216, endPoint y: 303, distance: 205.8
click at [216, 303] on div "Before investing in training, it helps to see how your reps will actually sell …" at bounding box center [225, 235] width 295 height 241
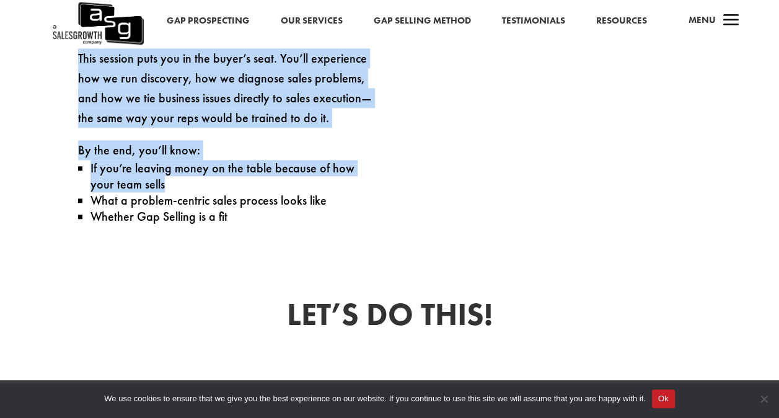
scroll to position [556, 0]
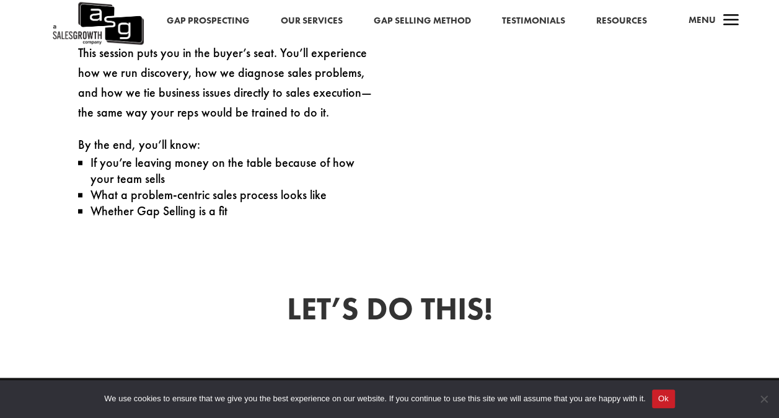
click at [132, 203] on p "What a problem-centric sales process looks like" at bounding box center [232, 195] width 282 height 16
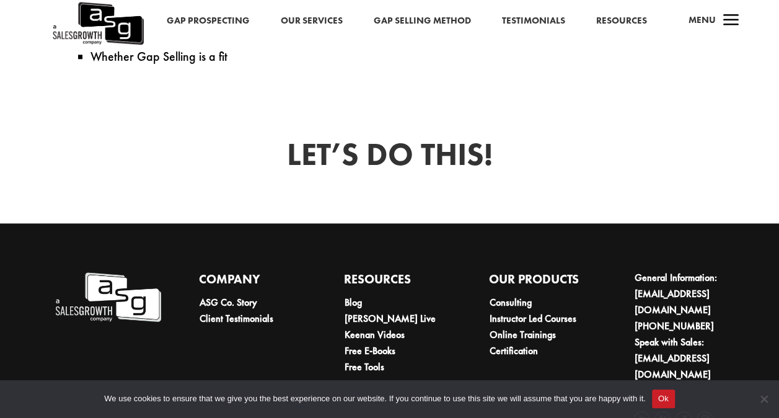
scroll to position [742, 0]
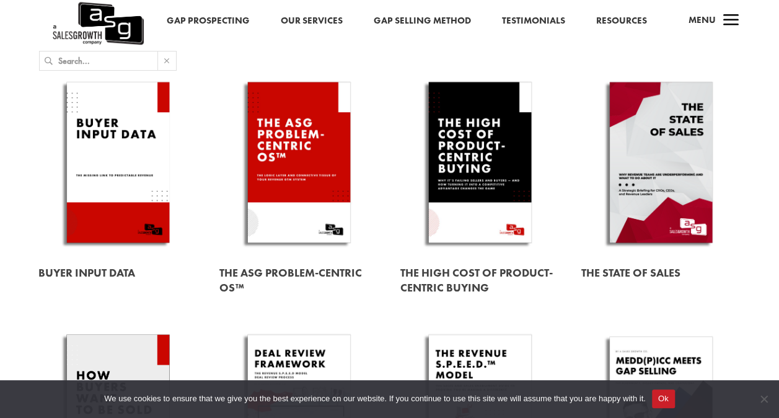
scroll to position [124, 0]
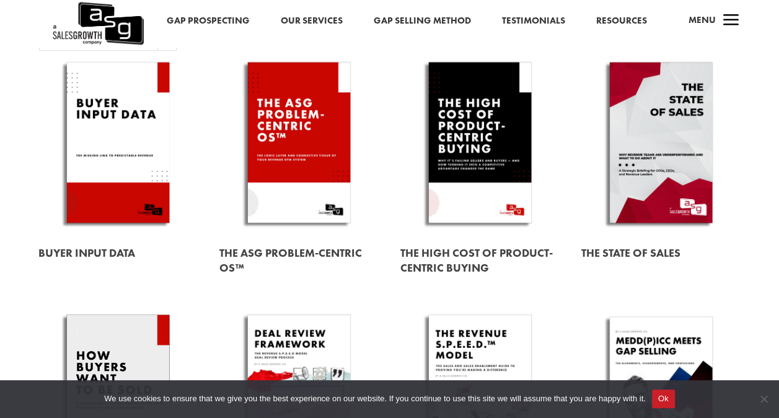
click at [74, 248] on link at bounding box center [117, 253] width 159 height 34
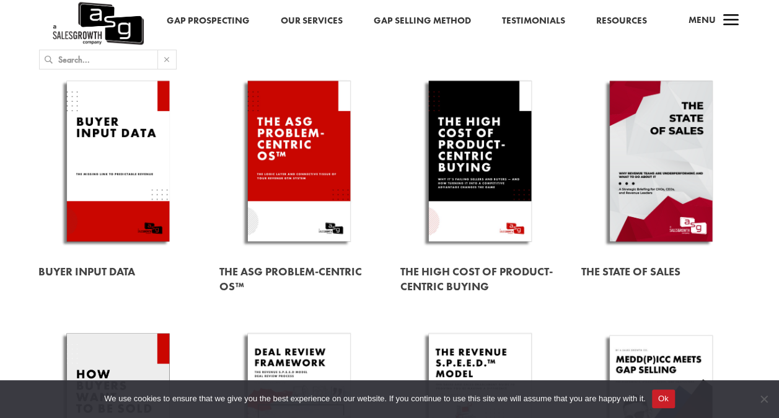
scroll to position [124, 0]
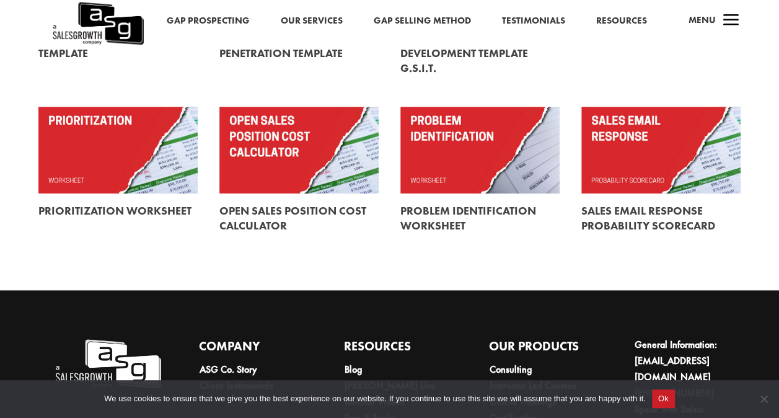
scroll to position [496, 0]
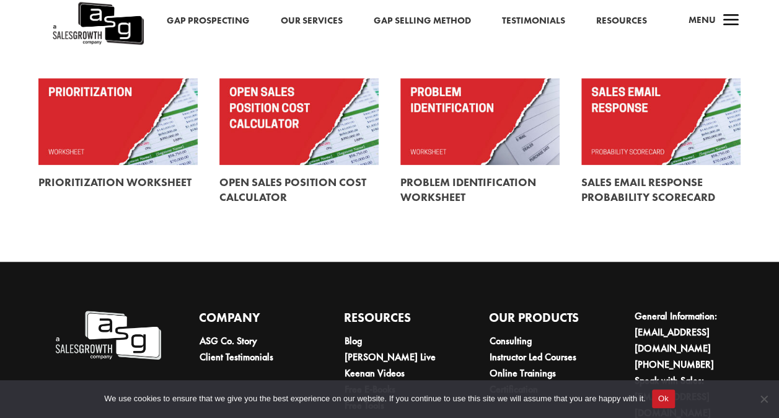
click at [445, 131] on link at bounding box center [480, 121] width 159 height 87
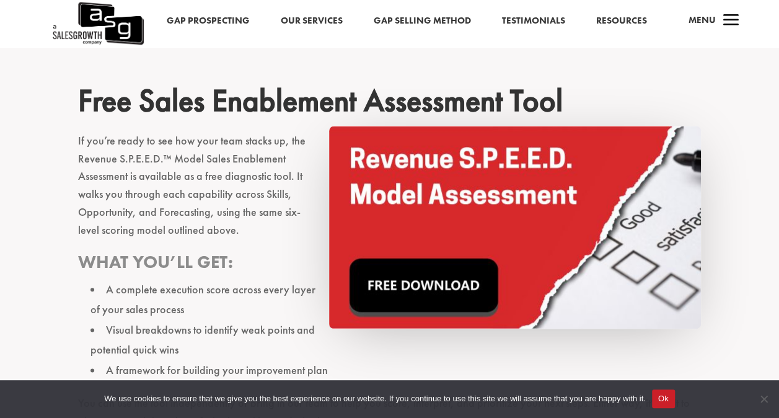
scroll to position [2976, 0]
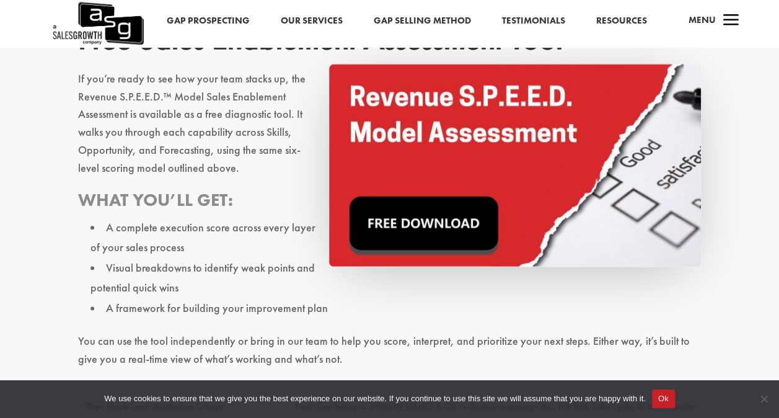
click at [397, 212] on img at bounding box center [515, 165] width 372 height 203
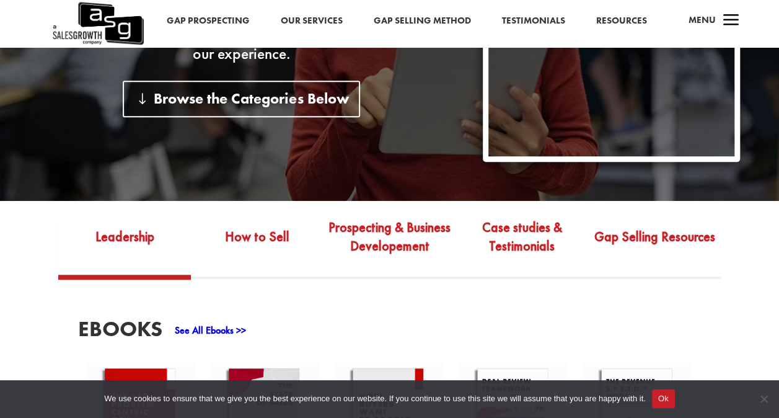
scroll to position [314, 0]
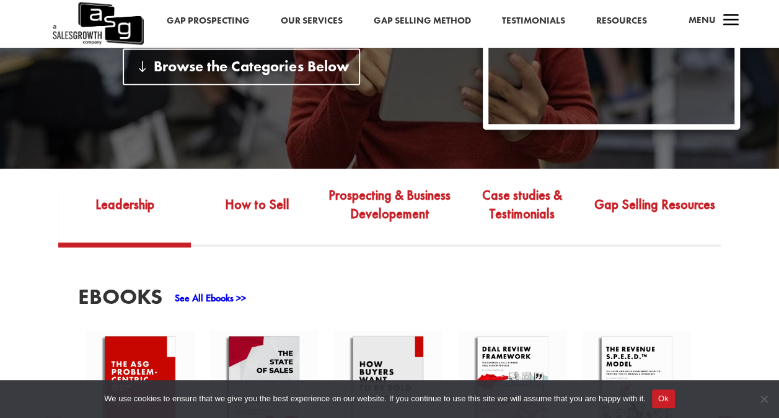
click at [722, 24] on span "a" at bounding box center [731, 21] width 25 height 25
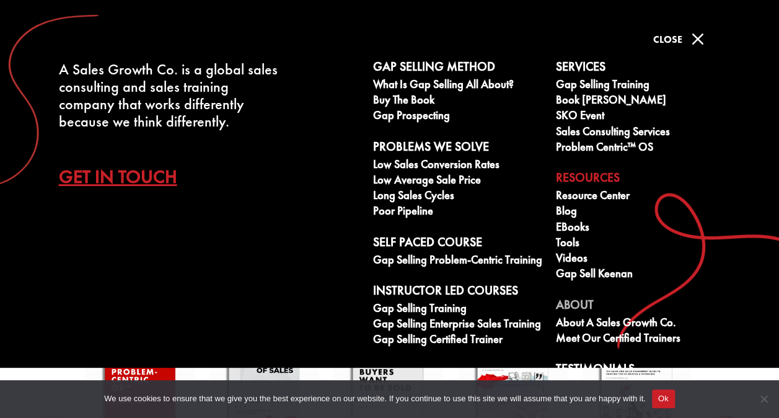
scroll to position [52, 0]
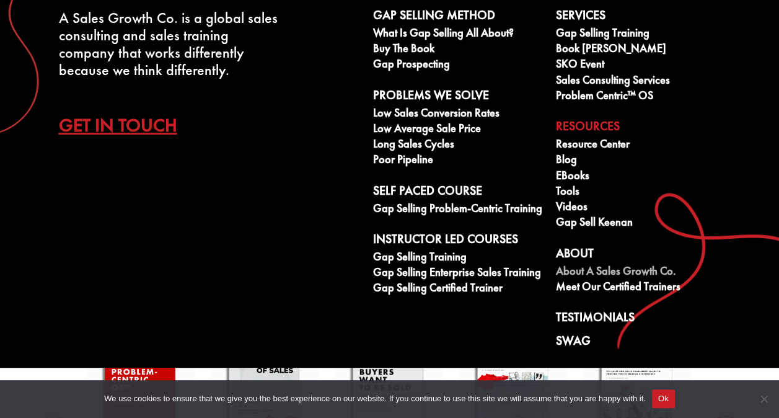
click at [597, 267] on link "About A Sales Growth Co." at bounding box center [640, 273] width 169 height 16
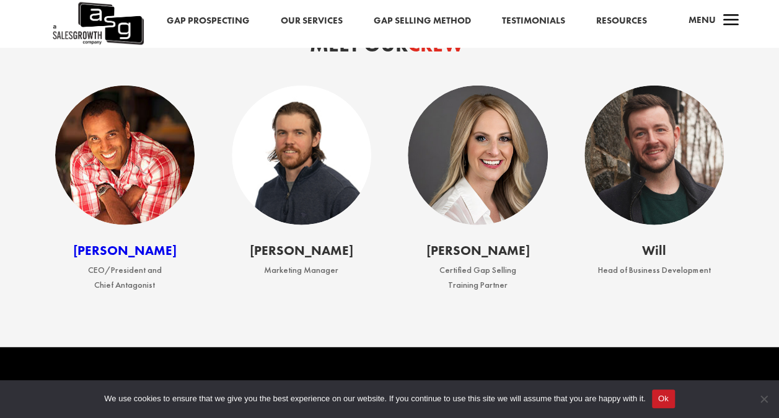
scroll to position [1550, 0]
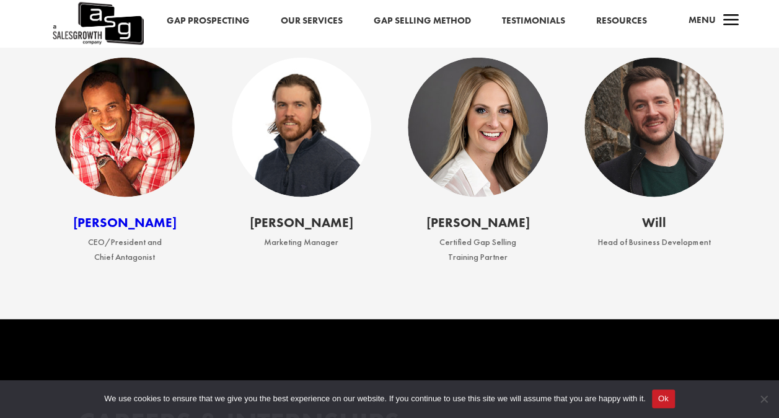
drag, startPoint x: 131, startPoint y: 281, endPoint x: 112, endPoint y: 269, distance: 23.1
click at [112, 265] on p "CEO/President and Chief Antagonist" at bounding box center [124, 250] width 117 height 30
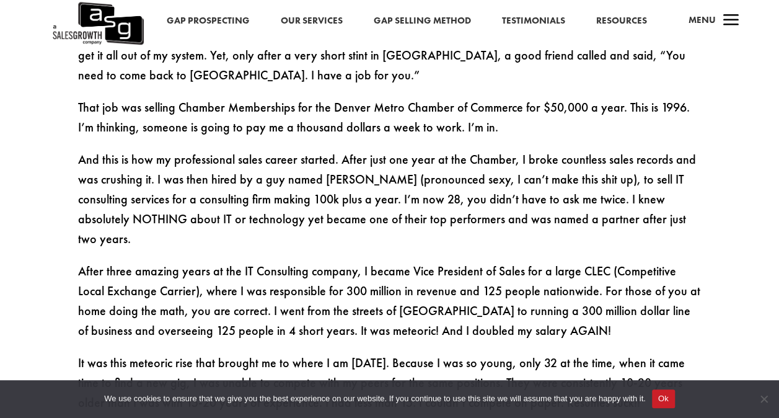
scroll to position [1364, 0]
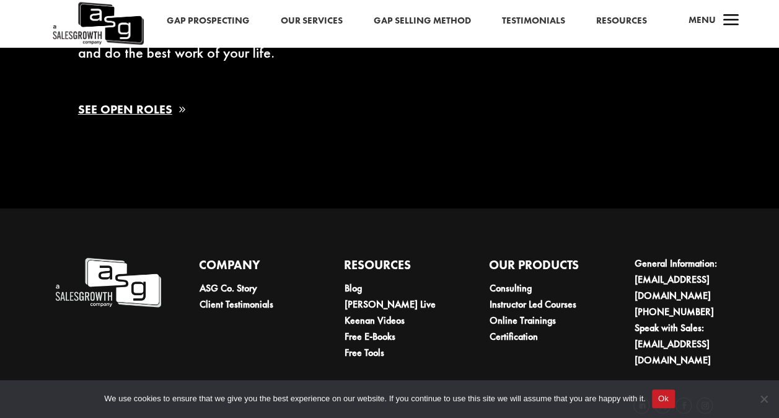
scroll to position [1984, 0]
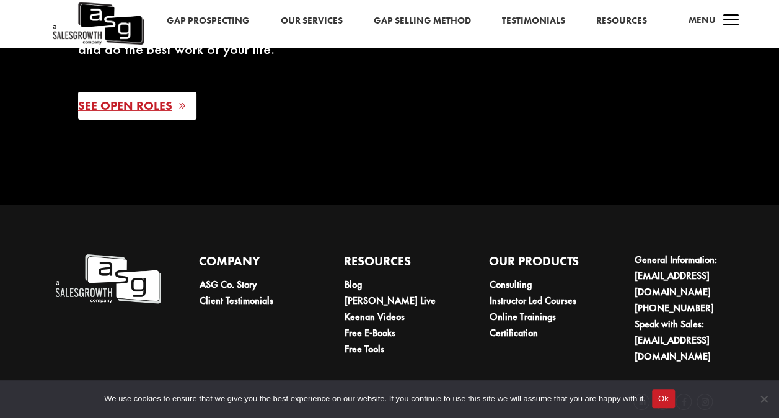
click at [111, 120] on link "See Open Roles" at bounding box center [137, 106] width 118 height 28
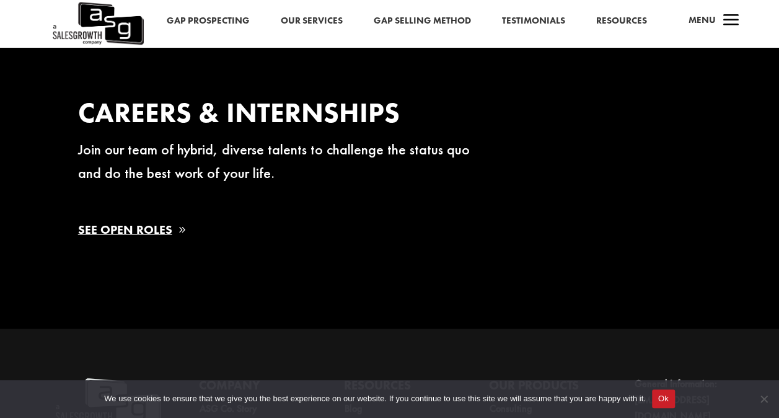
scroll to position [1798, 0]
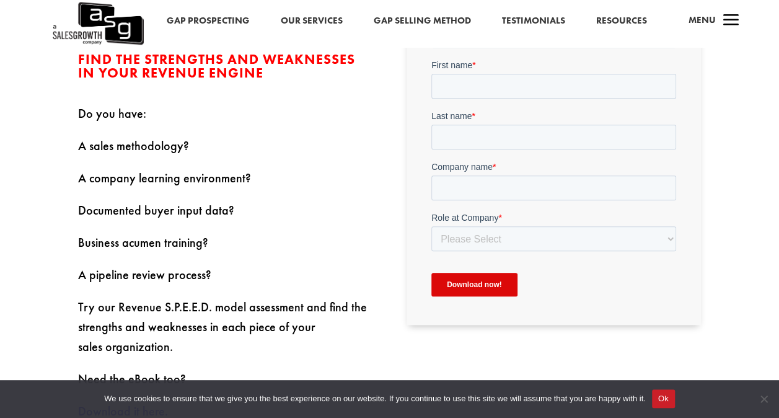
scroll to position [310, 0]
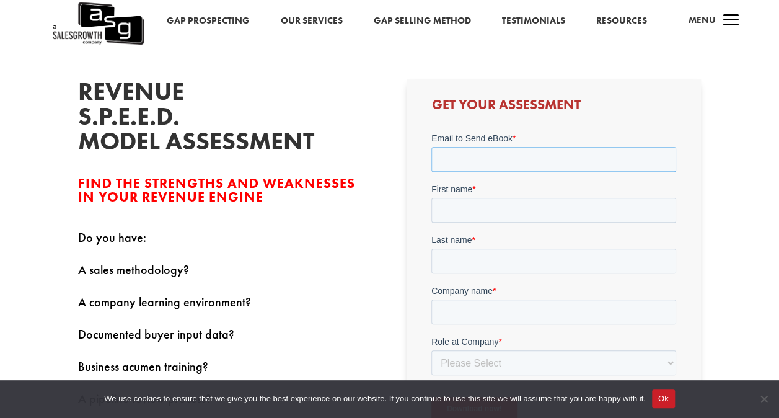
click at [474, 152] on input "Email to Send eBook *" at bounding box center [554, 158] width 245 height 25
type input "[PERSON_NAME][EMAIL_ADDRESS][DOMAIN_NAME]"
click at [469, 203] on input "First name *" at bounding box center [554, 209] width 245 height 25
type input "[PERSON_NAME]"
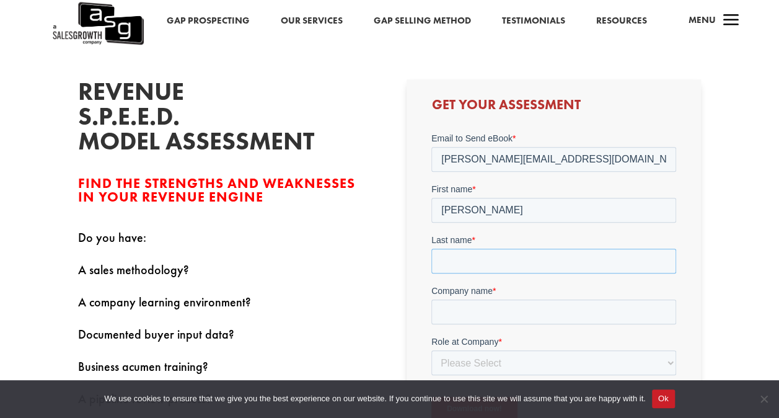
click at [472, 251] on input "Last name *" at bounding box center [554, 260] width 245 height 25
type input "[PERSON_NAME]"
click at [438, 313] on input "Company name *" at bounding box center [554, 311] width 245 height 25
type input "IT GxP Compliance LLC"
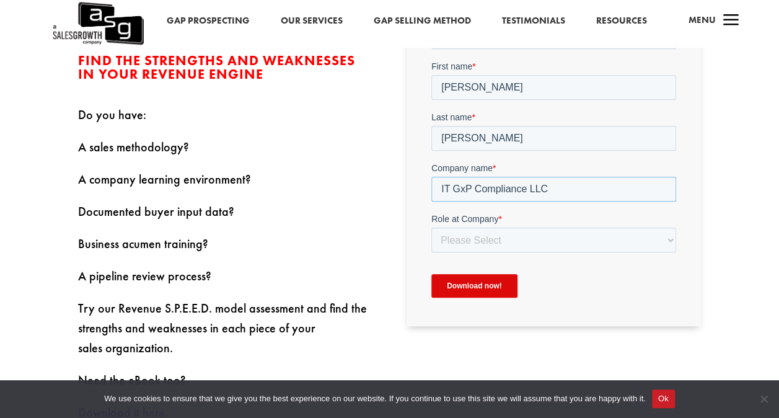
scroll to position [434, 0]
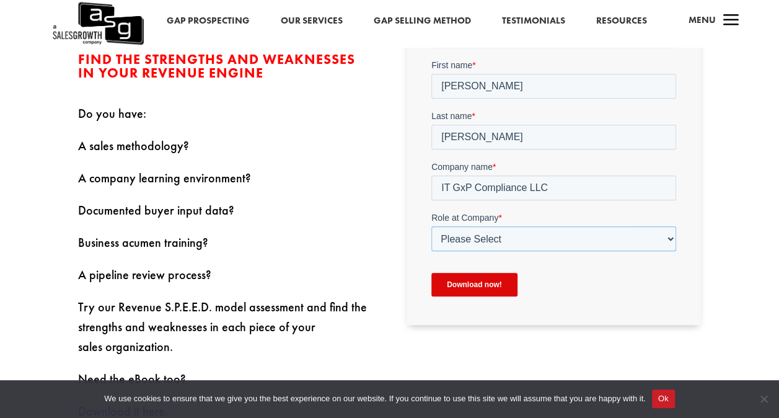
click at [468, 233] on select "Please Select C-Level (CRO, CSO, etc) Senior Leadership (VP of Sales, VP of Ena…" at bounding box center [554, 238] width 245 height 25
select select "Other"
click at [432, 226] on select "Please Select C-Level (CRO, CSO, etc) Senior Leadership (VP of Sales, VP of Ena…" at bounding box center [554, 238] width 245 height 25
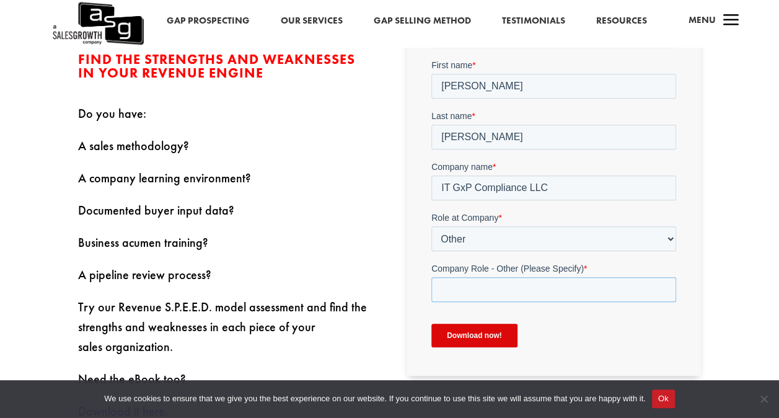
click at [459, 298] on input "Company Role - Other (Please Specify) *" at bounding box center [554, 289] width 245 height 25
type input "founder"
click at [445, 333] on input "Download now!" at bounding box center [475, 335] width 86 height 24
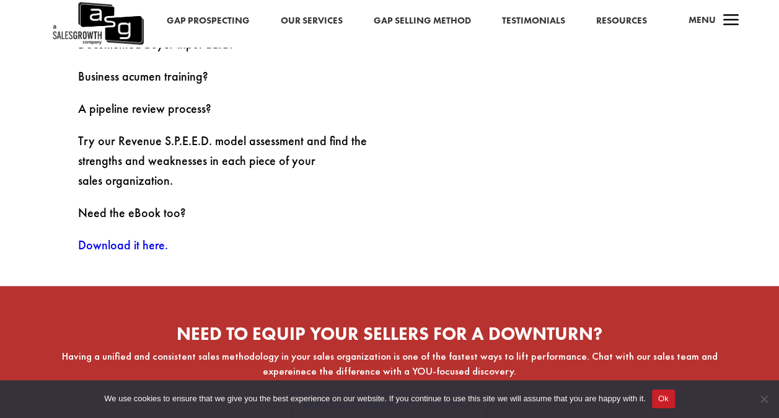
scroll to position [620, 0]
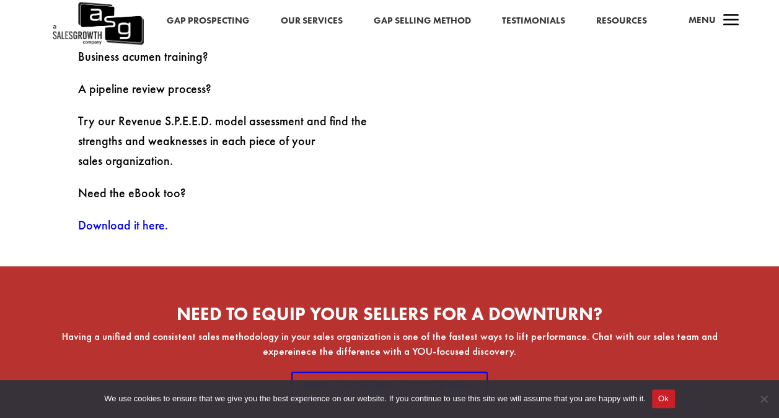
click at [107, 226] on link "Download it here." at bounding box center [123, 225] width 90 height 16
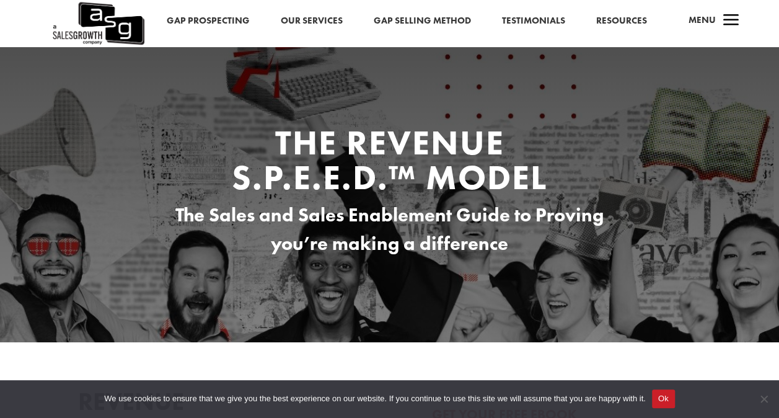
click at [669, 407] on button "Ok" at bounding box center [663, 398] width 23 height 19
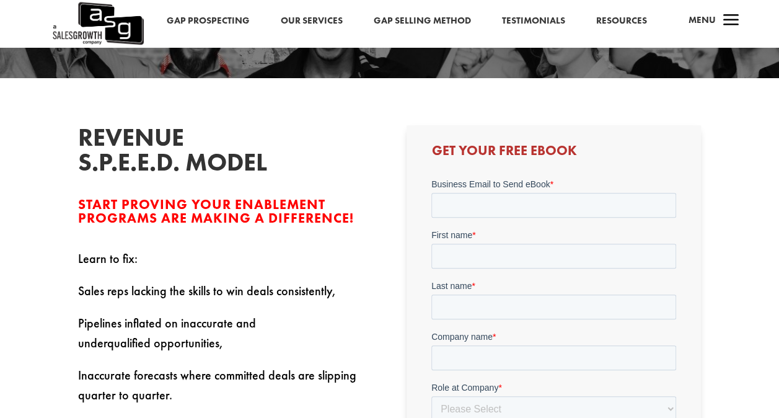
scroll to position [248, 0]
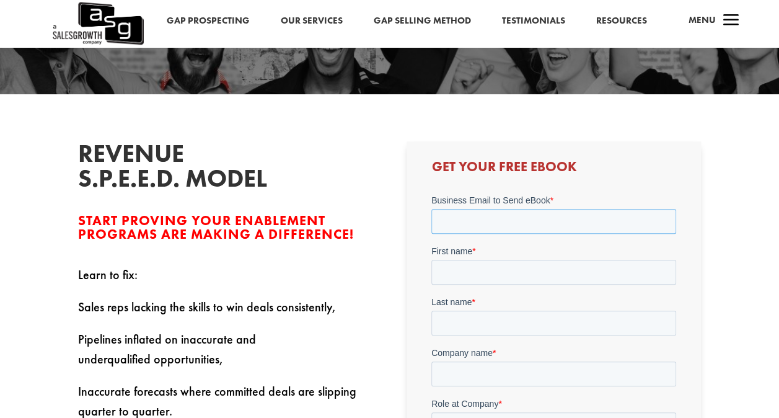
click at [487, 223] on input "Business Email to Send eBook *" at bounding box center [554, 220] width 245 height 25
type input "[PERSON_NAME][EMAIL_ADDRESS][DOMAIN_NAME]"
click at [490, 269] on input "First name *" at bounding box center [554, 271] width 245 height 25
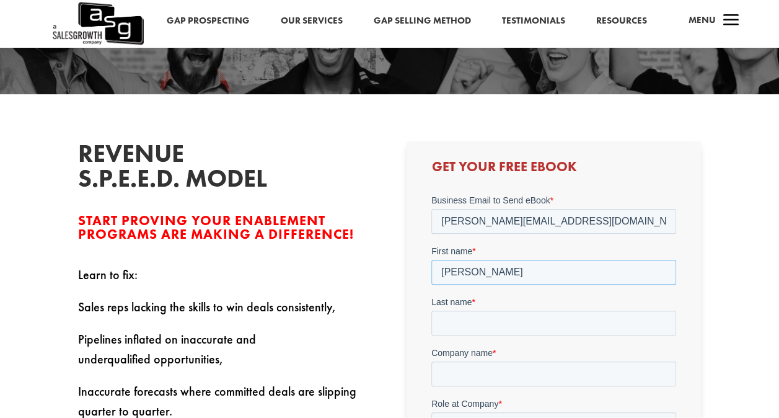
type input "[PERSON_NAME]"
click at [445, 324] on input "Last name *" at bounding box center [554, 322] width 245 height 25
drag, startPoint x: 446, startPoint y: 324, endPoint x: 438, endPoint y: 325, distance: 8.7
click at [438, 325] on input "[PERSON_NAME]" at bounding box center [554, 322] width 245 height 25
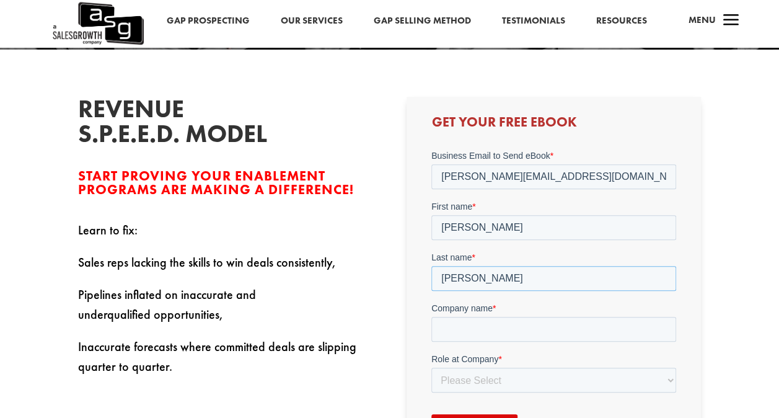
scroll to position [310, 0]
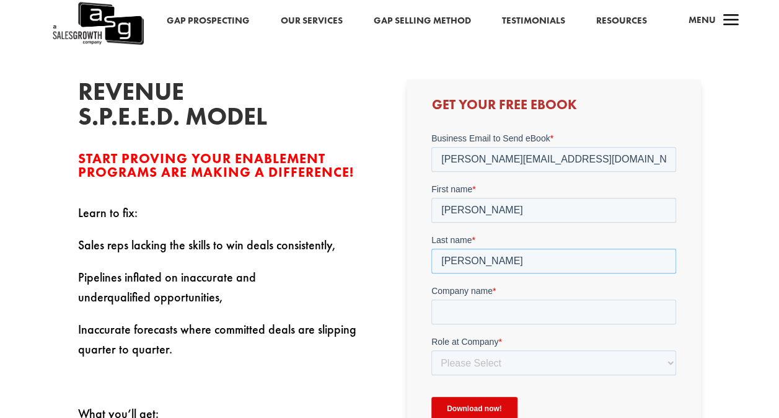
type input "[PERSON_NAME]"
click at [476, 311] on input "Company name *" at bounding box center [554, 311] width 245 height 25
type input "IT GxP Compliance LLC"
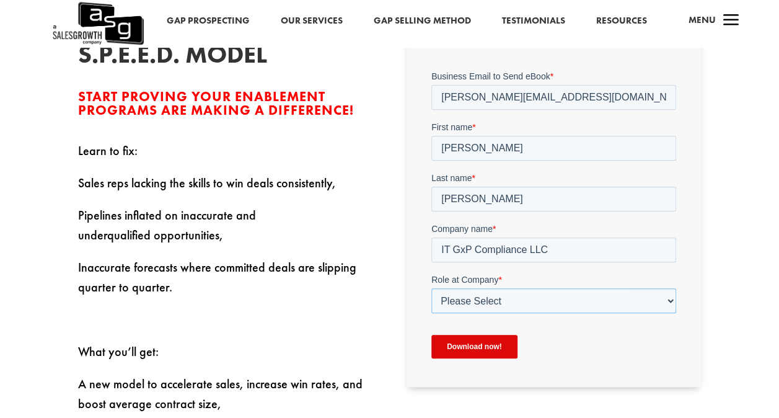
click at [476, 295] on select "Please Select C-Level (CRO, CSO, etc) Senior Leadership (VP of Sales, VP of Ena…" at bounding box center [554, 300] width 245 height 25
select select "Other"
click at [432, 288] on select "Please Select C-Level (CRO, CSO, etc) Senior Leadership (VP of Sales, VP of Ena…" at bounding box center [554, 300] width 245 height 25
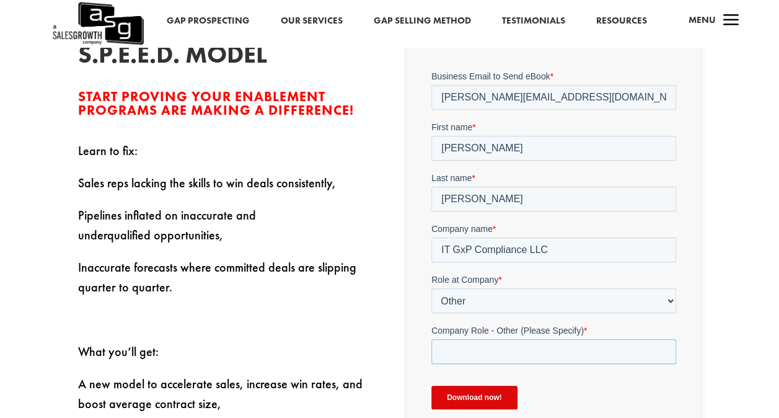
click at [438, 350] on input "Company Role - Other (Please Specify) *" at bounding box center [554, 351] width 245 height 25
type input "founder"
click at [466, 393] on input "Download now!" at bounding box center [475, 397] width 86 height 24
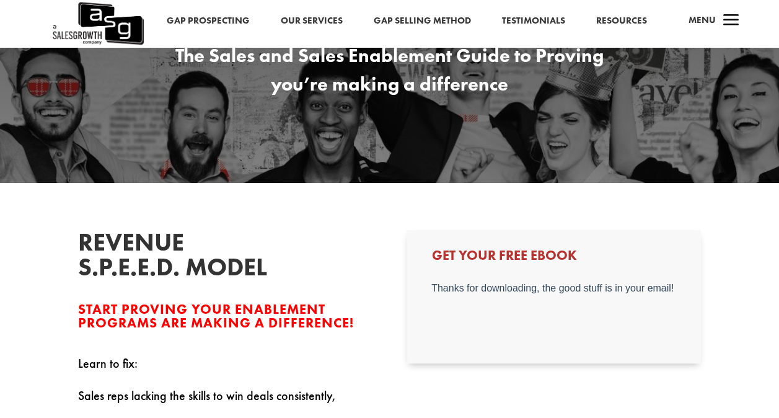
scroll to position [186, 0]
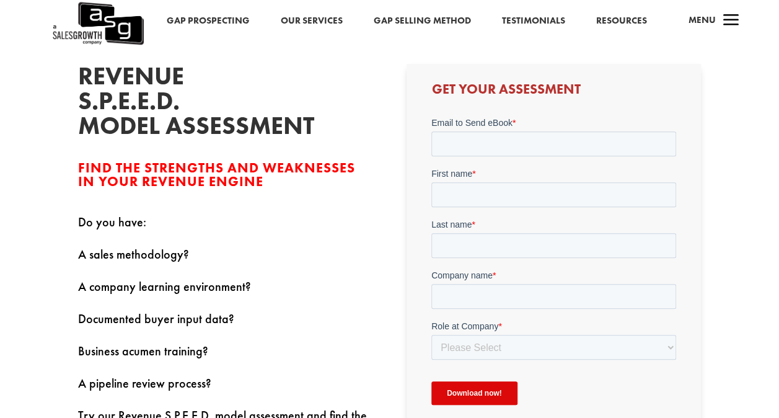
scroll to position [310, 0]
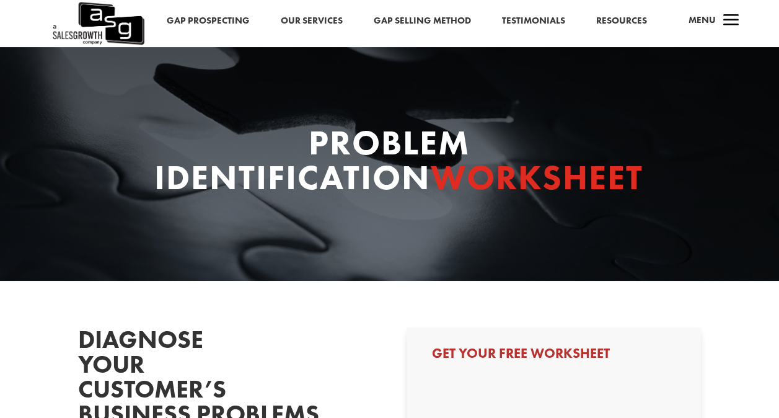
select select "Other"
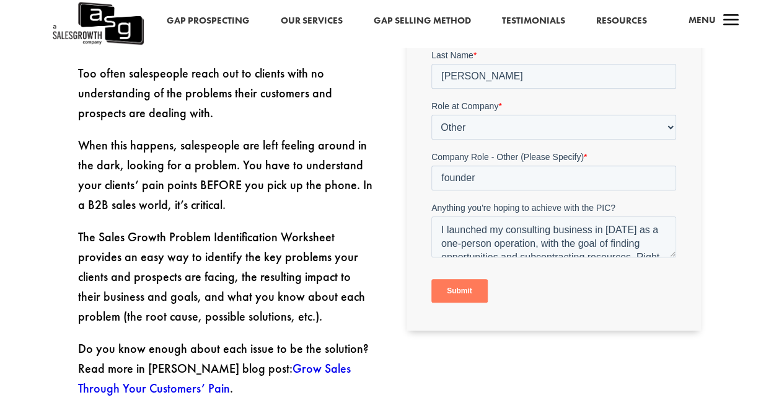
scroll to position [434, 0]
click at [479, 293] on input "Submit" at bounding box center [460, 290] width 56 height 24
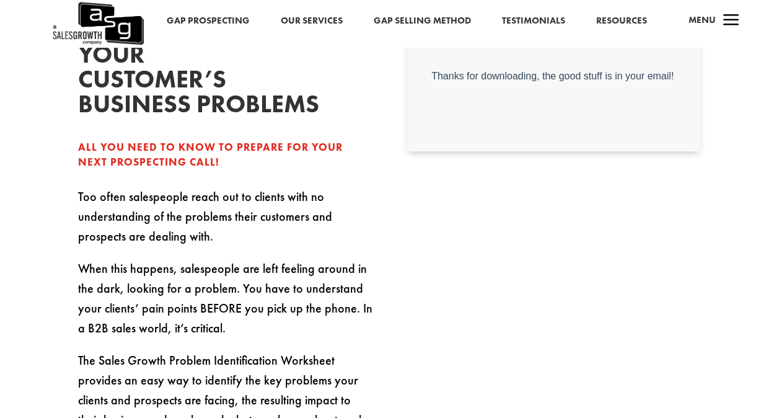
scroll to position [248, 0]
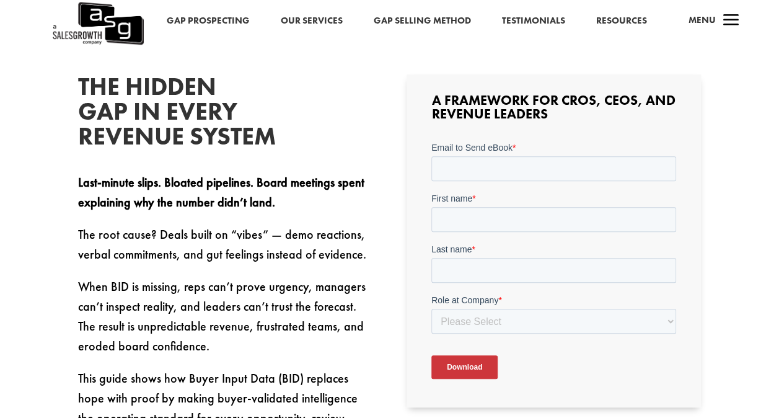
scroll to position [248, 0]
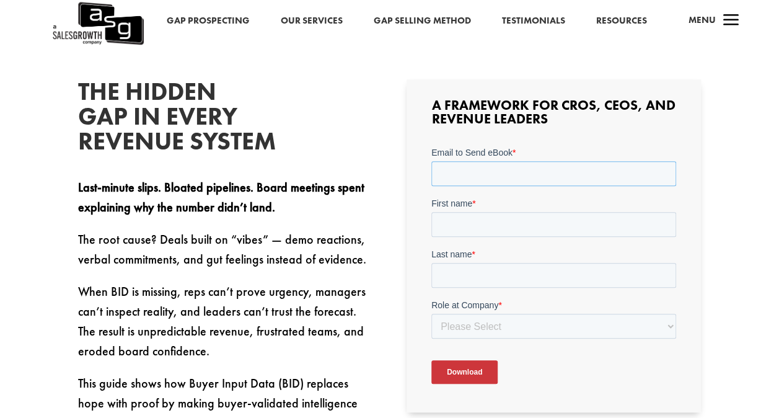
click at [480, 170] on input "Email to Send eBook *" at bounding box center [554, 173] width 245 height 25
type input "[PERSON_NAME][EMAIL_ADDRESS][DOMAIN_NAME]"
click at [478, 218] on input "First name *" at bounding box center [554, 223] width 245 height 25
type input "[PERSON_NAME]"
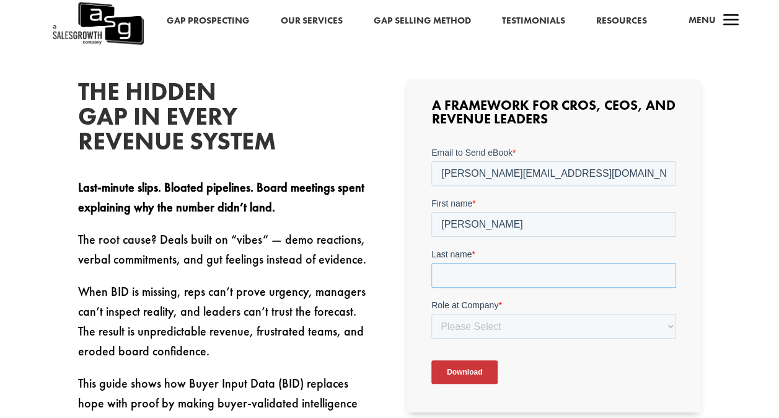
click at [483, 265] on input "Last name *" at bounding box center [554, 274] width 245 height 25
type input "[PERSON_NAME]"
click at [459, 326] on select "Please Select C-Level (CRO, CSO, etc) Senior Leadership (VP of Sales, VP of Ena…" at bounding box center [554, 325] width 245 height 25
select select "Other"
click at [432, 313] on select "Please Select C-Level (CRO, CSO, etc) Senior Leadership (VP of Sales, VP of Ena…" at bounding box center [554, 325] width 245 height 25
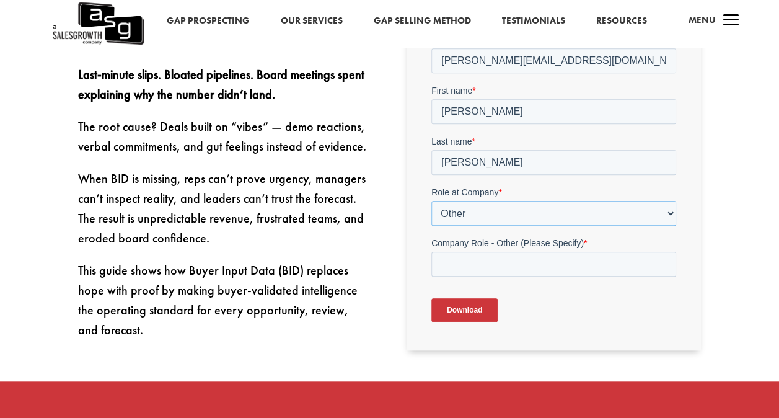
scroll to position [372, 0]
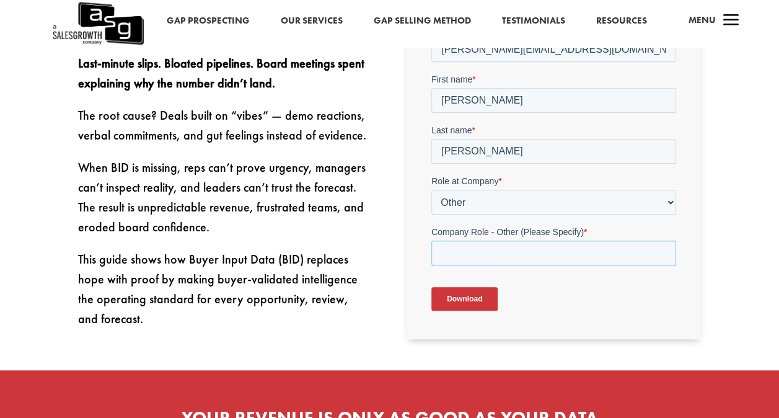
click at [464, 248] on input "Company Role - Other (Please Specify) *" at bounding box center [554, 252] width 245 height 25
type input "founder"
click at [447, 305] on input "Download" at bounding box center [465, 298] width 66 height 24
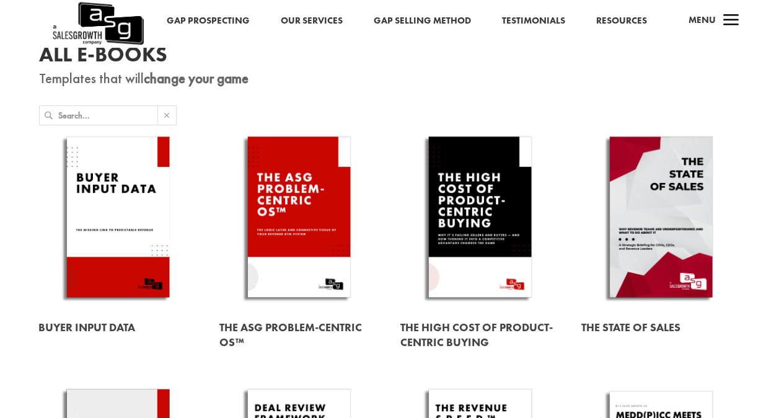
scroll to position [124, 0]
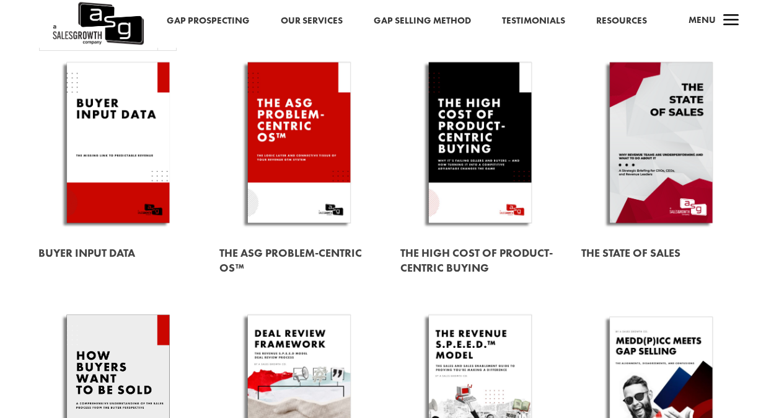
click at [251, 253] on link at bounding box center [299, 260] width 159 height 49
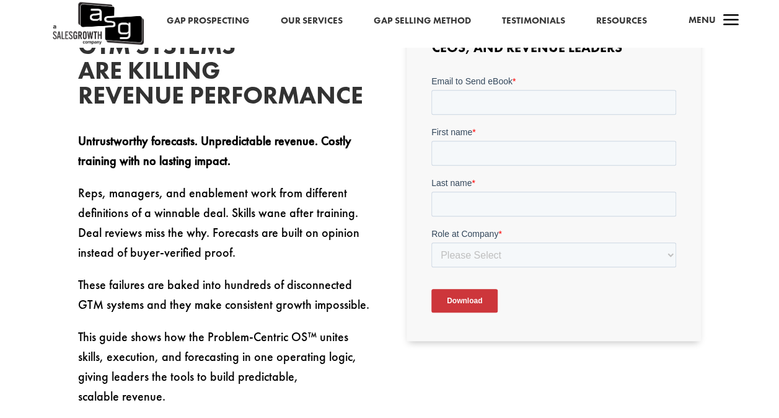
scroll to position [372, 0]
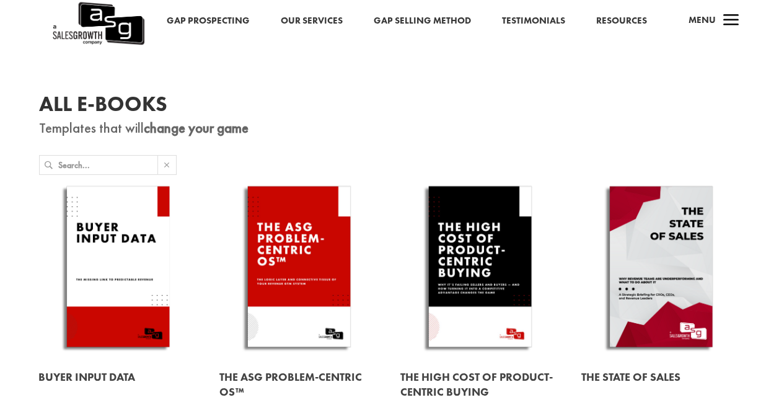
click at [618, 16] on link "Resources" at bounding box center [621, 21] width 51 height 16
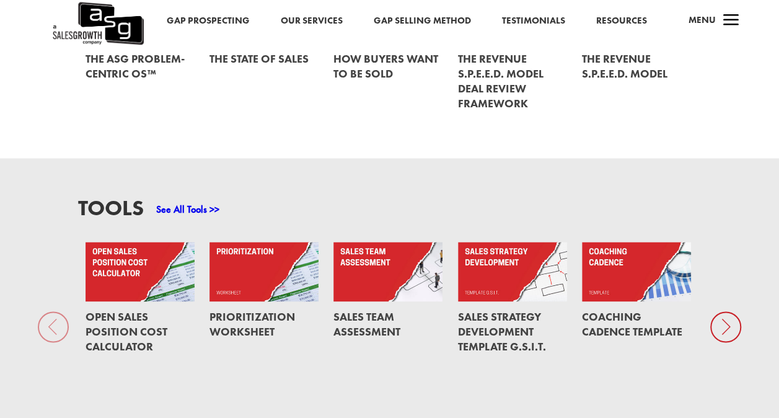
scroll to position [806, 0]
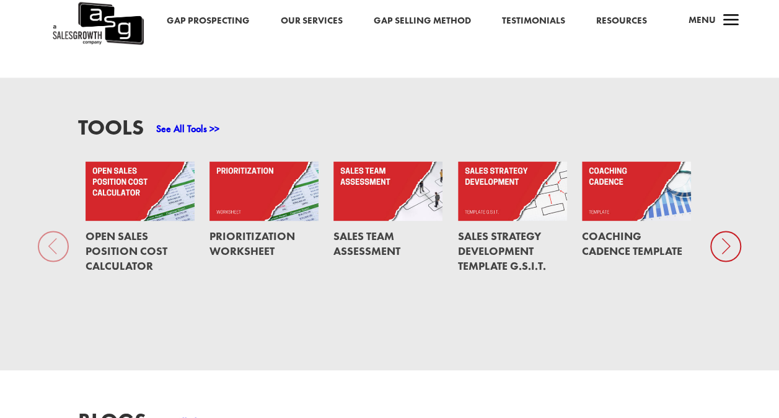
click at [362, 244] on link "Sales Team Assessment" at bounding box center [367, 243] width 67 height 29
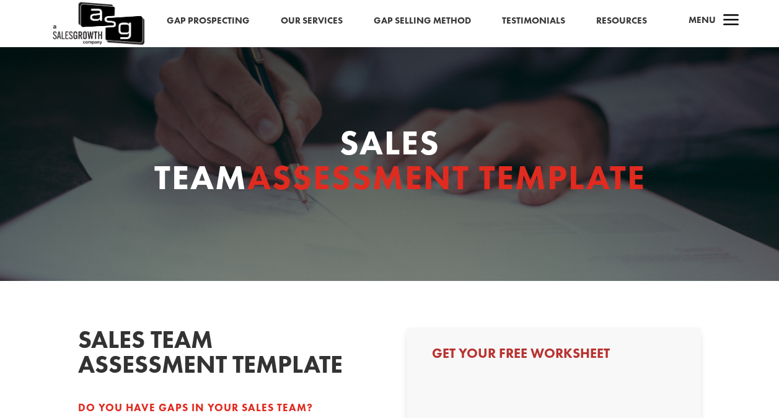
select select "Other"
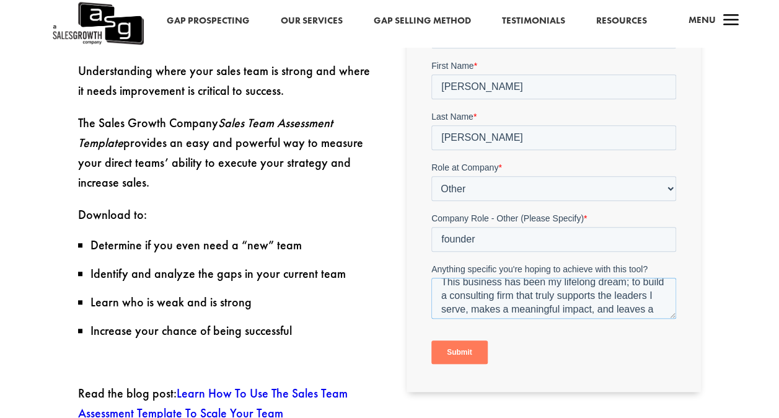
scroll to position [368, 0]
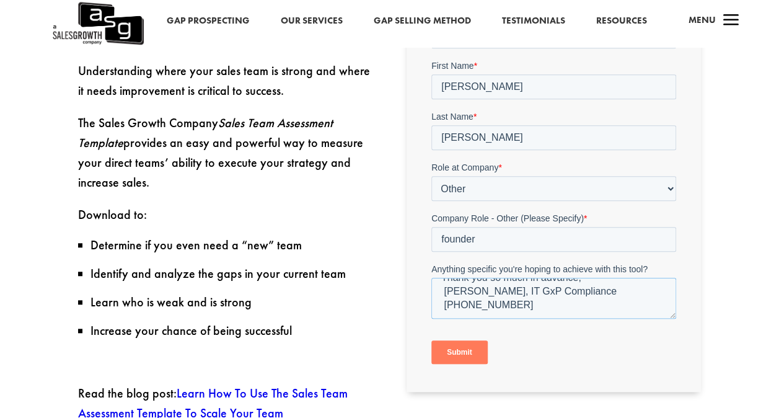
drag, startPoint x: 441, startPoint y: 285, endPoint x: 726, endPoint y: 337, distance: 289.4
click at [676, 337] on html "Email * janet@itgxpcompliance.com First Name * Janet Last Name * gonzalez Role …" at bounding box center [554, 196] width 245 height 377
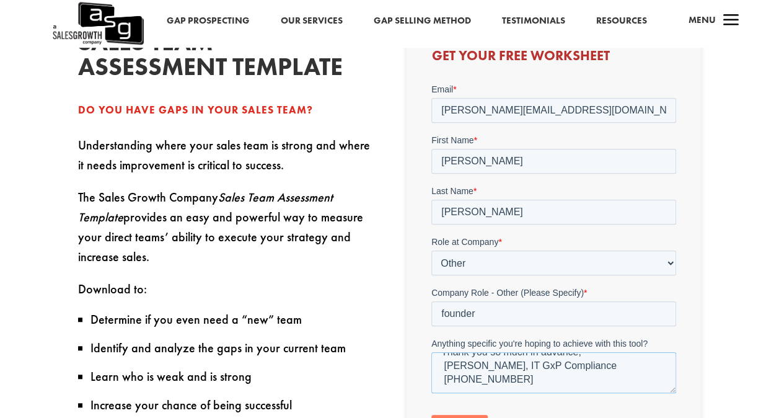
scroll to position [310, 0]
